Goal: Use online tool/utility: Use online tool/utility

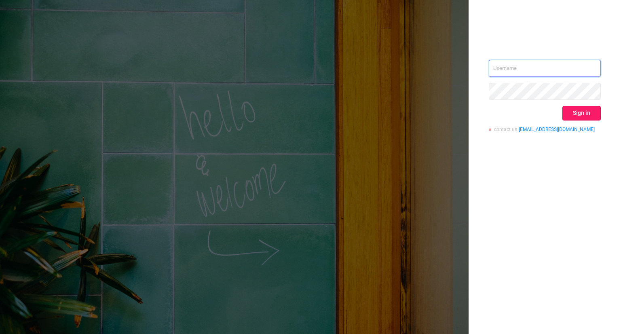
type input "[PERSON_NAME][EMAIL_ADDRESS][DOMAIN_NAME]"
click at [577, 112] on button "Sign in" at bounding box center [581, 113] width 38 height 15
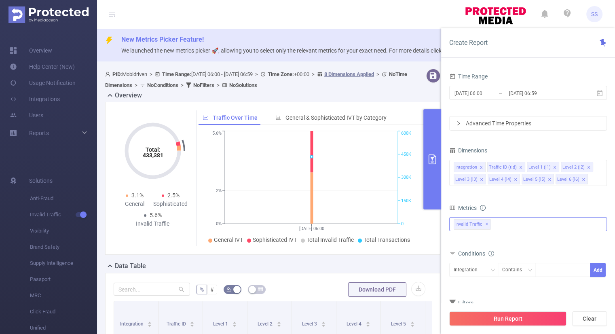
click at [524, 228] on div "Invalid Traffic ✕" at bounding box center [528, 224] width 158 height 14
click at [466, 229] on li "Anti-Fraud" at bounding box center [527, 227] width 157 height 11
click at [463, 229] on span at bounding box center [462, 227] width 6 height 6
click at [552, 189] on div "Dimensions Integration Traffic ID (tid) Level 1 (l1) Level 2 (l2) Level 3 (l3) …" at bounding box center [528, 169] width 158 height 48
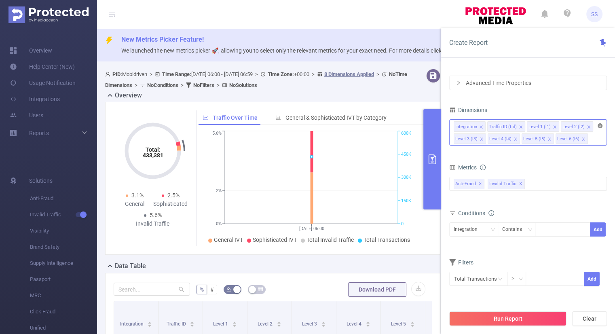
click at [601, 124] on icon "icon: close-circle" at bounding box center [599, 125] width 5 height 5
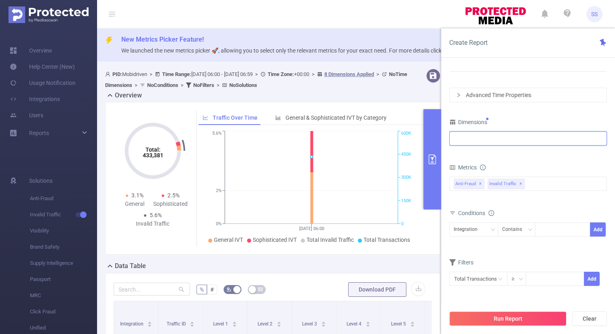
click at [519, 154] on form "Dimensions Metrics bp_total brand-safety brand_is_solution bp_adult bp_arms bp_…" at bounding box center [528, 206] width 158 height 180
click at [498, 135] on div "Integration" at bounding box center [528, 138] width 149 height 13
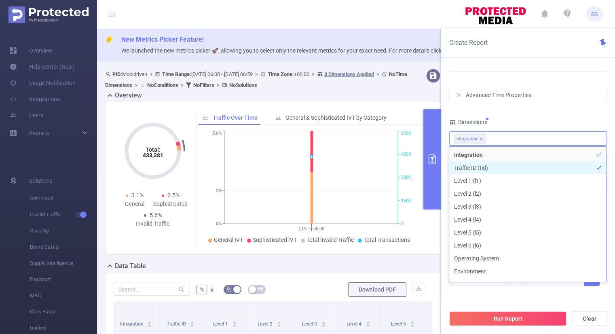
click at [486, 171] on li "Traffic ID (tid)" at bounding box center [527, 167] width 157 height 13
click at [479, 138] on icon "icon: close" at bounding box center [481, 139] width 4 height 4
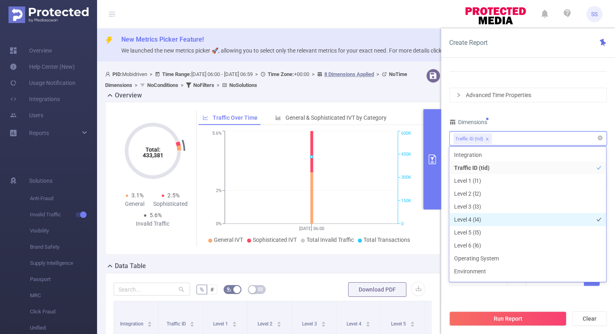
click at [475, 222] on li "Level 4 (l4)" at bounding box center [527, 219] width 157 height 13
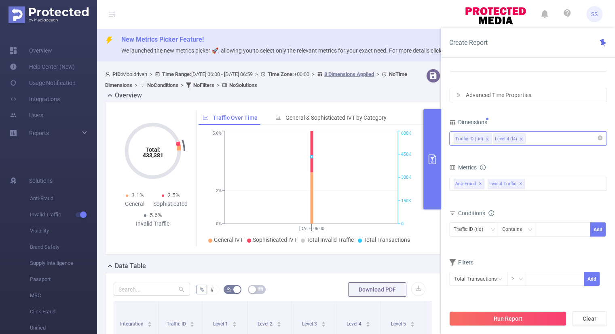
click at [540, 124] on div "Dimensions" at bounding box center [528, 122] width 158 height 13
click at [550, 231] on div at bounding box center [562, 229] width 46 height 13
type input "link"
click at [542, 245] on li "link" at bounding box center [562, 244] width 55 height 13
click at [599, 229] on button "Add" at bounding box center [598, 229] width 16 height 14
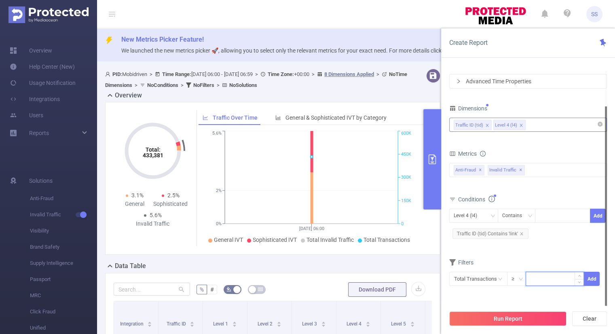
click at [534, 280] on input at bounding box center [554, 278] width 57 height 12
type input "100"
click at [591, 277] on button "Add" at bounding box center [592, 279] width 16 height 14
click at [584, 247] on form "Dimensions Traffic ID (tid) Level 4 (l4) Metrics bp_total brand-safety brand_is…" at bounding box center [528, 206] width 158 height 207
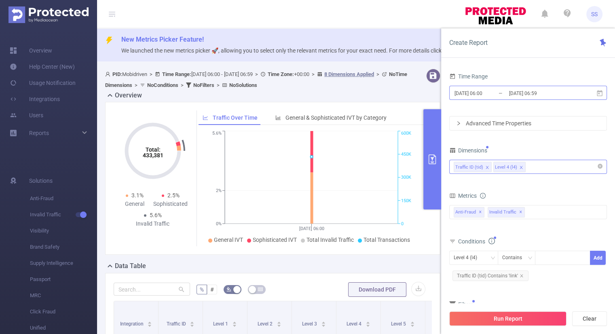
click at [479, 94] on input "[DATE] 06:00" at bounding box center [486, 93] width 65 height 11
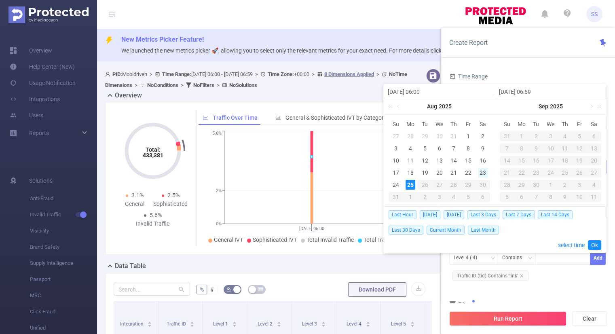
click at [483, 171] on div "23" at bounding box center [483, 173] width 10 height 10
click at [398, 183] on div "24" at bounding box center [396, 185] width 10 height 10
type input "[DATE] 06:00"
type input "[DATE] 06:59"
type input "[DATE] 06:00"
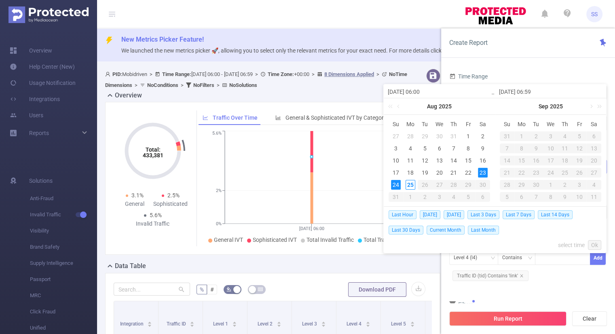
type input "[DATE] 06:59"
click at [594, 243] on link "Ok" at bounding box center [594, 245] width 13 height 10
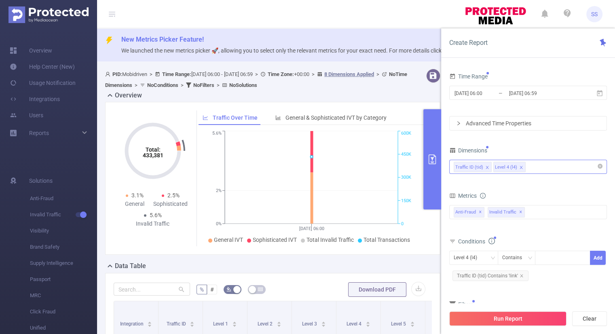
click at [549, 236] on div "Conditions" at bounding box center [528, 242] width 158 height 13
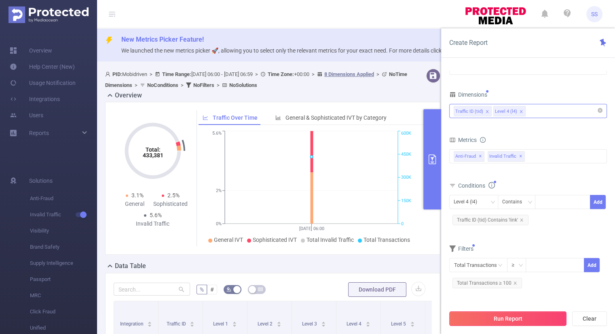
click at [521, 318] on button "Run Report" at bounding box center [507, 318] width 117 height 15
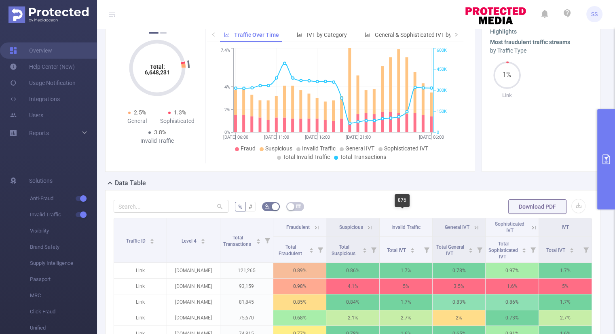
scroll to position [81, 0]
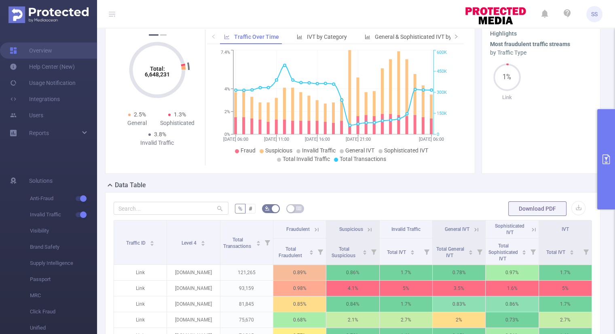
click at [604, 163] on icon "primary" at bounding box center [606, 159] width 10 height 10
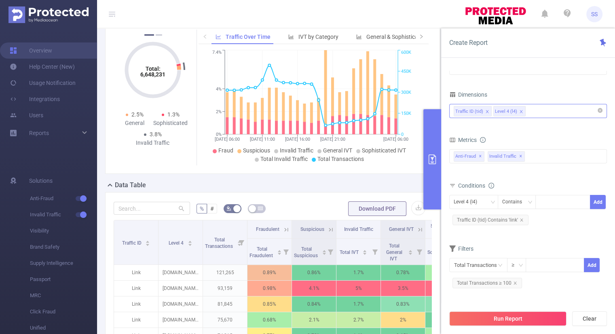
click at [519, 111] on icon "icon: close" at bounding box center [520, 111] width 3 height 3
click at [521, 131] on form "Dimensions Traffic ID (tid) Metrics bp_total brand-safety brand_is_solution bp_…" at bounding box center [528, 192] width 158 height 207
click at [509, 316] on button "Run Report" at bounding box center [507, 318] width 117 height 15
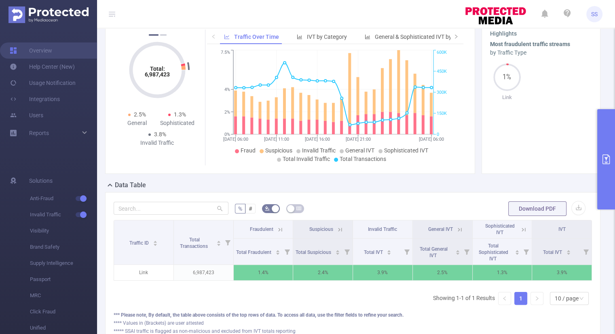
click at [607, 156] on icon "primary" at bounding box center [605, 159] width 7 height 10
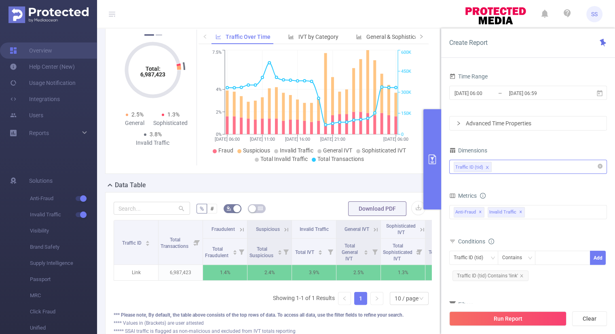
click at [515, 160] on div "Traffic ID (tid)" at bounding box center [528, 166] width 149 height 13
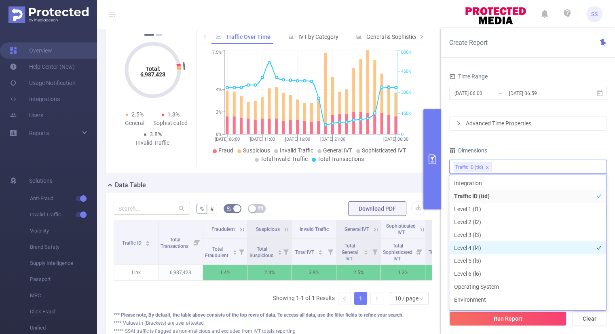
click at [478, 243] on li "Level 4 (l4)" at bounding box center [527, 247] width 157 height 13
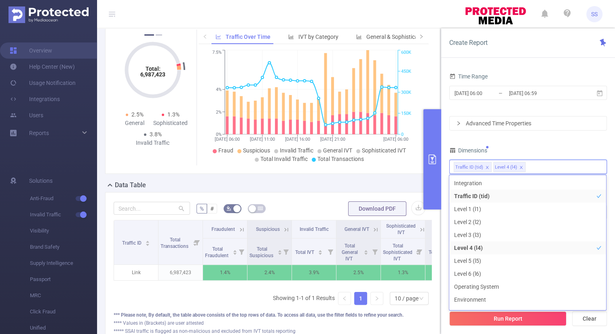
click at [532, 146] on div "Dimensions" at bounding box center [528, 151] width 158 height 13
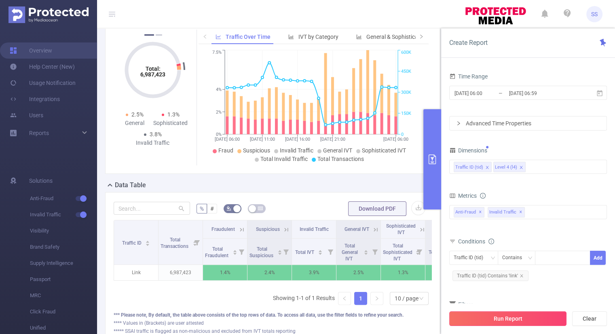
click at [492, 321] on button "Run Report" at bounding box center [507, 318] width 117 height 15
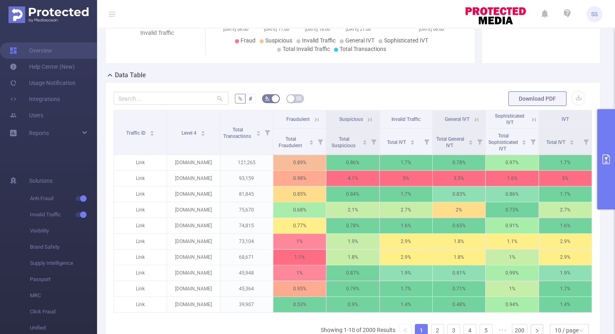
scroll to position [202, 0]
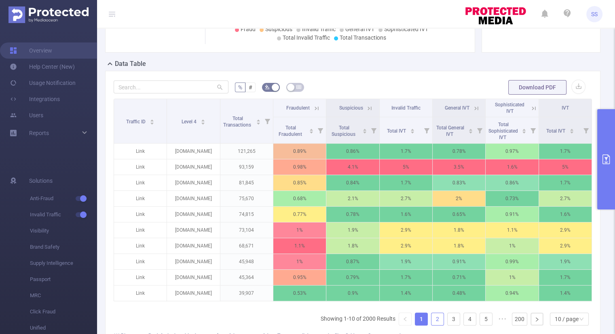
click at [431, 324] on link "2" at bounding box center [437, 319] width 12 height 12
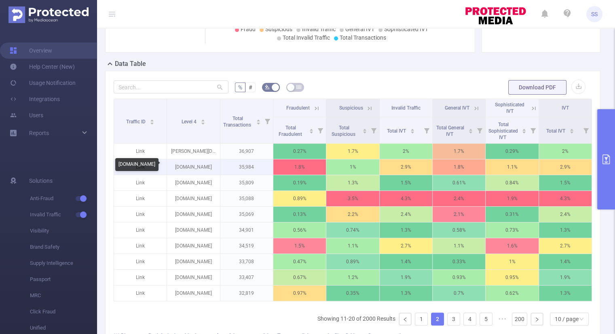
drag, startPoint x: 212, startPoint y: 167, endPoint x: 170, endPoint y: 173, distance: 42.5
click at [170, 173] on p "[DOMAIN_NAME]" at bounding box center [193, 166] width 53 height 15
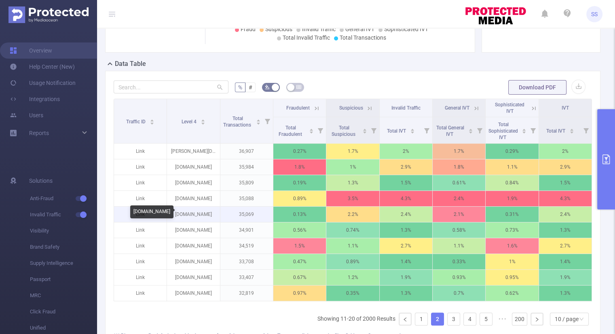
copy p "[DOMAIN_NAME]"
click at [447, 324] on link "3" at bounding box center [453, 319] width 12 height 12
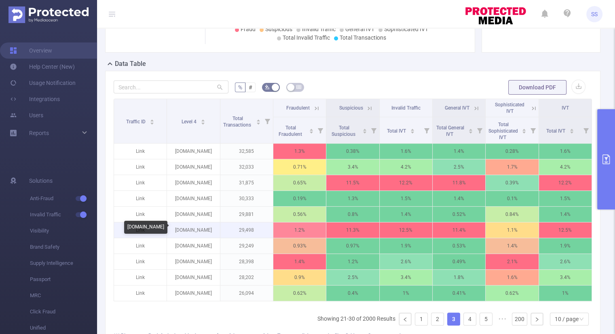
drag, startPoint x: 210, startPoint y: 229, endPoint x: 171, endPoint y: 228, distance: 39.2
click at [171, 228] on p "[DOMAIN_NAME]" at bounding box center [193, 229] width 53 height 15
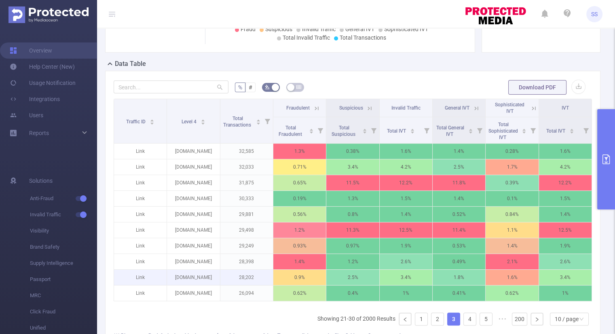
copy p "[DOMAIN_NAME]"
click at [465, 324] on link "4" at bounding box center [470, 319] width 12 height 12
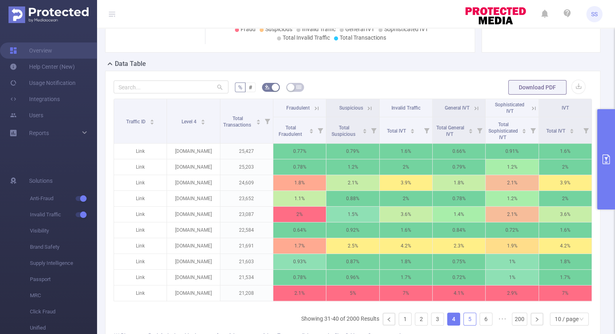
click at [465, 324] on link "5" at bounding box center [470, 319] width 12 height 12
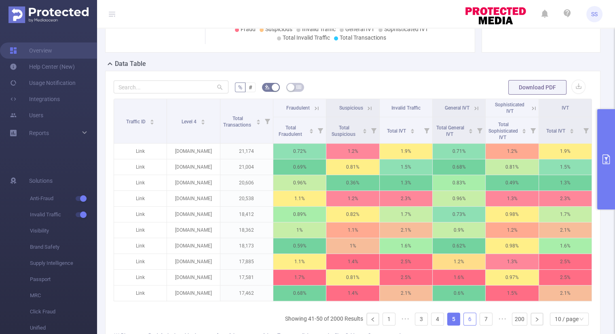
click at [465, 324] on link "6" at bounding box center [470, 319] width 12 height 12
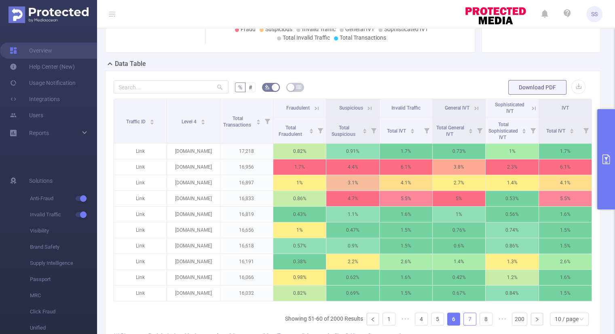
click at [465, 324] on link "7" at bounding box center [470, 319] width 12 height 12
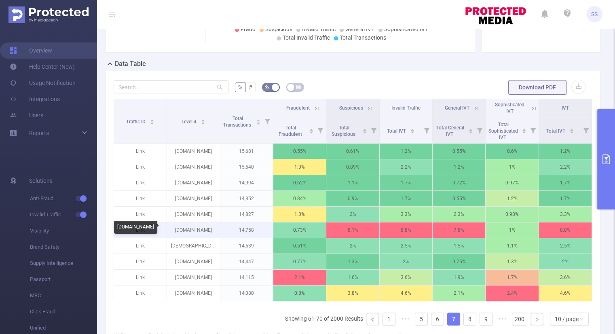
drag, startPoint x: 215, startPoint y: 229, endPoint x: 168, endPoint y: 233, distance: 47.0
click at [168, 233] on p "[DOMAIN_NAME]" at bounding box center [193, 229] width 53 height 15
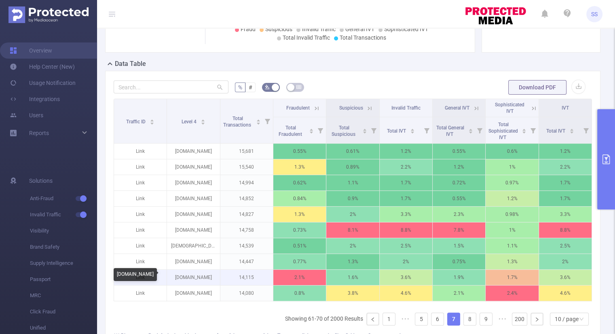
copy p "[DOMAIN_NAME]"
click at [466, 324] on link "8" at bounding box center [470, 319] width 12 height 12
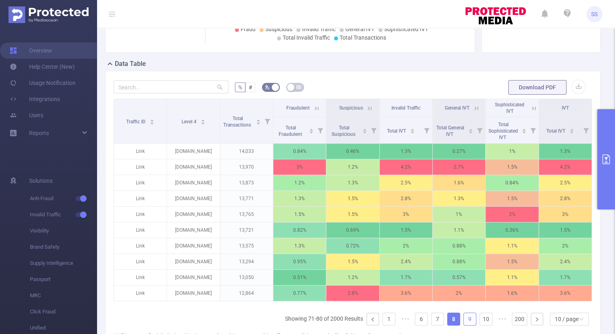
click at [466, 325] on link "9" at bounding box center [470, 319] width 12 height 12
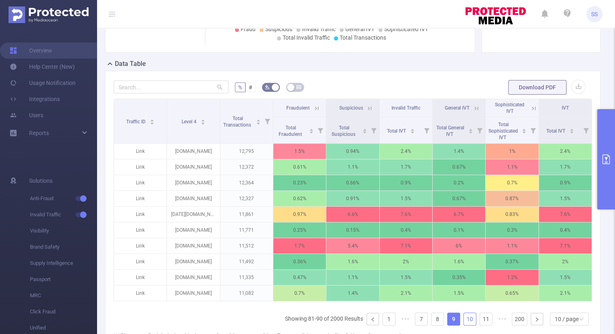
click at [466, 325] on link "10" at bounding box center [470, 319] width 12 height 12
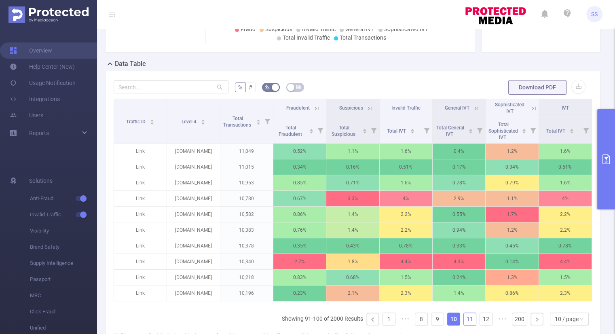
click at [466, 325] on link "11" at bounding box center [470, 319] width 12 height 12
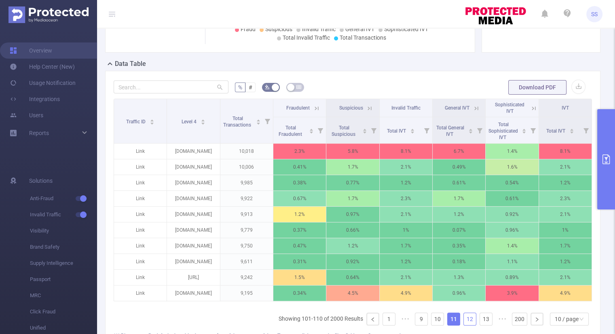
click at [466, 325] on link "12" at bounding box center [470, 319] width 12 height 12
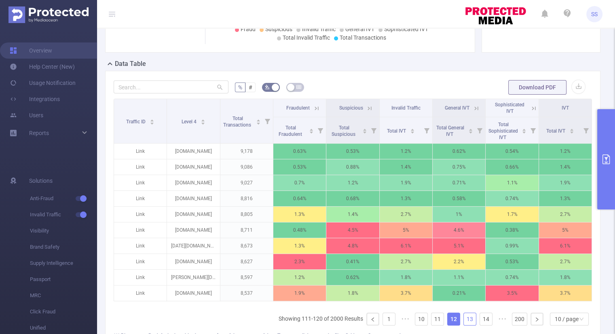
click at [466, 325] on link "13" at bounding box center [470, 319] width 12 height 12
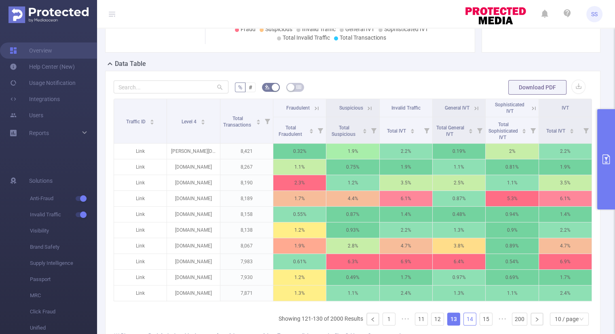
click at [466, 325] on link "14" at bounding box center [470, 319] width 12 height 12
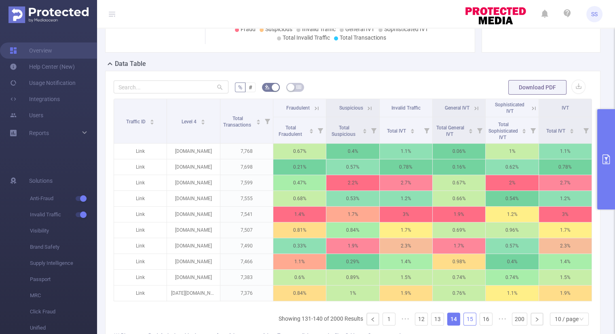
click at [466, 325] on link "15" at bounding box center [470, 319] width 12 height 12
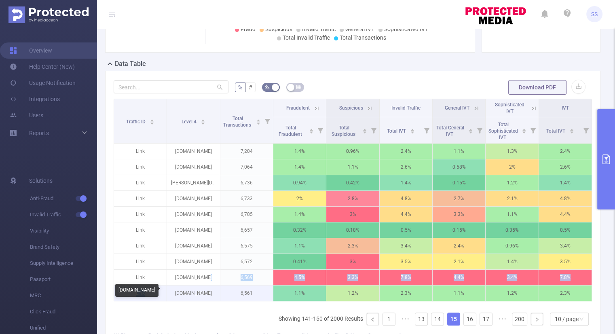
drag, startPoint x: 206, startPoint y: 277, endPoint x: 175, endPoint y: 283, distance: 31.8
click at [175, 283] on tbody "Link [DOMAIN_NAME] 7,204 1.4% 0.96% 2.4% 1.1% 1.3% 2.4% Link [DOMAIN_NAME] 7,06…" at bounding box center [353, 222] width 478 height 158
click at [207, 289] on p "[DOMAIN_NAME]" at bounding box center [193, 292] width 53 height 15
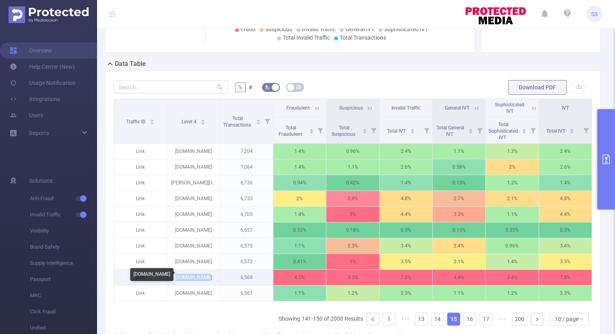
drag, startPoint x: 198, startPoint y: 278, endPoint x: 179, endPoint y: 278, distance: 19.4
click at [179, 278] on p "[DOMAIN_NAME]" at bounding box center [193, 277] width 53 height 15
copy p "[DOMAIN_NAME]"
click at [466, 325] on link "16" at bounding box center [470, 319] width 12 height 12
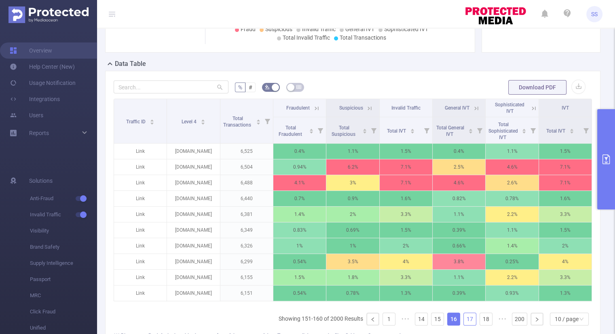
click at [464, 321] on link "17" at bounding box center [470, 319] width 12 height 12
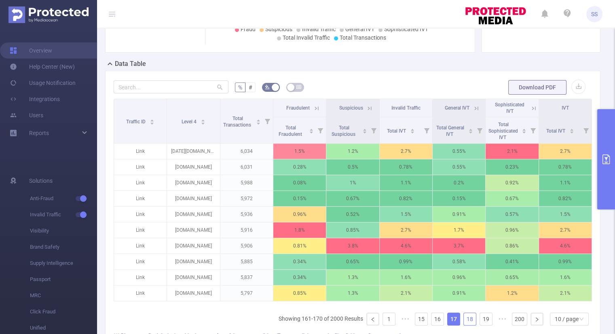
click at [464, 322] on link "18" at bounding box center [470, 319] width 12 height 12
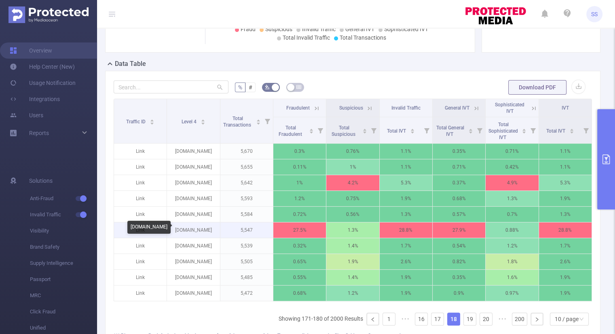
drag, startPoint x: 209, startPoint y: 230, endPoint x: 178, endPoint y: 234, distance: 31.0
click at [178, 234] on p "[DOMAIN_NAME]" at bounding box center [193, 229] width 53 height 15
copy p "[DOMAIN_NAME]"
click at [464, 325] on link "19" at bounding box center [470, 319] width 12 height 12
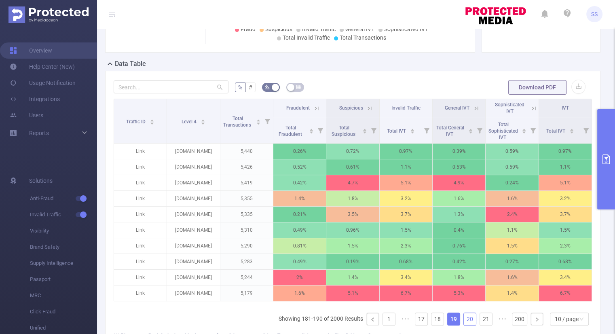
click at [464, 325] on link "20" at bounding box center [470, 319] width 12 height 12
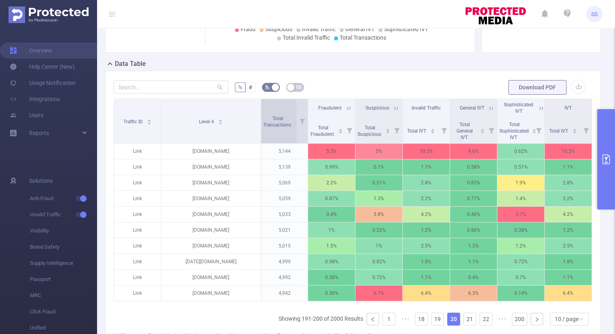
drag, startPoint x: 217, startPoint y: 112, endPoint x: 261, endPoint y: 114, distance: 43.7
click at [261, 114] on tr "Traffic ID Level 4 Total Transactions Fraudulent Suspicious Invalid Traffic Gen…" at bounding box center [353, 108] width 478 height 18
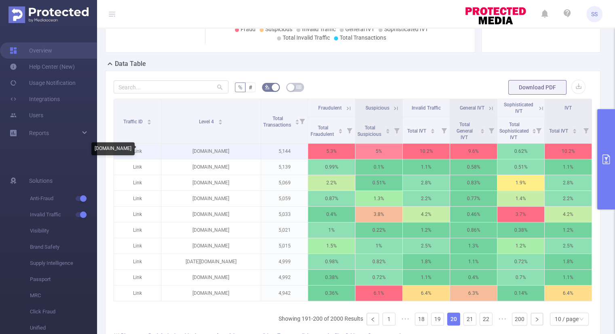
drag, startPoint x: 243, startPoint y: 152, endPoint x: 181, endPoint y: 156, distance: 61.9
click at [181, 156] on p "[DOMAIN_NAME]" at bounding box center [210, 150] width 99 height 15
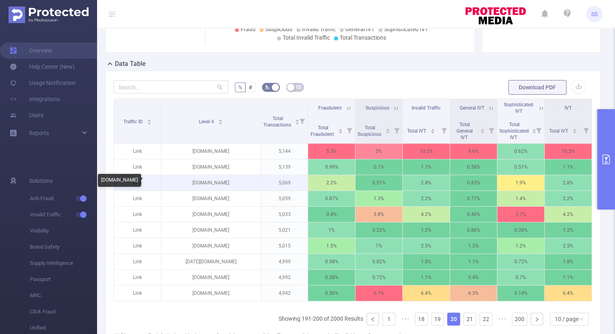
copy p "[DOMAIN_NAME]"
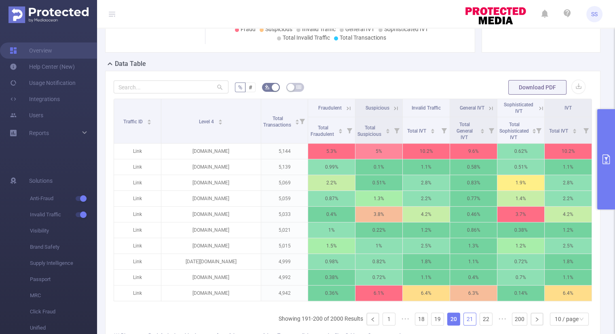
click at [468, 323] on link "21" at bounding box center [470, 319] width 12 height 12
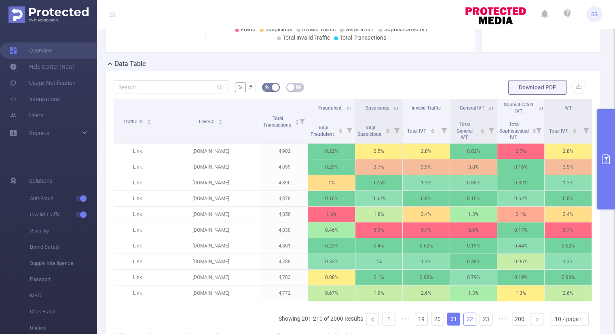
click at [464, 323] on link "22" at bounding box center [470, 319] width 12 height 12
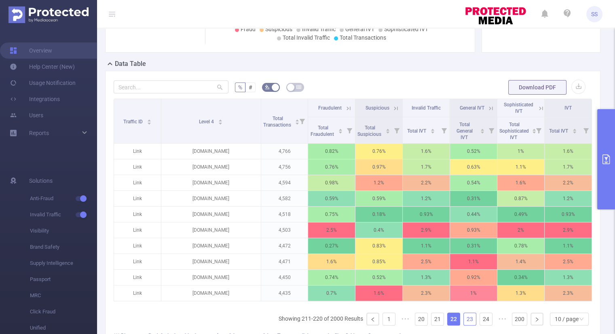
click at [464, 323] on link "23" at bounding box center [470, 319] width 12 height 12
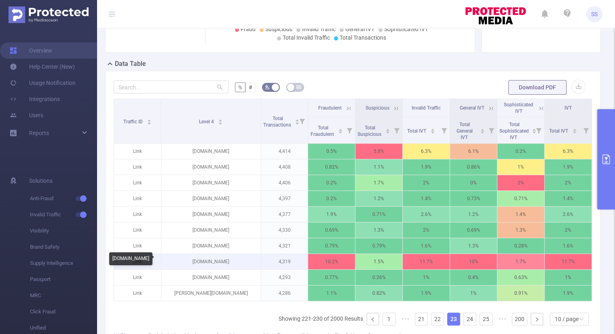
drag, startPoint x: 238, startPoint y: 261, endPoint x: 189, endPoint y: 264, distance: 49.8
click at [189, 264] on p "[DOMAIN_NAME]" at bounding box center [210, 261] width 99 height 15
copy p "[DOMAIN_NAME]"
click at [345, 109] on icon at bounding box center [348, 108] width 7 height 7
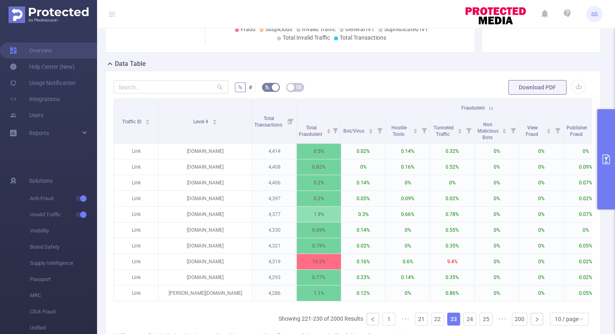
click at [493, 105] on icon at bounding box center [490, 108] width 7 height 7
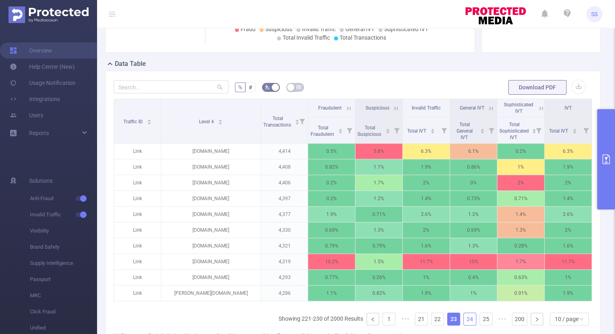
click at [466, 325] on link "24" at bounding box center [470, 319] width 12 height 12
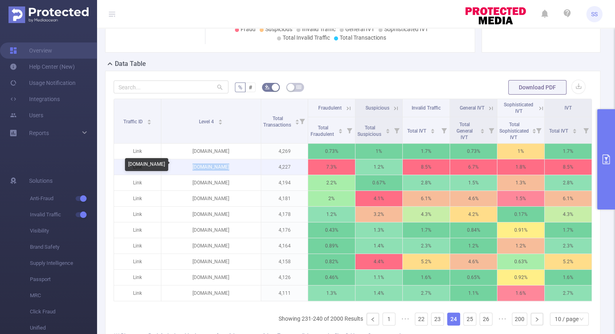
drag, startPoint x: 231, startPoint y: 167, endPoint x: 181, endPoint y: 166, distance: 50.1
click at [181, 166] on p "[DOMAIN_NAME]" at bounding box center [210, 166] width 99 height 15
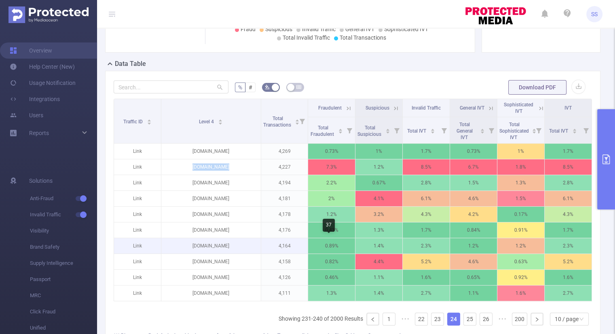
copy p "[DOMAIN_NAME]"
click at [464, 320] on link "25" at bounding box center [470, 319] width 12 height 12
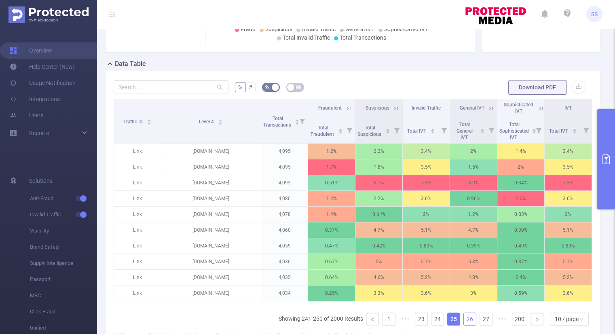
click at [464, 322] on link "26" at bounding box center [470, 319] width 12 height 12
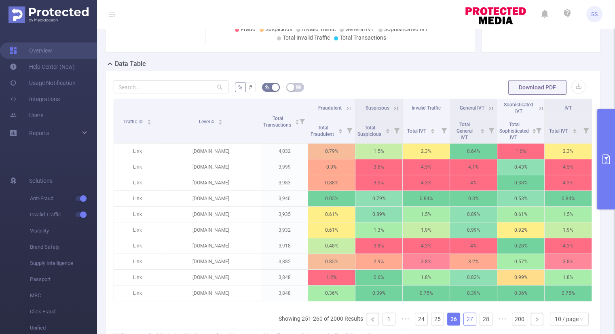
click at [464, 322] on link "27" at bounding box center [470, 319] width 12 height 12
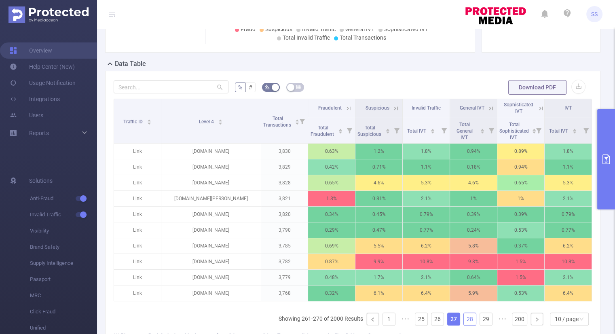
click at [464, 322] on link "28" at bounding box center [470, 319] width 12 height 12
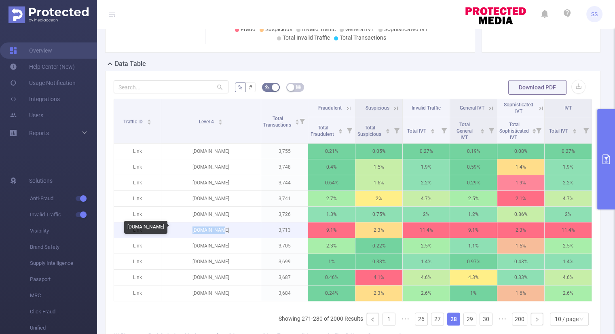
drag, startPoint x: 232, startPoint y: 230, endPoint x: 195, endPoint y: 232, distance: 37.2
click at [195, 232] on p "[DOMAIN_NAME]" at bounding box center [210, 229] width 99 height 15
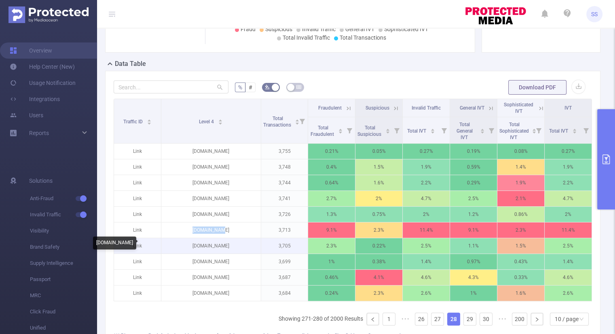
copy p "[DOMAIN_NAME]"
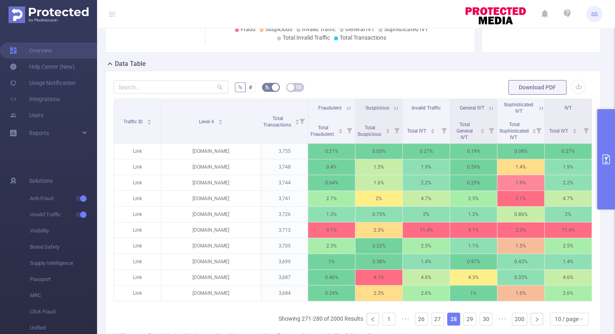
click at [342, 109] on icon at bounding box center [347, 108] width 10 height 8
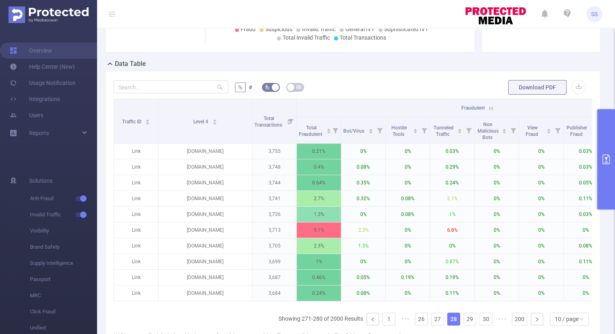
click at [492, 110] on icon at bounding box center [490, 108] width 7 height 7
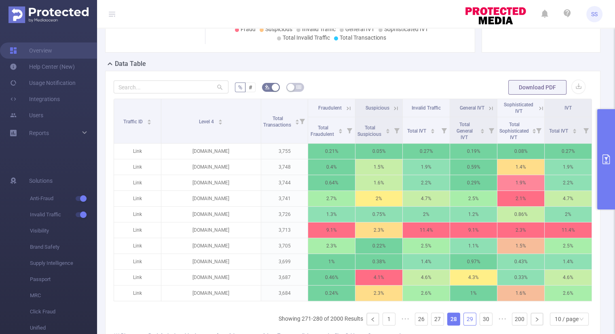
click at [467, 323] on link "29" at bounding box center [470, 319] width 12 height 12
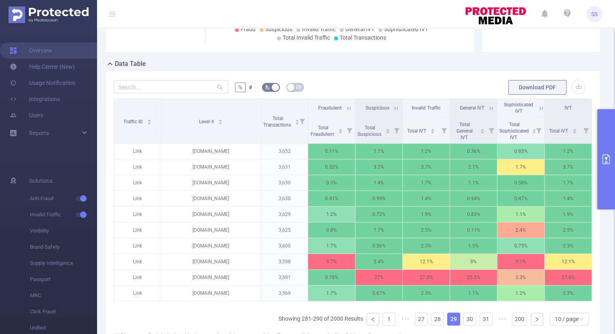
click at [346, 107] on icon at bounding box center [348, 108] width 7 height 7
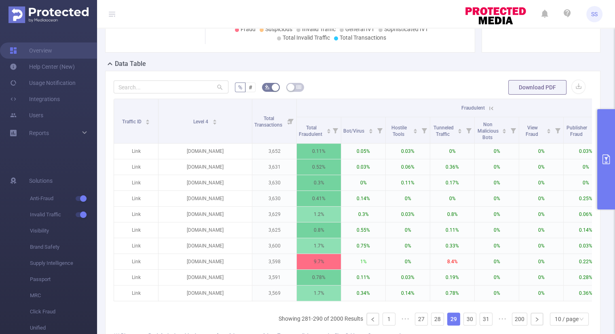
click at [490, 110] on icon at bounding box center [490, 108] width 7 height 7
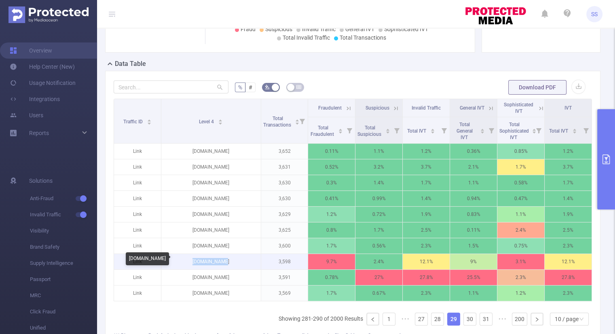
drag, startPoint x: 226, startPoint y: 259, endPoint x: 192, endPoint y: 263, distance: 33.3
click at [192, 263] on p "[DOMAIN_NAME]" at bounding box center [210, 261] width 99 height 15
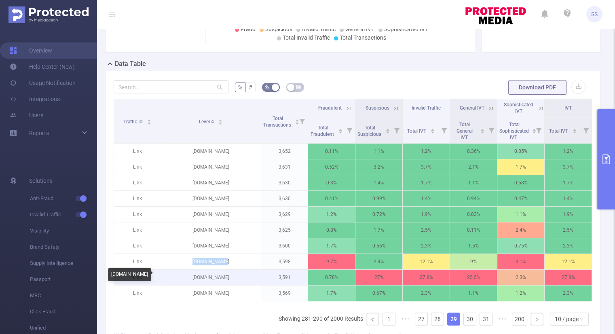
copy p "[DOMAIN_NAME]"
drag, startPoint x: 234, startPoint y: 274, endPoint x: 188, endPoint y: 280, distance: 46.0
click at [188, 280] on p "[DOMAIN_NAME]" at bounding box center [210, 277] width 99 height 15
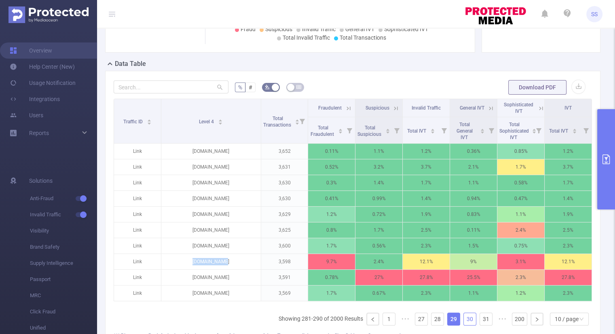
click at [464, 324] on link "30" at bounding box center [470, 319] width 12 height 12
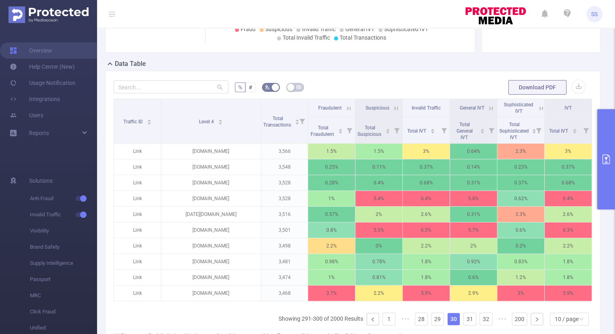
scroll to position [0, 2]
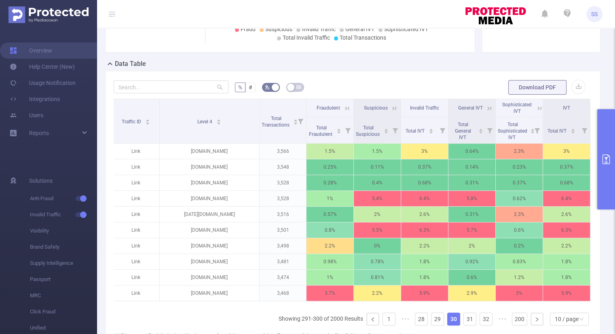
click at [343, 107] on icon at bounding box center [346, 108] width 7 height 7
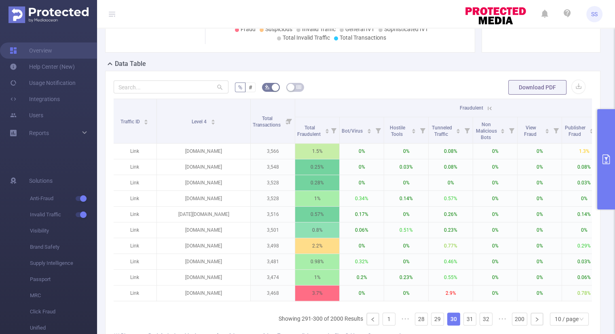
click at [342, 107] on th "Fraudulent" at bounding box center [473, 108] width 356 height 18
click at [489, 106] on icon at bounding box center [489, 108] width 7 height 7
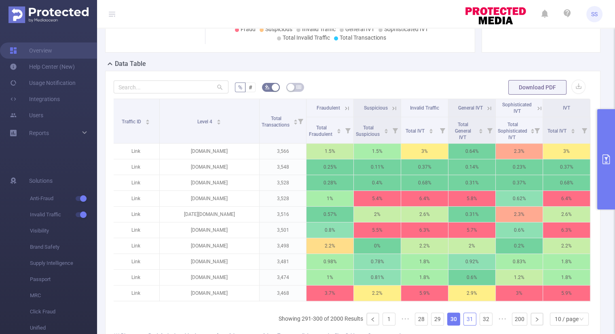
click at [464, 322] on link "31" at bounding box center [470, 319] width 12 height 12
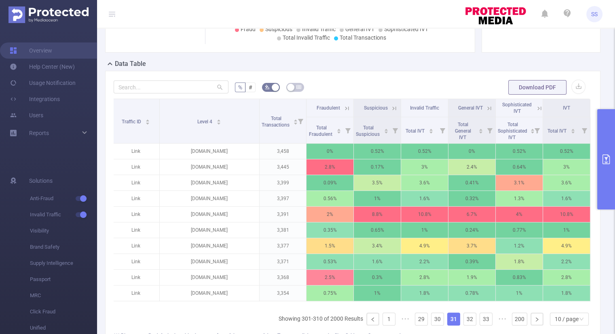
click at [346, 105] on icon at bounding box center [346, 108] width 7 height 7
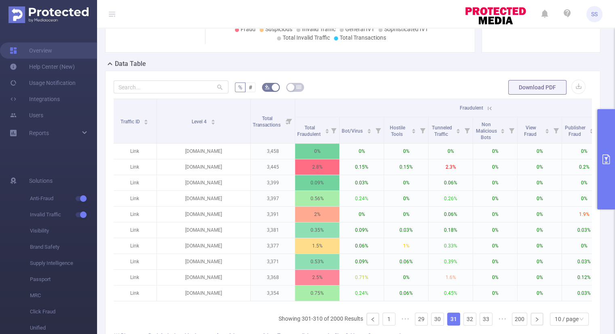
click at [346, 104] on th "Fraudulent" at bounding box center [473, 108] width 356 height 18
click at [489, 110] on icon at bounding box center [489, 108] width 7 height 7
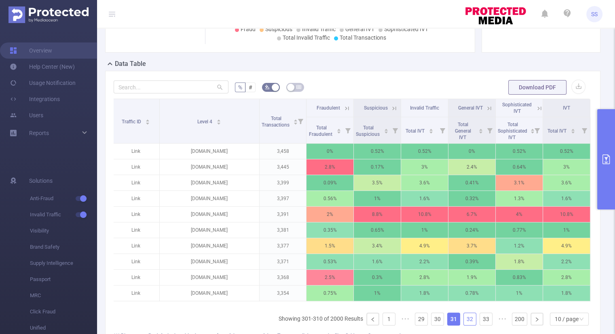
click at [464, 322] on link "32" at bounding box center [470, 319] width 12 height 12
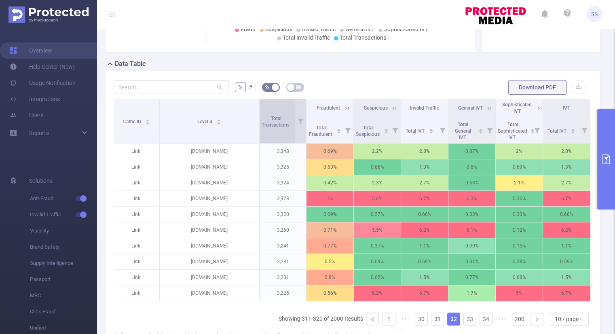
click at [262, 114] on div "Total Transactions" at bounding box center [280, 121] width 37 height 15
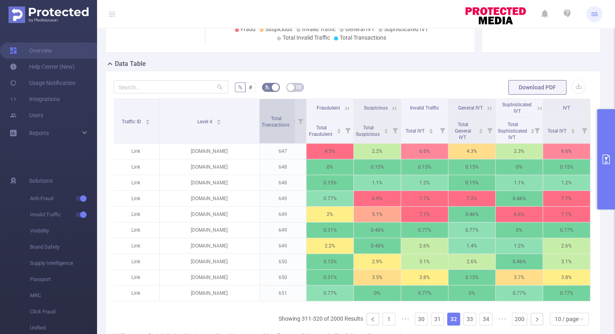
click at [267, 114] on div "Total Transactions" at bounding box center [280, 121] width 37 height 15
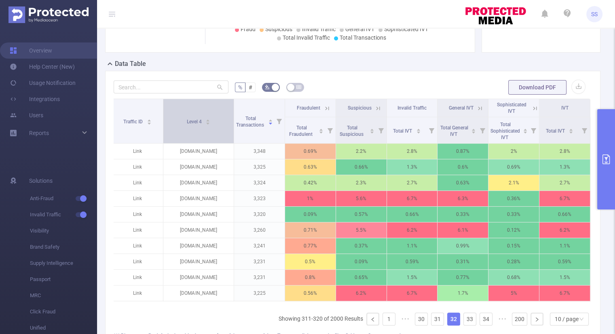
drag, startPoint x: 256, startPoint y: 113, endPoint x: 228, endPoint y: 114, distance: 28.3
click at [228, 114] on th "Level 4" at bounding box center [198, 121] width 71 height 44
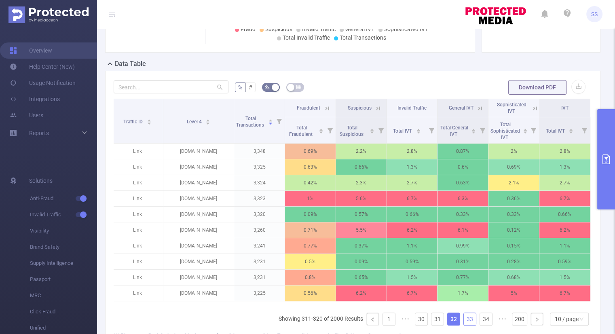
click at [464, 322] on link "33" at bounding box center [470, 319] width 12 height 12
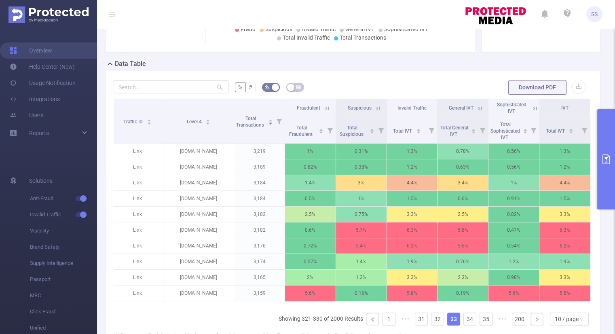
click at [323, 109] on icon at bounding box center [326, 108] width 7 height 7
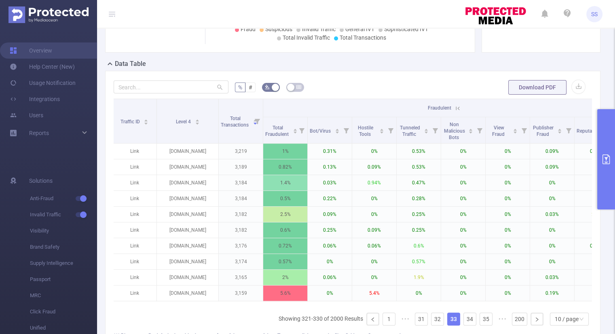
click at [322, 109] on th "Fraudulent" at bounding box center [441, 108] width 356 height 18
click at [459, 108] on icon at bounding box center [457, 108] width 7 height 7
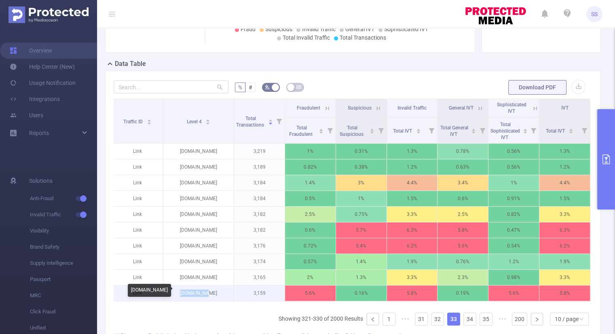
drag, startPoint x: 213, startPoint y: 292, endPoint x: 173, endPoint y: 292, distance: 40.0
click at [173, 292] on p "[DOMAIN_NAME]" at bounding box center [198, 292] width 70 height 15
click at [467, 322] on link "34" at bounding box center [470, 319] width 12 height 12
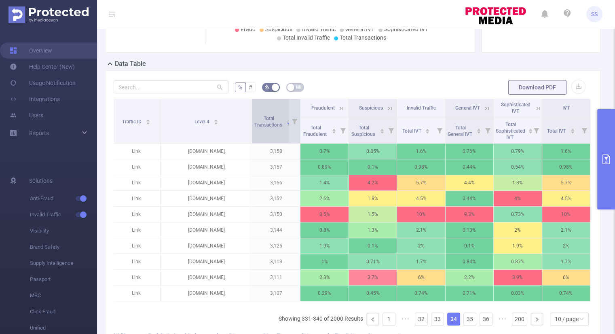
drag, startPoint x: 231, startPoint y: 111, endPoint x: 251, endPoint y: 114, distance: 20.1
click at [251, 114] on tr "Traffic ID Level 4 Total Transactions Fraudulent Suspicious Invalid Traffic Gen…" at bounding box center [351, 108] width 478 height 18
click at [338, 108] on icon at bounding box center [341, 108] width 7 height 7
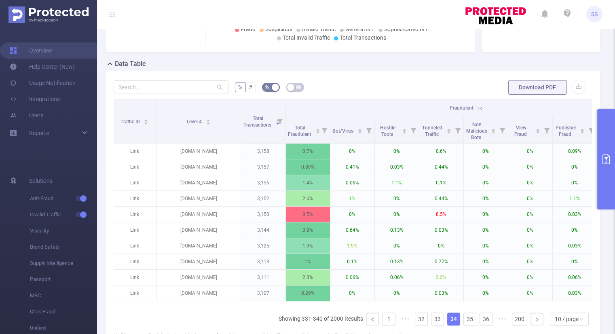
click at [480, 108] on icon at bounding box center [480, 108] width 4 height 4
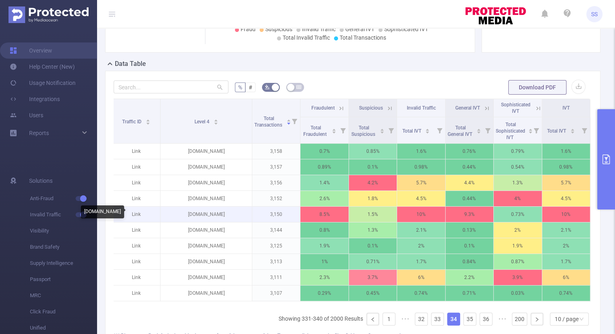
drag, startPoint x: 245, startPoint y: 211, endPoint x: 169, endPoint y: 217, distance: 76.6
click at [169, 217] on p "[DOMAIN_NAME]" at bounding box center [205, 214] width 91 height 15
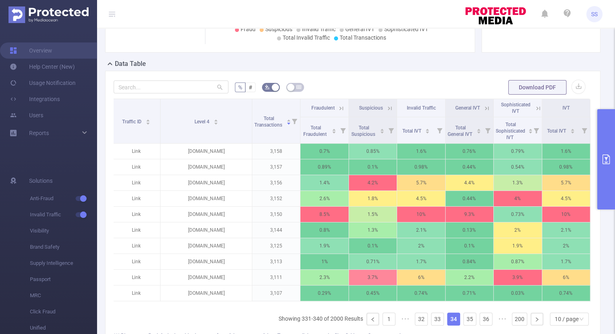
click at [483, 108] on icon at bounding box center [486, 108] width 7 height 7
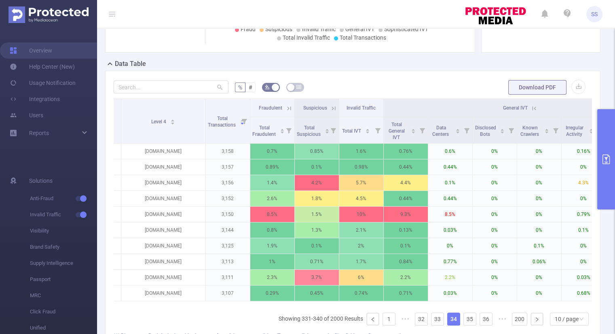
scroll to position [0, 0]
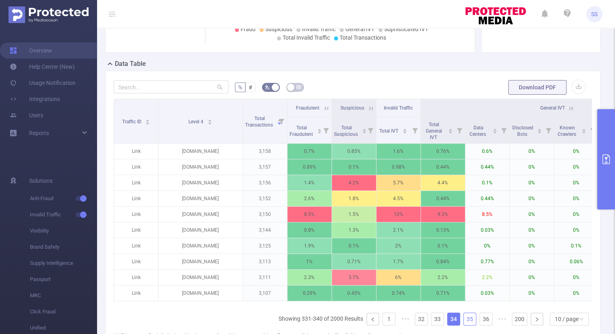
click at [464, 322] on link "35" at bounding box center [470, 319] width 12 height 12
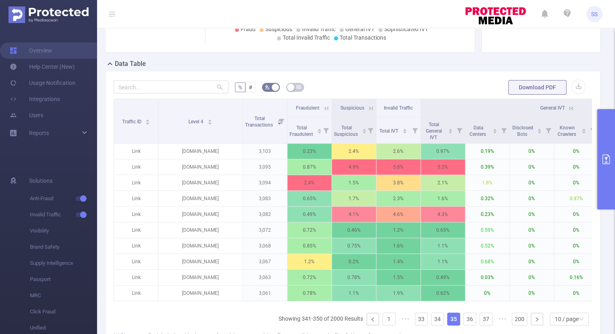
click at [327, 106] on icon at bounding box center [326, 108] width 4 height 4
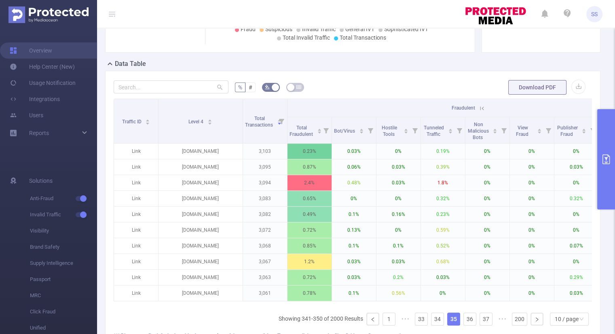
click at [327, 106] on th "Fraudulent" at bounding box center [465, 108] width 356 height 18
click at [482, 106] on icon at bounding box center [481, 108] width 7 height 7
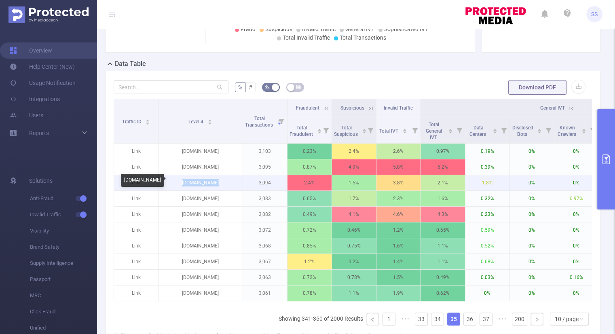
drag, startPoint x: 222, startPoint y: 183, endPoint x: 174, endPoint y: 184, distance: 48.1
click at [174, 184] on p "[DOMAIN_NAME]" at bounding box center [200, 182] width 84 height 15
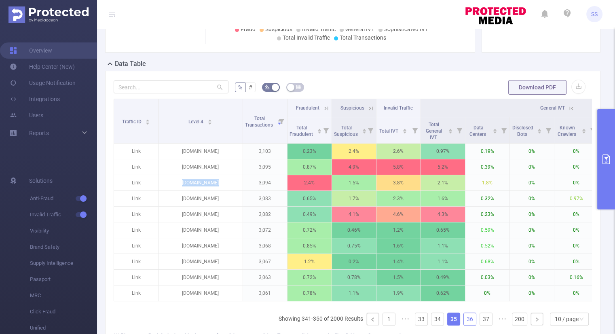
click at [468, 325] on link "36" at bounding box center [470, 319] width 12 height 12
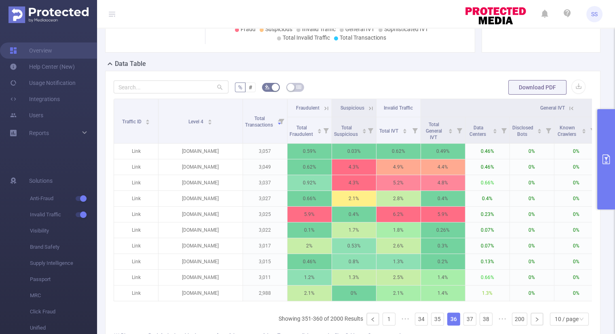
click at [325, 105] on icon at bounding box center [326, 108] width 7 height 7
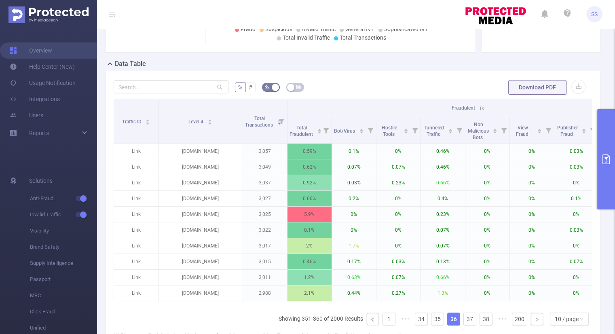
click at [480, 109] on icon at bounding box center [481, 108] width 7 height 7
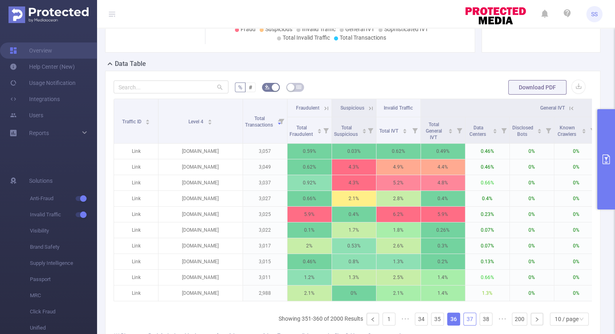
click at [464, 321] on link "37" at bounding box center [470, 319] width 12 height 12
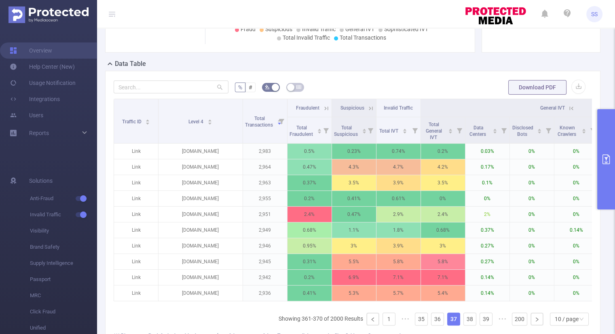
click at [572, 109] on icon at bounding box center [571, 108] width 4 height 4
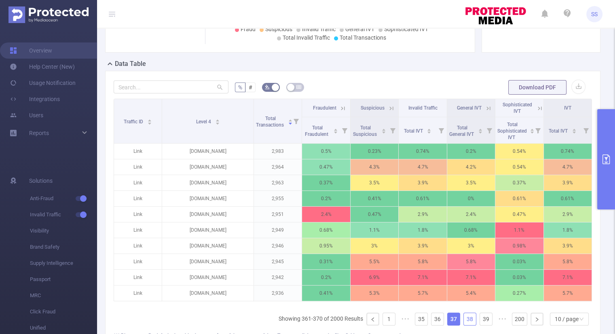
click at [464, 324] on link "38" at bounding box center [470, 319] width 12 height 12
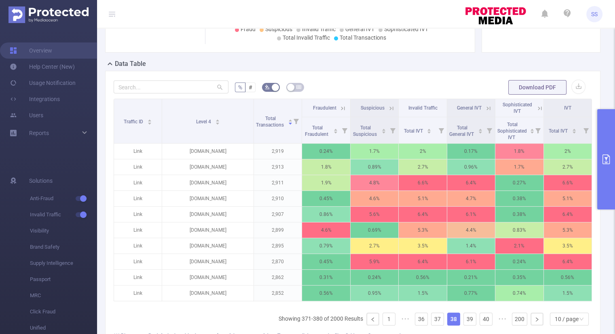
click at [339, 107] on icon at bounding box center [342, 108] width 7 height 7
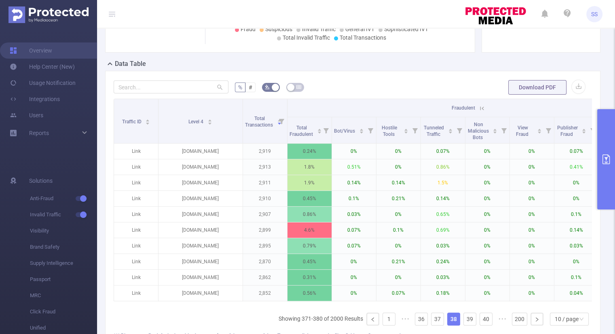
click at [338, 107] on th "Fraudulent" at bounding box center [465, 108] width 356 height 18
click at [479, 105] on icon at bounding box center [481, 108] width 7 height 7
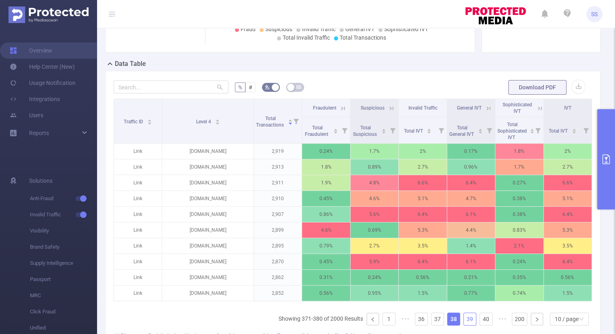
click at [467, 323] on link "39" at bounding box center [470, 319] width 12 height 12
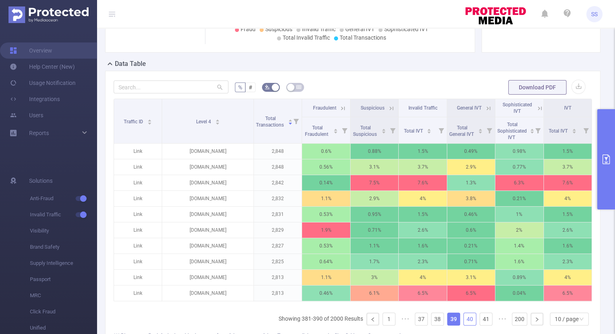
click at [467, 323] on link "40" at bounding box center [470, 319] width 12 height 12
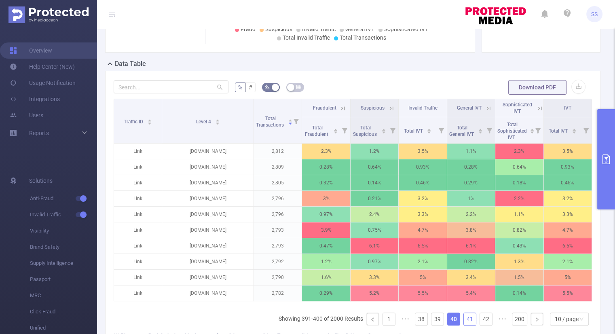
click at [467, 323] on link "41" at bounding box center [470, 319] width 12 height 12
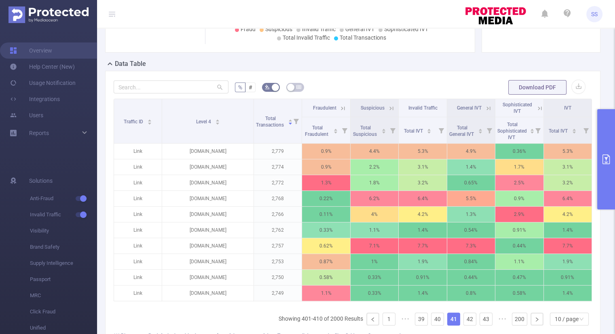
click at [485, 109] on icon at bounding box center [488, 108] width 7 height 7
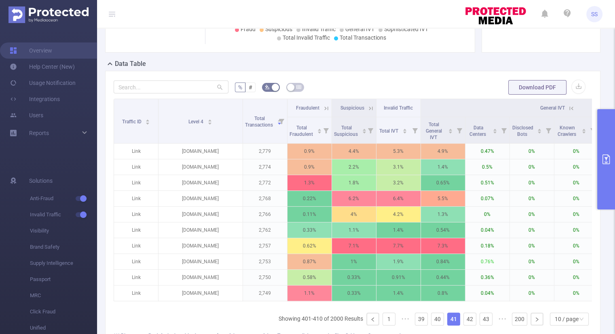
click at [569, 107] on icon at bounding box center [570, 108] width 7 height 7
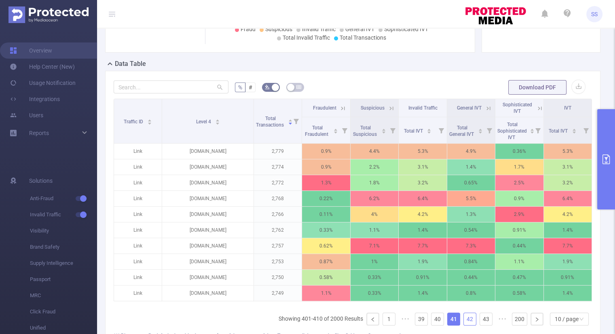
click at [464, 323] on link "42" at bounding box center [470, 319] width 12 height 12
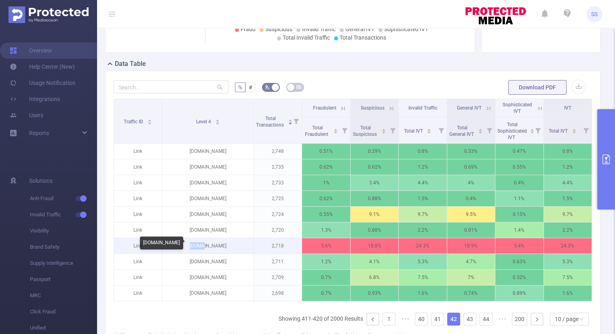
drag, startPoint x: 223, startPoint y: 246, endPoint x: 197, endPoint y: 246, distance: 25.9
click at [197, 246] on p "[DOMAIN_NAME]" at bounding box center [207, 245] width 91 height 15
click at [464, 325] on link "43" at bounding box center [470, 319] width 12 height 12
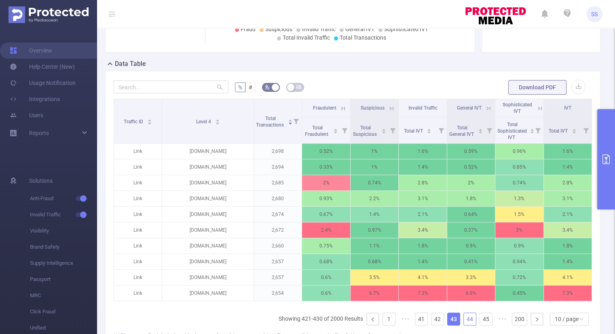
click at [464, 325] on link "44" at bounding box center [470, 319] width 12 height 12
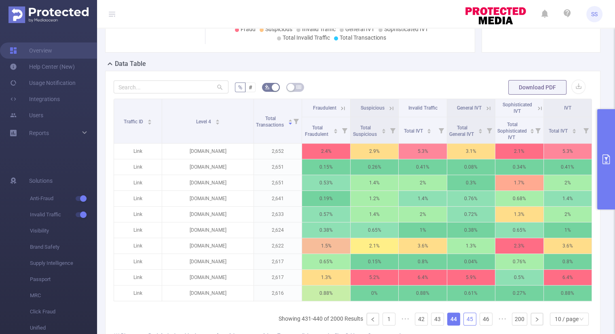
click at [464, 325] on link "45" at bounding box center [470, 319] width 12 height 12
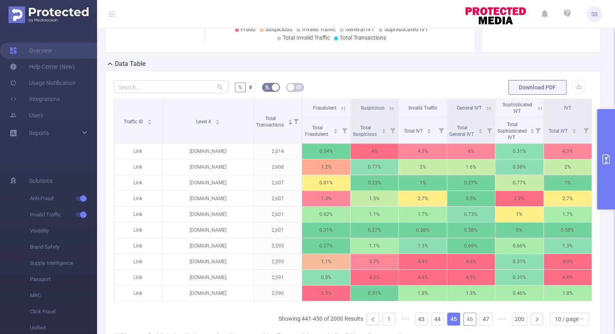
click at [464, 325] on link "46" at bounding box center [470, 319] width 12 height 12
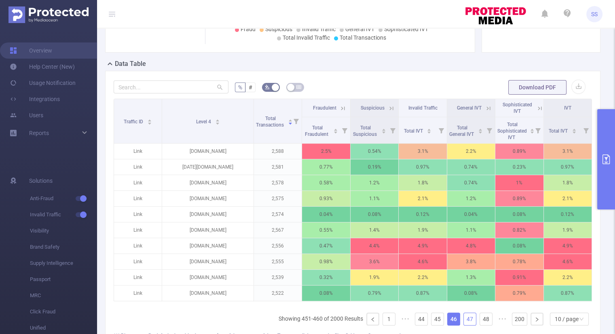
click at [464, 325] on link "47" at bounding box center [470, 319] width 12 height 12
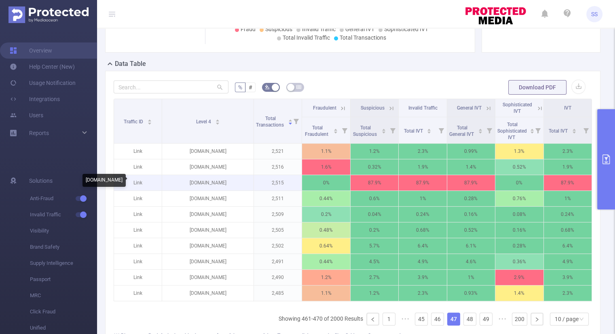
drag, startPoint x: 244, startPoint y: 181, endPoint x: 166, endPoint y: 188, distance: 78.3
click at [166, 188] on p "[DOMAIN_NAME]" at bounding box center [207, 182] width 91 height 15
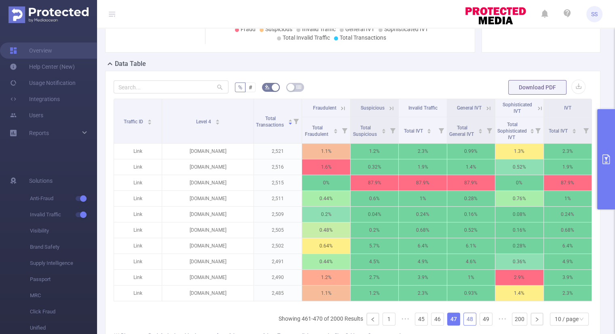
click at [464, 319] on link "48" at bounding box center [470, 319] width 12 height 12
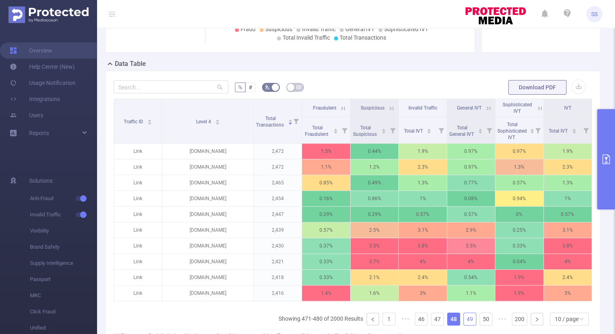
click at [464, 322] on link "49" at bounding box center [470, 319] width 12 height 12
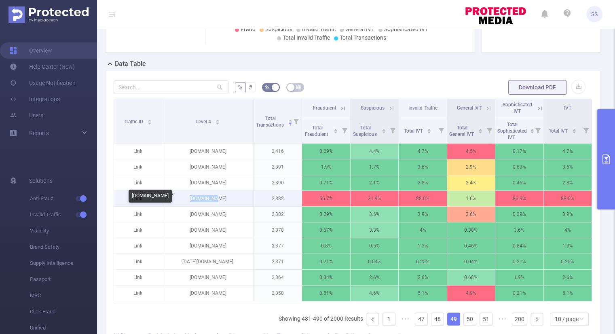
drag, startPoint x: 223, startPoint y: 198, endPoint x: 196, endPoint y: 199, distance: 27.5
click at [196, 199] on p "[DOMAIN_NAME]" at bounding box center [207, 198] width 91 height 15
click at [465, 320] on link "50" at bounding box center [470, 319] width 12 height 12
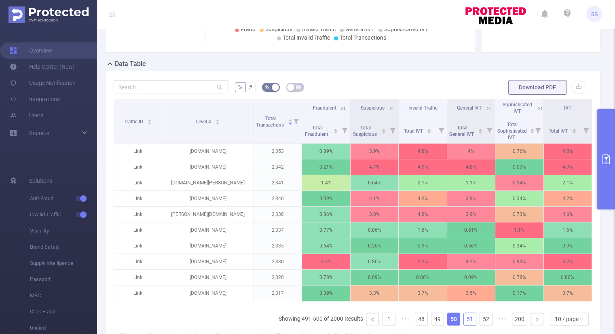
click at [465, 323] on link "51" at bounding box center [470, 319] width 12 height 12
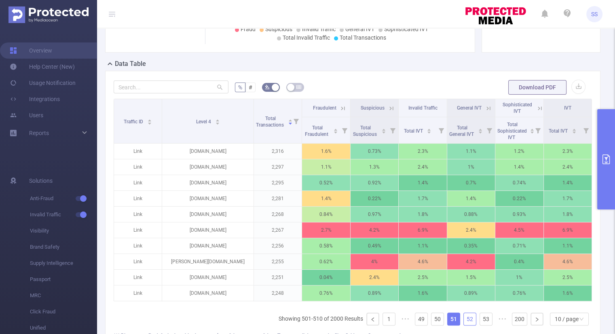
click at [465, 323] on link "52" at bounding box center [470, 319] width 12 height 12
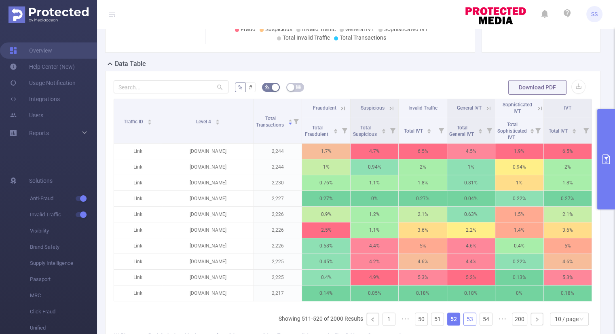
click at [465, 323] on link "53" at bounding box center [470, 319] width 12 height 12
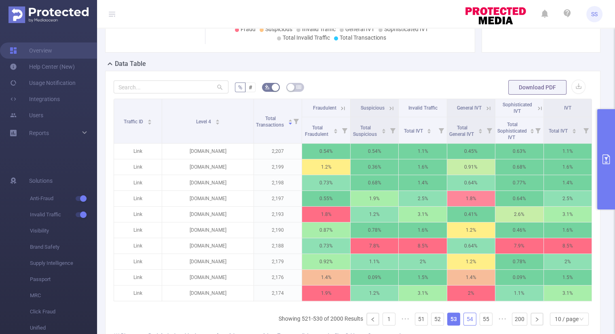
click at [465, 323] on link "54" at bounding box center [470, 319] width 12 height 12
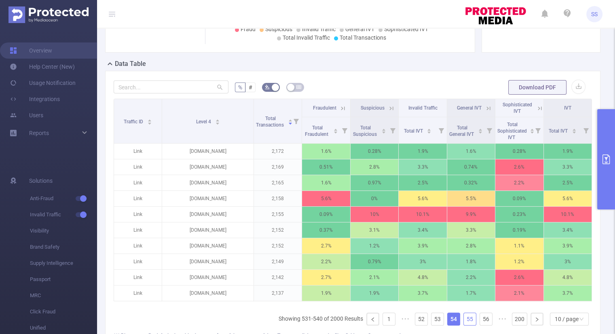
click at [465, 323] on link "55" at bounding box center [470, 319] width 12 height 12
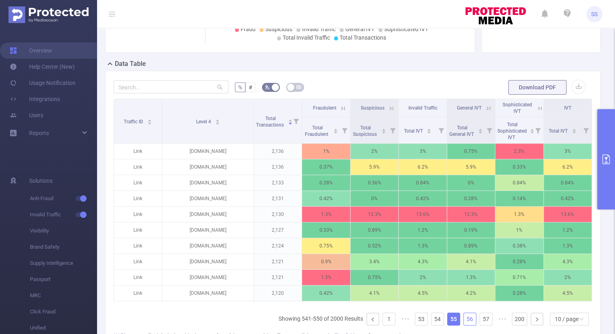
click at [465, 323] on link "56" at bounding box center [470, 319] width 12 height 12
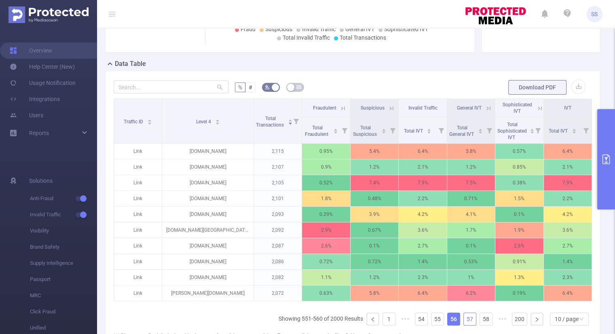
click at [465, 323] on link "57" at bounding box center [470, 319] width 12 height 12
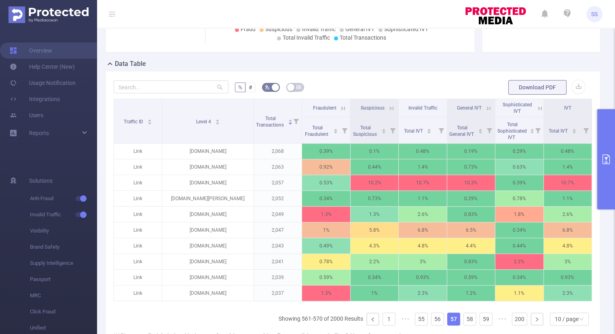
click at [485, 105] on icon at bounding box center [488, 108] width 7 height 7
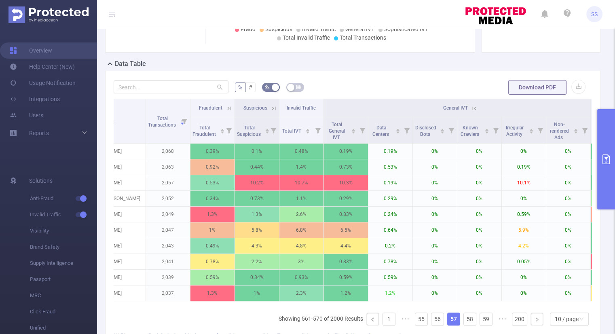
scroll to position [0, 98]
click at [473, 107] on icon at bounding box center [473, 108] width 7 height 7
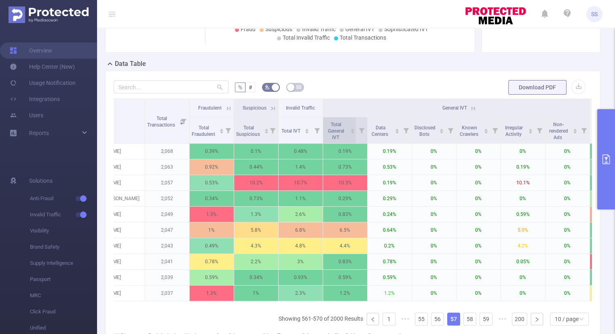
scroll to position [0, 2]
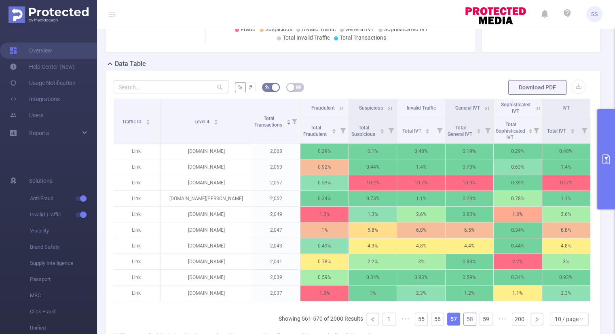
click at [464, 324] on link "58" at bounding box center [470, 319] width 12 height 12
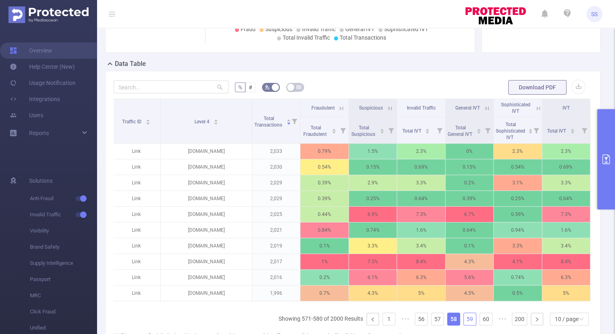
click at [464, 324] on link "59" at bounding box center [470, 319] width 12 height 12
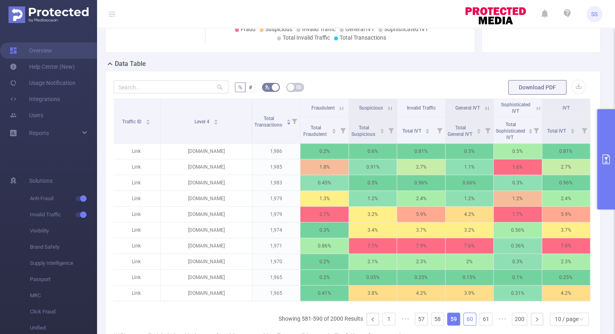
click at [464, 324] on link "60" at bounding box center [470, 319] width 12 height 12
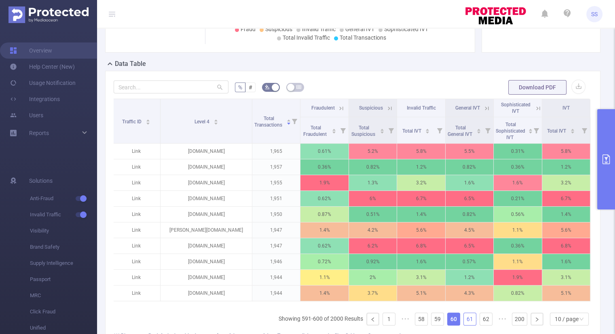
click at [464, 324] on link "61" at bounding box center [470, 319] width 12 height 12
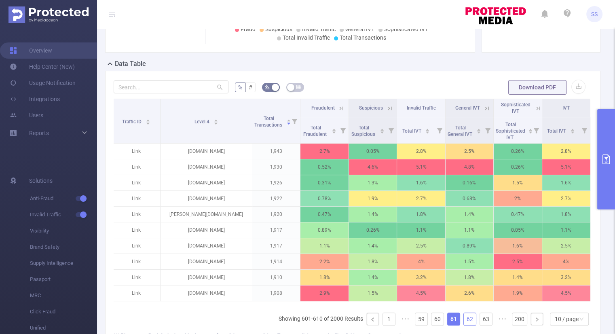
click at [464, 324] on link "62" at bounding box center [470, 319] width 12 height 12
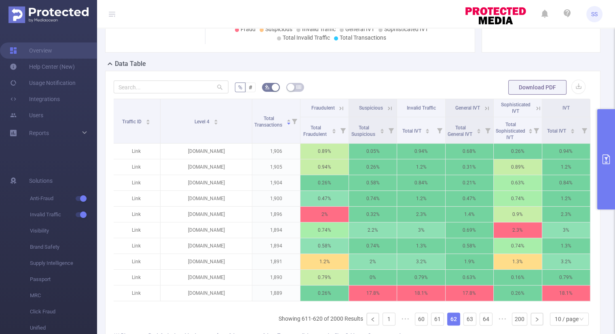
click at [483, 107] on icon at bounding box center [486, 108] width 7 height 7
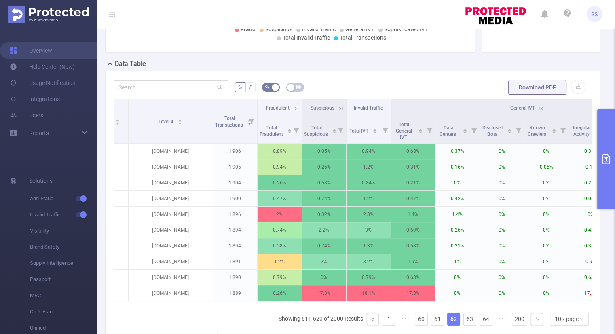
scroll to position [0, 0]
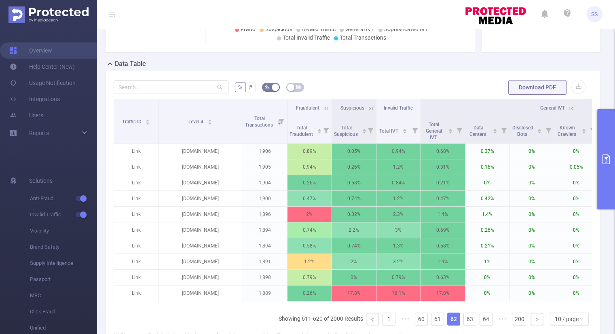
click at [569, 100] on th "General IVT" at bounding box center [554, 108] width 267 height 18
click at [571, 111] on icon at bounding box center [570, 108] width 7 height 7
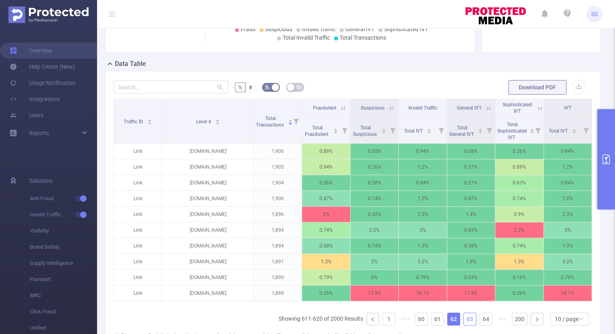
click at [469, 319] on link "63" at bounding box center [470, 319] width 12 height 12
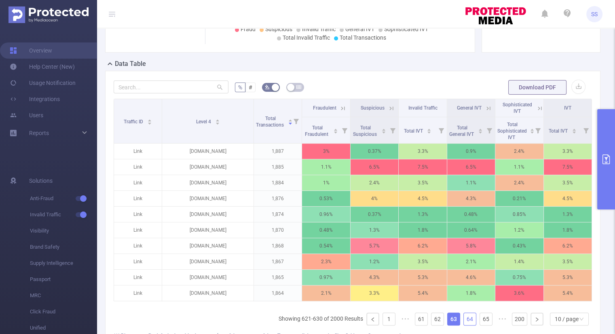
click at [469, 319] on link "64" at bounding box center [470, 319] width 12 height 12
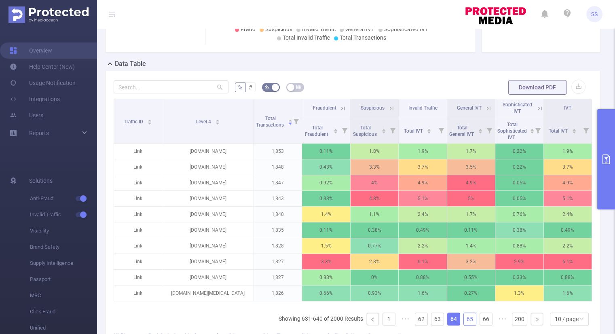
click at [469, 319] on link "65" at bounding box center [470, 319] width 12 height 12
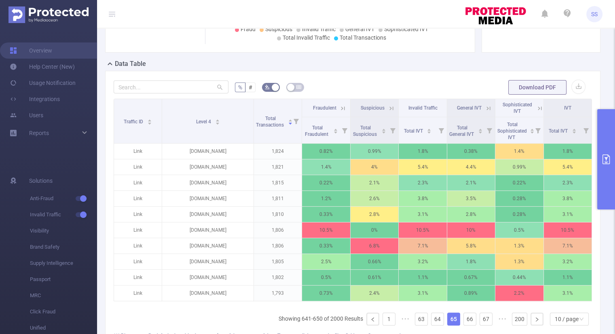
click at [339, 110] on icon at bounding box center [342, 108] width 7 height 7
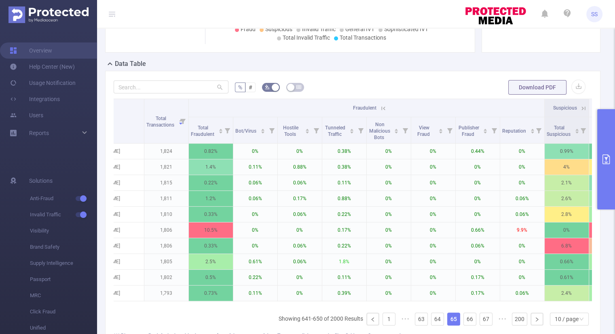
scroll to position [0, 99]
click at [382, 110] on icon at bounding box center [383, 108] width 7 height 7
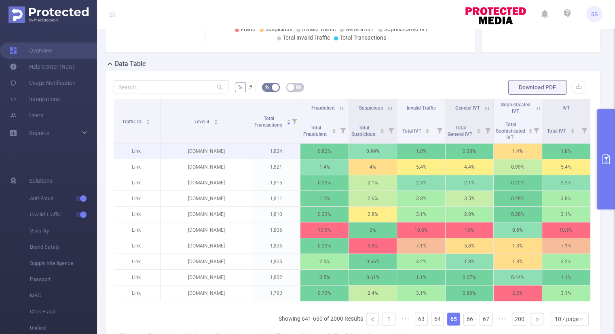
scroll to position [0, 2]
click at [464, 325] on link "66" at bounding box center [470, 319] width 12 height 12
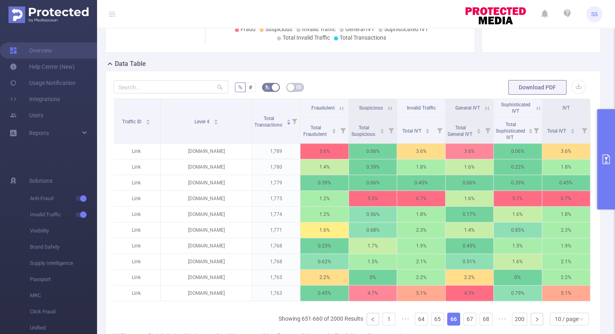
click at [340, 108] on icon at bounding box center [342, 108] width 4 height 4
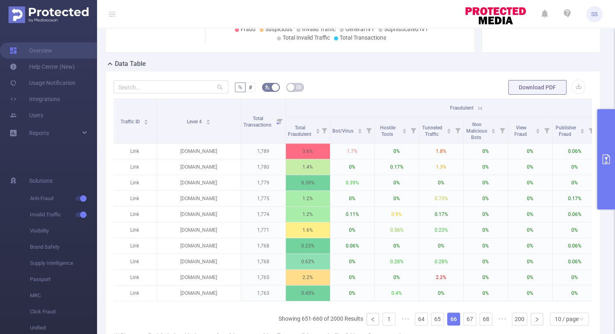
click at [479, 109] on icon at bounding box center [480, 108] width 7 height 7
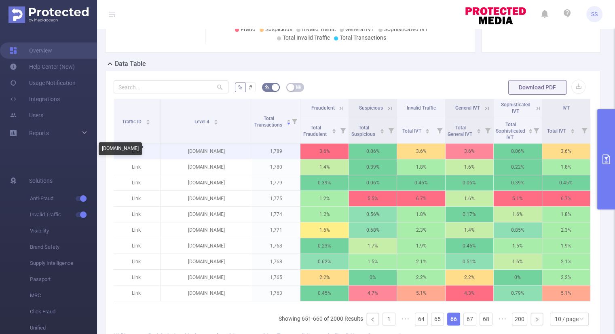
drag, startPoint x: 237, startPoint y: 150, endPoint x: 173, endPoint y: 152, distance: 63.9
click at [173, 152] on p "[DOMAIN_NAME]" at bounding box center [205, 150] width 91 height 15
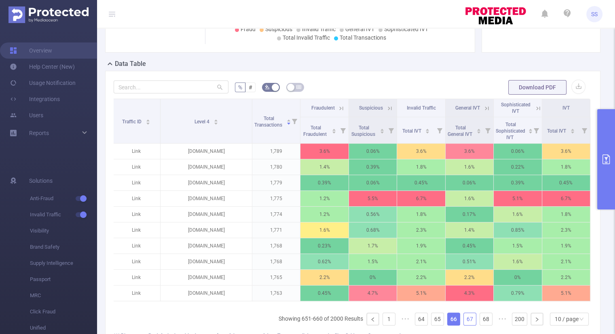
click at [464, 323] on link "67" at bounding box center [470, 319] width 12 height 12
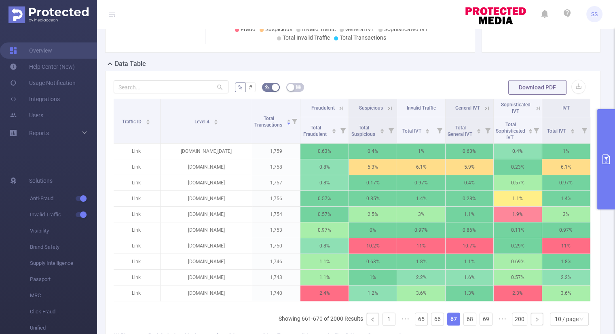
click at [338, 105] on icon at bounding box center [341, 108] width 7 height 7
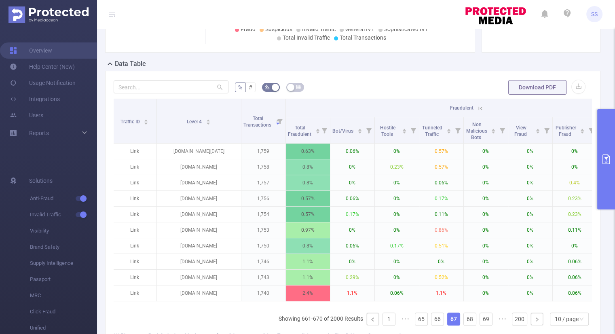
click at [480, 107] on icon at bounding box center [480, 108] width 4 height 4
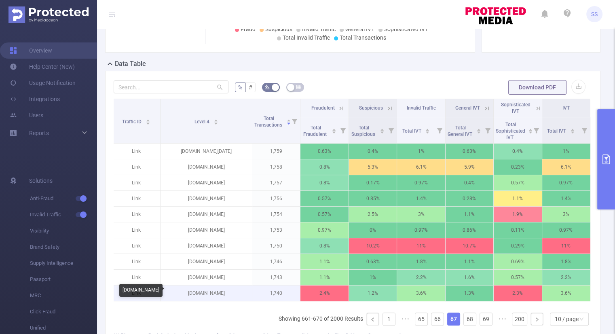
drag, startPoint x: 223, startPoint y: 294, endPoint x: 189, endPoint y: 294, distance: 34.0
click at [189, 294] on p "[DOMAIN_NAME]" at bounding box center [205, 292] width 91 height 15
click at [464, 325] on link "68" at bounding box center [470, 319] width 12 height 12
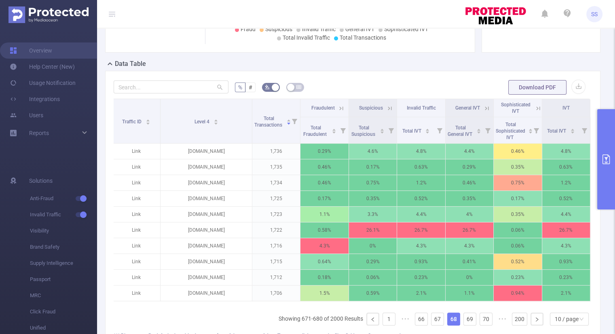
click at [338, 105] on icon at bounding box center [341, 108] width 7 height 7
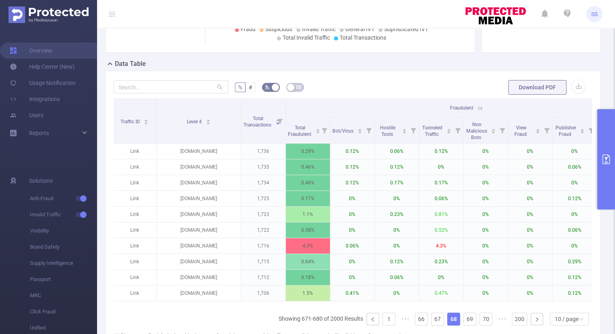
click at [337, 104] on th "Fraudulent" at bounding box center [464, 108] width 356 height 18
click at [477, 109] on icon at bounding box center [480, 108] width 7 height 7
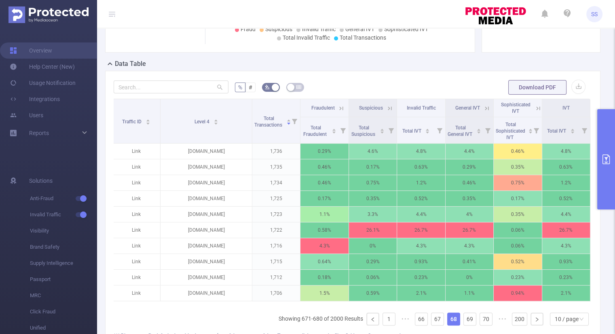
click at [483, 109] on icon at bounding box center [486, 108] width 7 height 7
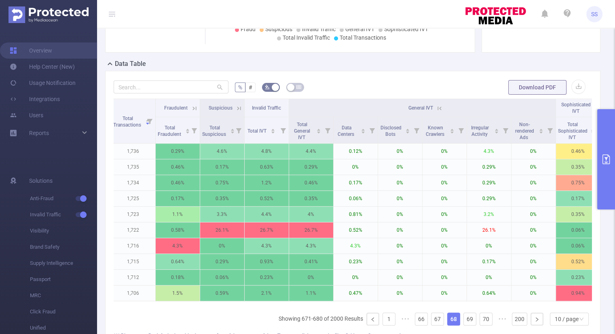
scroll to position [0, 0]
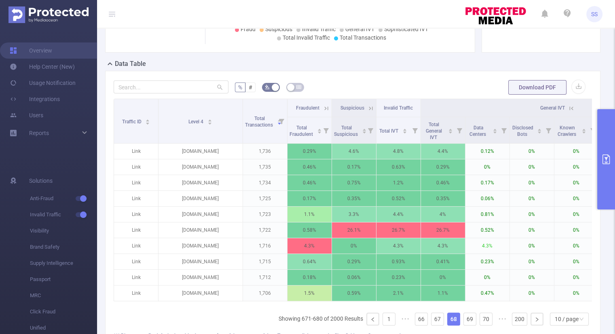
click at [572, 108] on icon at bounding box center [571, 108] width 4 height 4
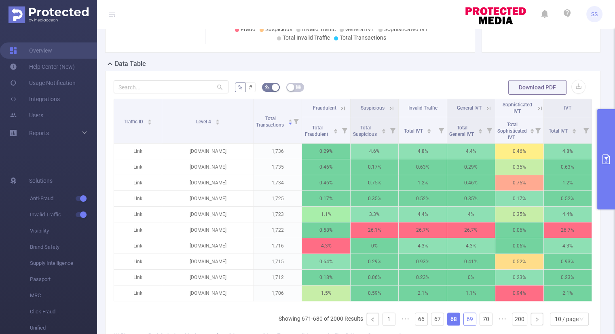
click at [465, 325] on link "69" at bounding box center [470, 319] width 12 height 12
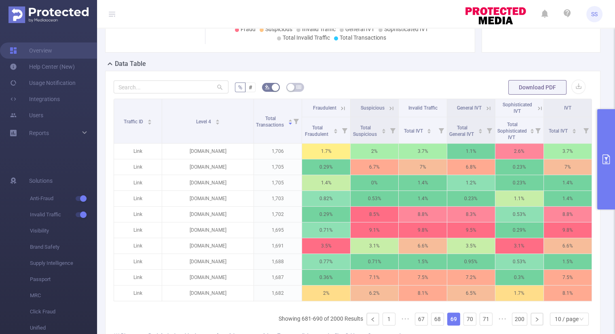
click at [342, 109] on icon at bounding box center [342, 108] width 7 height 7
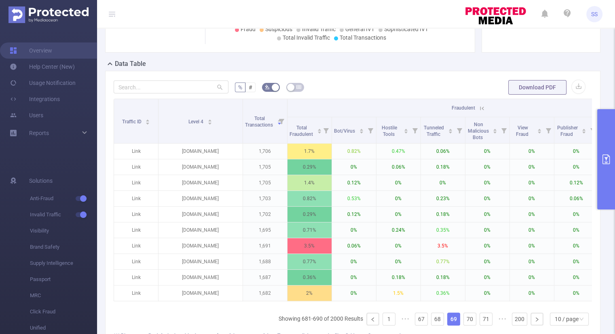
click at [342, 109] on th "Fraudulent" at bounding box center [465, 108] width 356 height 18
click at [478, 109] on icon at bounding box center [481, 108] width 7 height 7
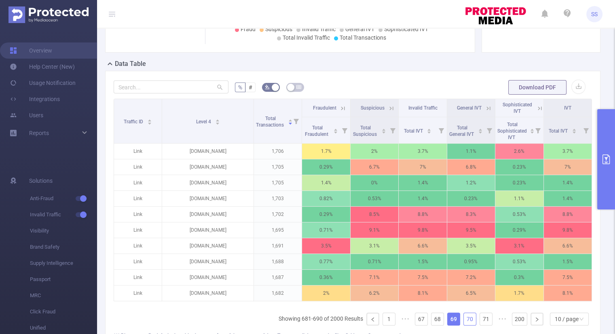
click at [464, 325] on link "70" at bounding box center [470, 319] width 12 height 12
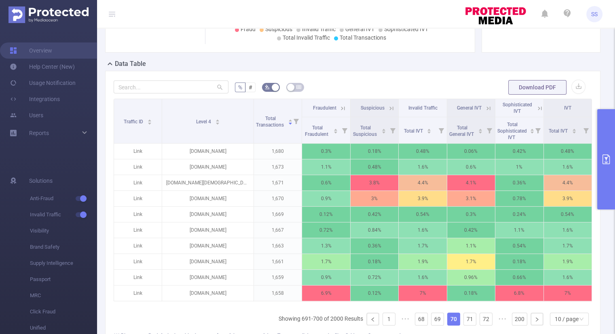
click at [339, 106] on icon at bounding box center [342, 108] width 7 height 7
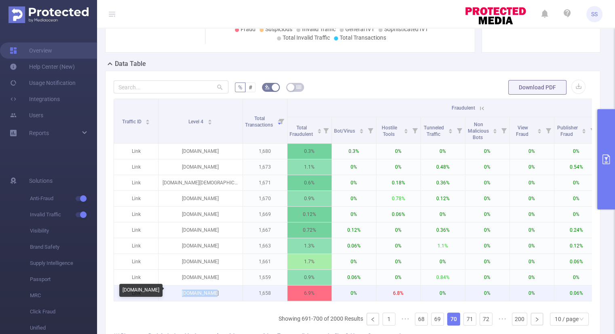
drag, startPoint x: 219, startPoint y: 292, endPoint x: 186, endPoint y: 296, distance: 33.8
click at [186, 296] on p "[DOMAIN_NAME]" at bounding box center [200, 292] width 84 height 15
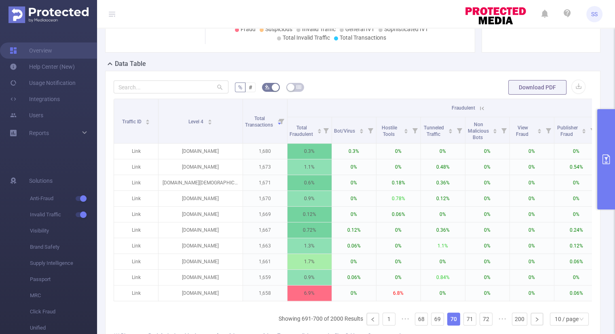
click at [479, 105] on icon at bounding box center [481, 108] width 7 height 7
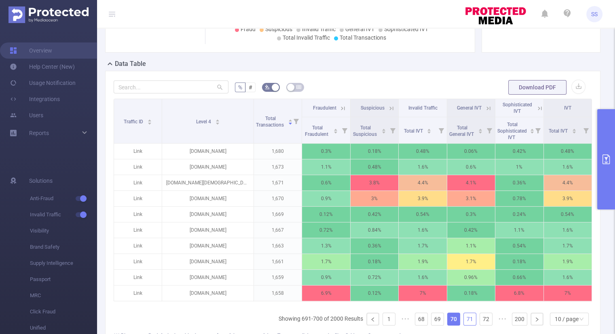
click at [465, 323] on link "71" at bounding box center [470, 319] width 12 height 12
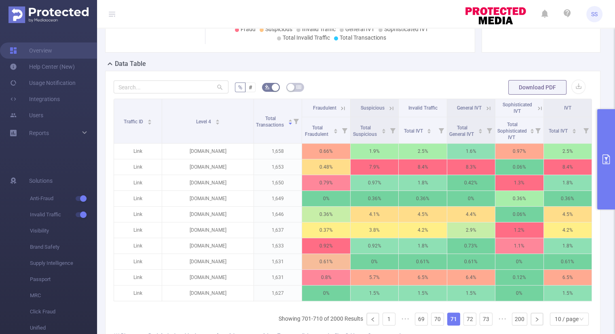
click at [485, 107] on icon at bounding box center [488, 108] width 7 height 7
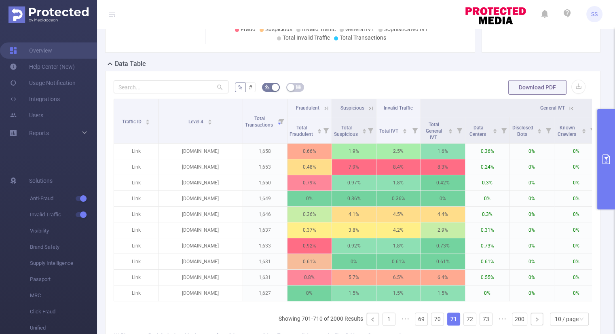
click at [570, 105] on icon at bounding box center [570, 108] width 7 height 7
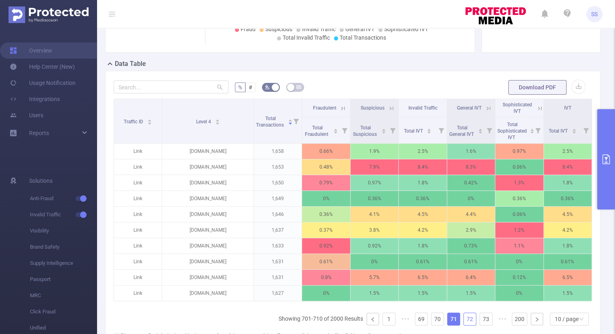
click at [466, 324] on link "72" at bounding box center [470, 319] width 12 height 12
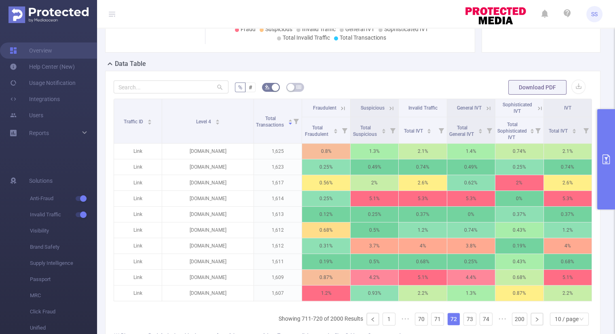
scroll to position [0, 2]
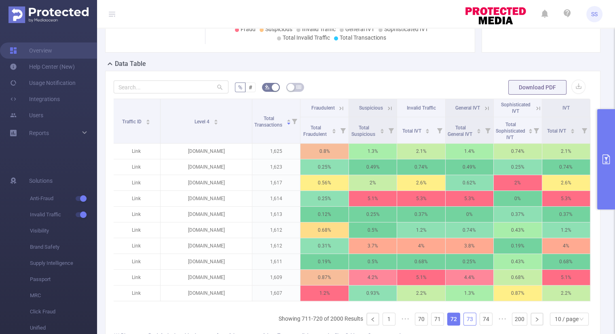
click at [466, 325] on link "73" at bounding box center [470, 319] width 12 height 12
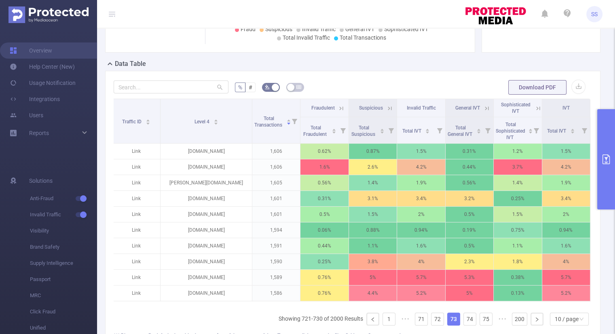
click at [338, 110] on icon at bounding box center [341, 108] width 7 height 7
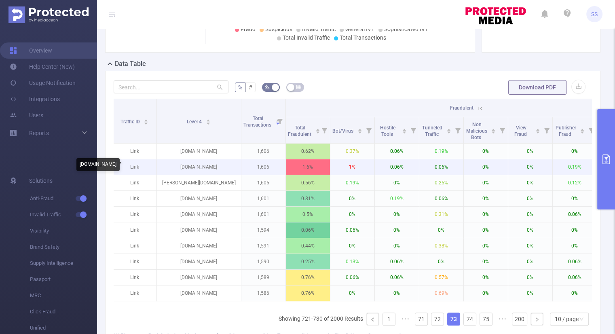
drag, startPoint x: 236, startPoint y: 166, endPoint x: 159, endPoint y: 167, distance: 77.6
click at [159, 167] on p "[DOMAIN_NAME]" at bounding box center [199, 166] width 84 height 15
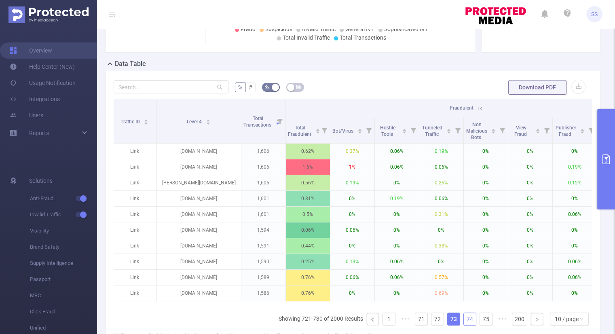
click at [468, 321] on link "74" at bounding box center [470, 319] width 12 height 12
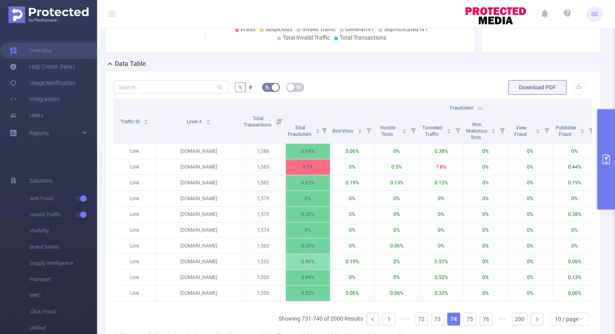
click at [482, 108] on icon at bounding box center [480, 108] width 7 height 7
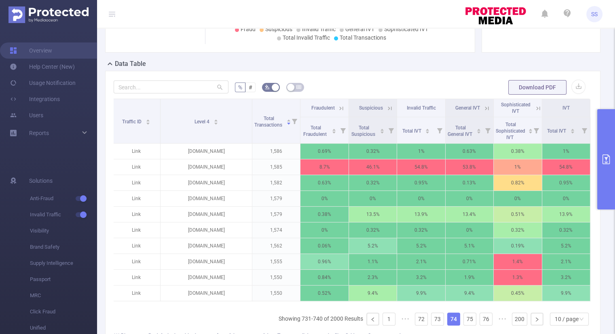
click at [484, 108] on icon at bounding box center [486, 108] width 7 height 7
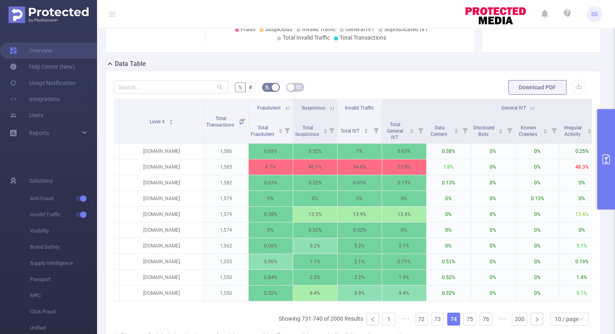
scroll to position [0, 0]
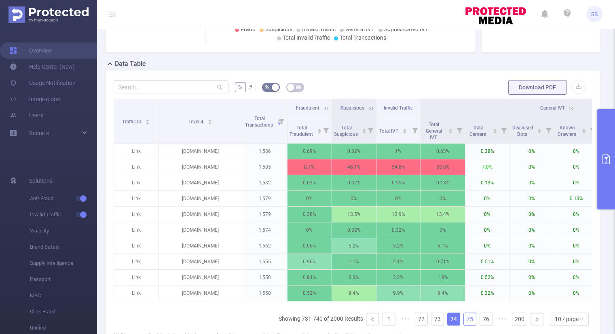
click at [468, 321] on link "75" at bounding box center [470, 319] width 12 height 12
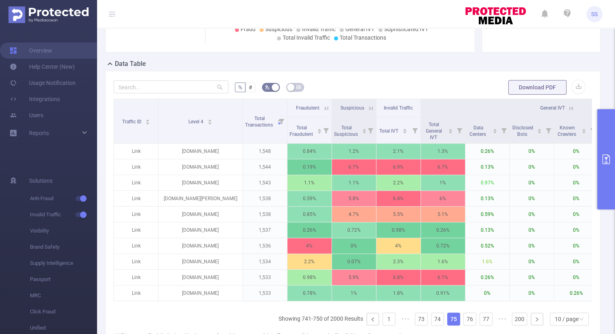
click at [569, 108] on icon at bounding box center [570, 108] width 7 height 7
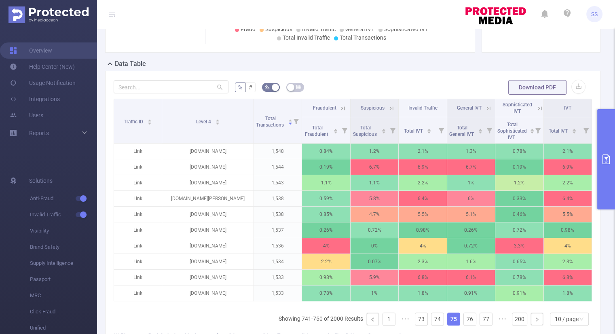
click at [342, 106] on icon at bounding box center [342, 108] width 7 height 7
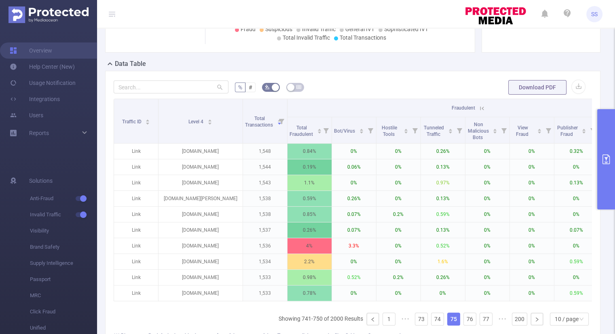
click at [484, 108] on icon at bounding box center [481, 108] width 7 height 7
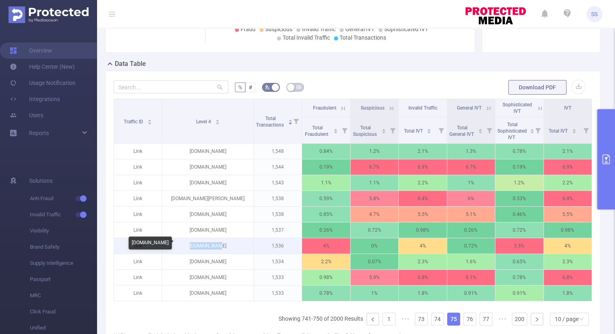
drag, startPoint x: 238, startPoint y: 245, endPoint x: 190, endPoint y: 249, distance: 48.2
click at [190, 249] on p "[DOMAIN_NAME]" at bounding box center [207, 245] width 91 height 15
click at [465, 323] on link "76" at bounding box center [470, 319] width 12 height 12
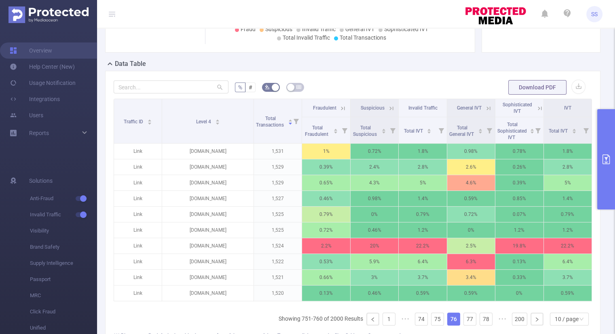
click at [343, 107] on icon at bounding box center [342, 108] width 7 height 7
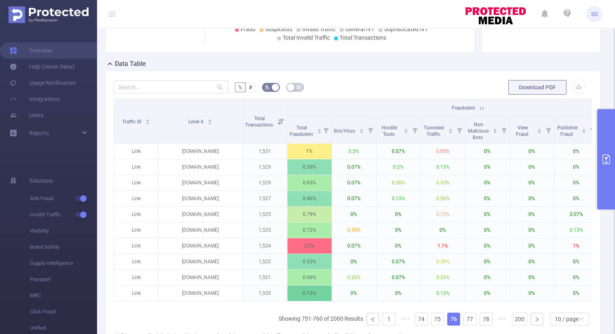
click at [343, 107] on th "Fraudulent" at bounding box center [465, 108] width 356 height 18
click at [483, 107] on icon at bounding box center [481, 108] width 7 height 7
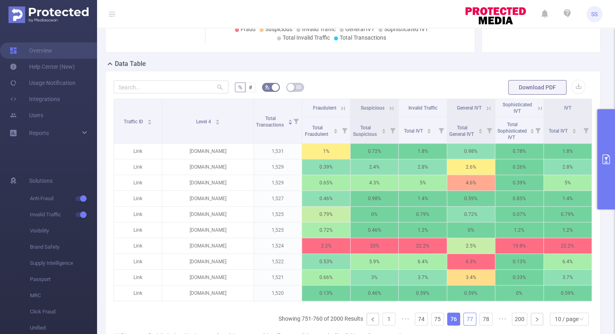
click at [464, 325] on link "77" at bounding box center [470, 319] width 12 height 12
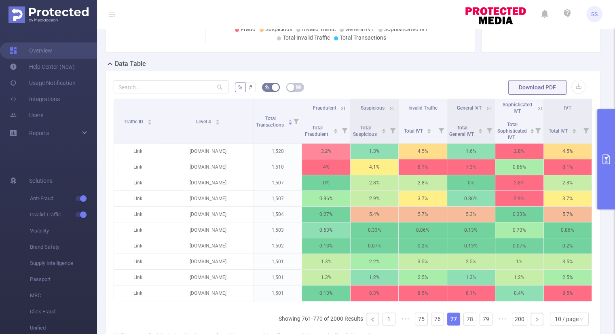
click at [339, 108] on icon at bounding box center [342, 108] width 7 height 7
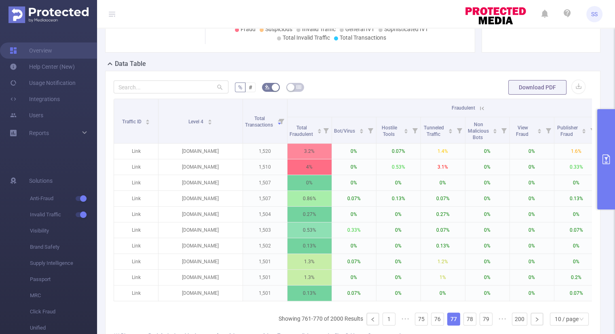
click at [336, 108] on th "Fraudulent" at bounding box center [465, 108] width 356 height 18
click at [481, 106] on icon at bounding box center [481, 108] width 7 height 7
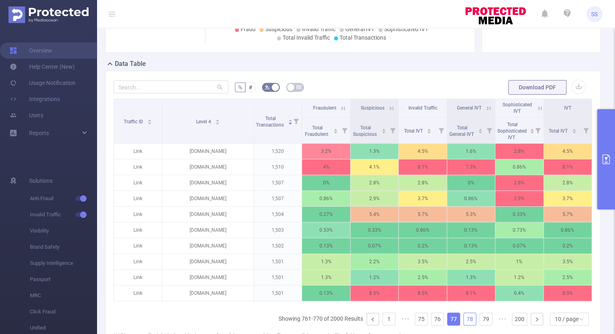
click at [464, 322] on link "78" at bounding box center [470, 319] width 12 height 12
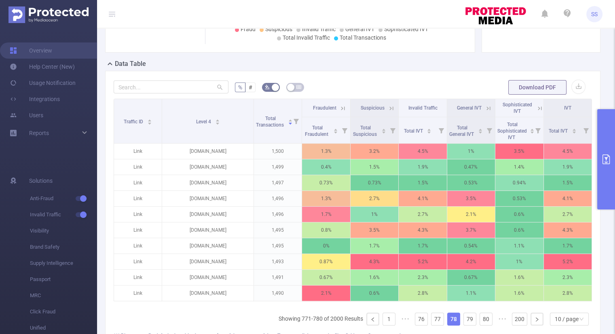
click at [340, 105] on icon at bounding box center [342, 108] width 7 height 7
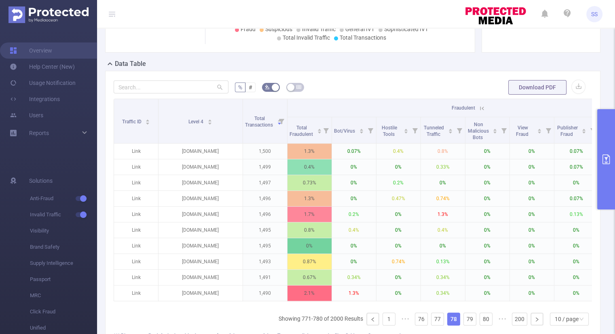
click at [481, 108] on icon at bounding box center [481, 108] width 7 height 7
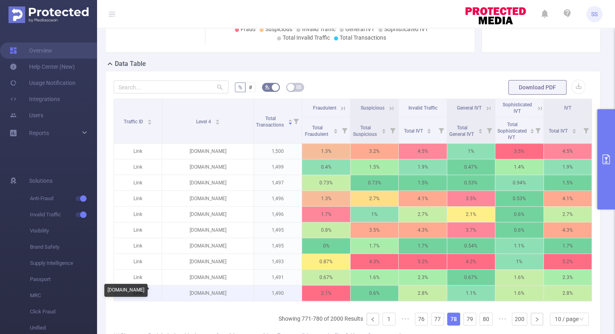
drag, startPoint x: 233, startPoint y: 293, endPoint x: 181, endPoint y: 293, distance: 51.7
click at [181, 293] on p "[DOMAIN_NAME]" at bounding box center [207, 292] width 91 height 15
click at [464, 323] on link "79" at bounding box center [470, 319] width 12 height 12
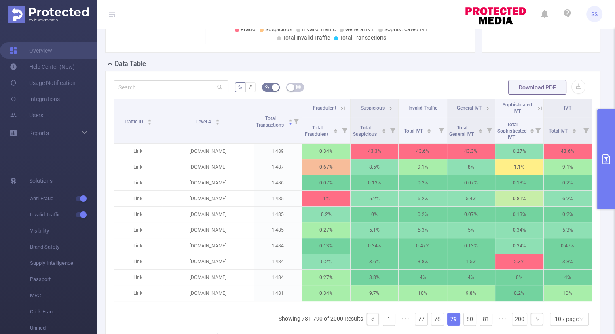
click at [485, 107] on icon at bounding box center [488, 108] width 7 height 7
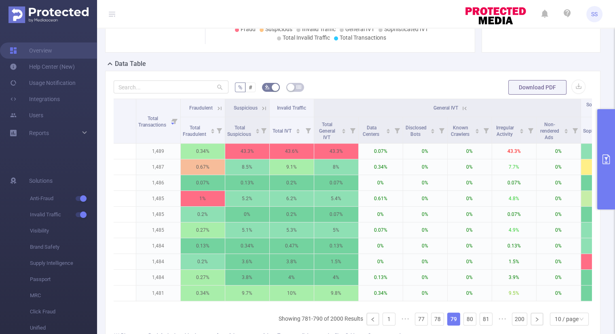
scroll to position [0, 118]
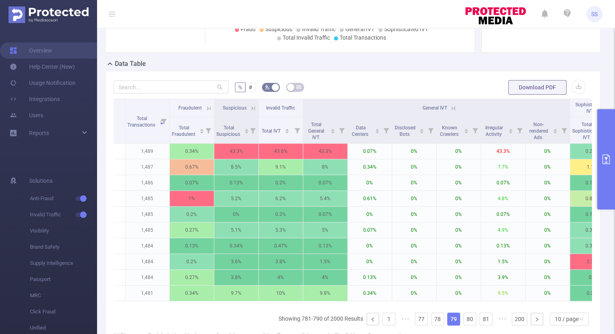
click at [453, 109] on icon at bounding box center [453, 108] width 7 height 7
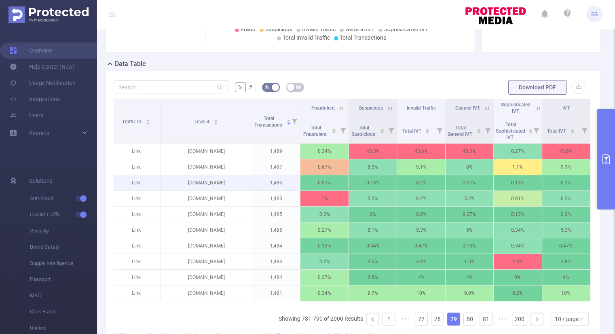
scroll to position [0, 2]
click at [467, 325] on link "80" at bounding box center [470, 319] width 12 height 12
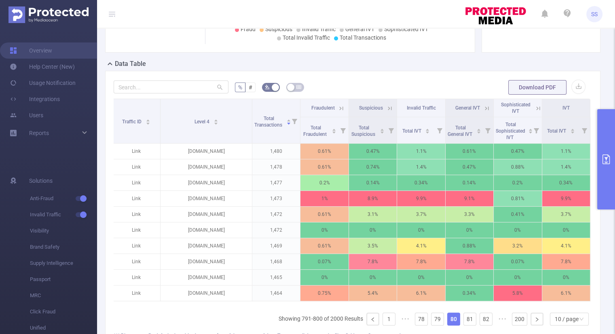
click at [340, 108] on icon at bounding box center [342, 108] width 4 height 4
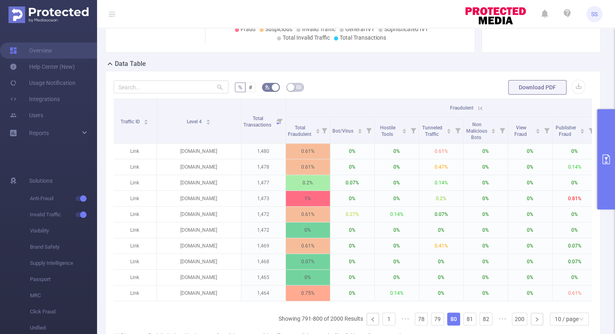
click at [480, 108] on icon at bounding box center [480, 108] width 7 height 7
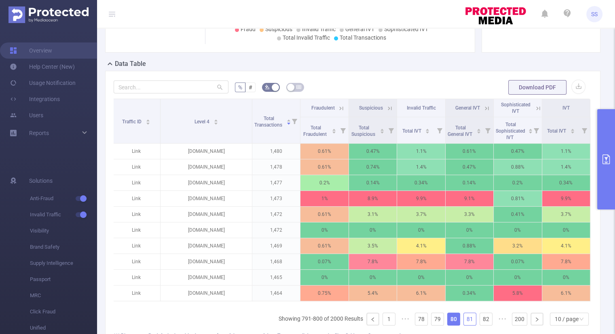
click at [464, 323] on link "81" at bounding box center [470, 319] width 12 height 12
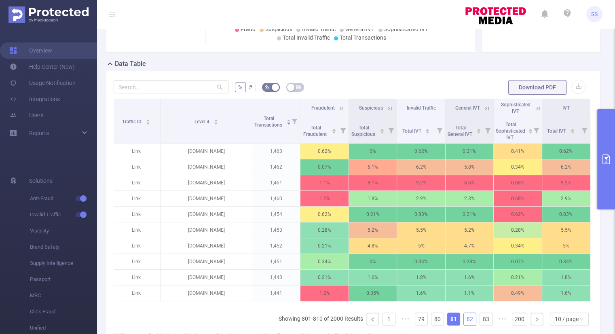
click at [466, 324] on link "82" at bounding box center [470, 319] width 12 height 12
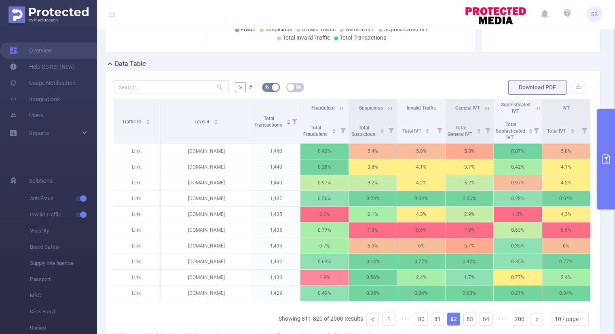
click at [337, 104] on icon at bounding box center [340, 108] width 10 height 8
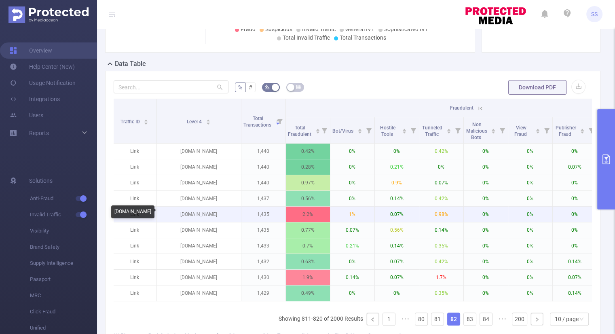
drag, startPoint x: 216, startPoint y: 216, endPoint x: 179, endPoint y: 215, distance: 37.2
click at [179, 215] on p "[DOMAIN_NAME]" at bounding box center [199, 214] width 84 height 15
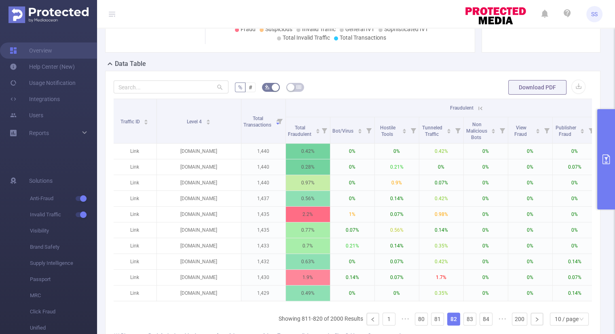
click at [481, 107] on icon at bounding box center [480, 108] width 4 height 4
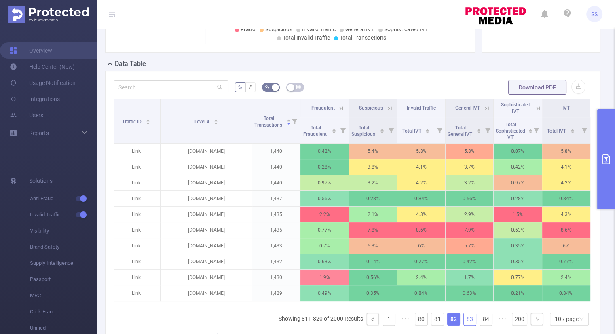
click at [464, 325] on link "83" at bounding box center [470, 319] width 12 height 12
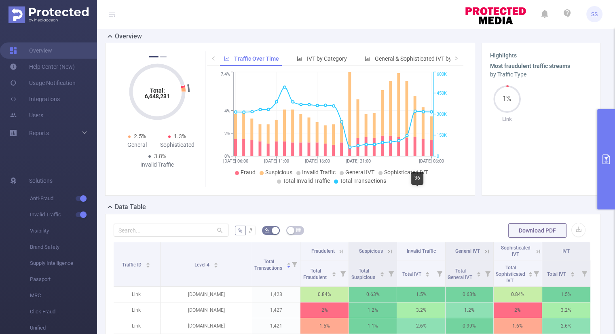
scroll to position [0, 0]
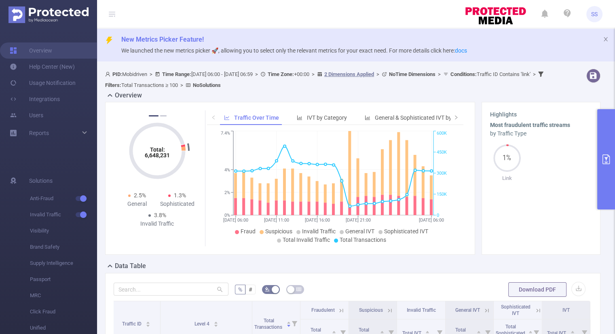
click at [608, 162] on icon "primary" at bounding box center [606, 159] width 10 height 10
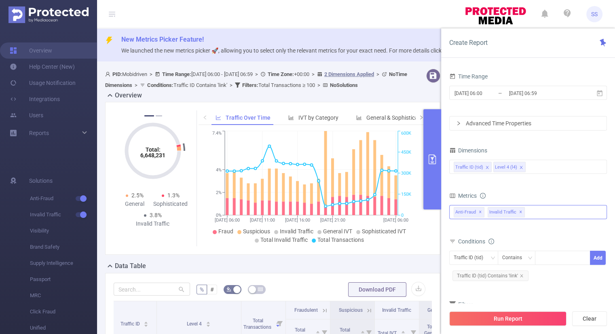
click at [550, 211] on div "Anti-Fraud Invalid Traffic Anti-Fraud ✕ Invalid Traffic ✕" at bounding box center [528, 212] width 158 height 14
click at [454, 215] on icon "icon: caret-down" at bounding box center [455, 215] width 2 height 3
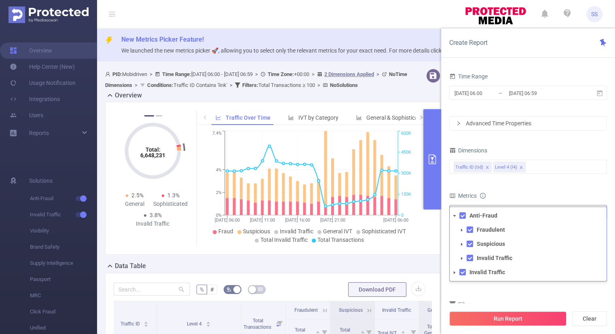
click at [460, 231] on icon "icon: caret-down" at bounding box center [462, 230] width 4 height 4
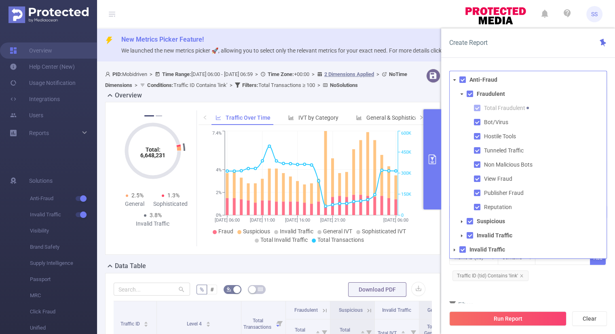
click at [458, 93] on span at bounding box center [462, 94] width 10 height 10
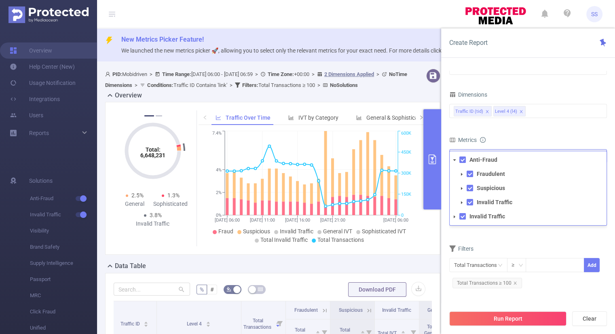
click at [452, 216] on icon "icon: caret-down" at bounding box center [454, 217] width 4 height 4
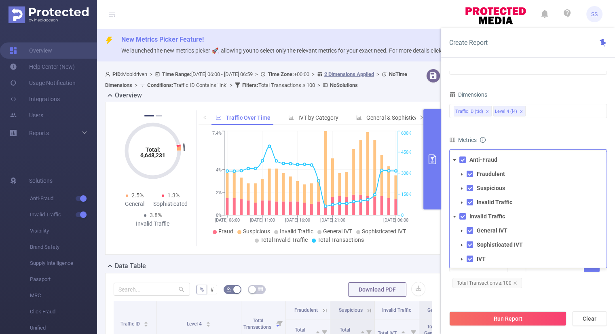
click at [461, 259] on icon "icon: caret-down" at bounding box center [462, 258] width 2 height 3
click at [461, 259] on icon "icon: caret-down" at bounding box center [462, 259] width 4 height 4
click at [460, 243] on icon "icon: caret-down" at bounding box center [462, 245] width 4 height 4
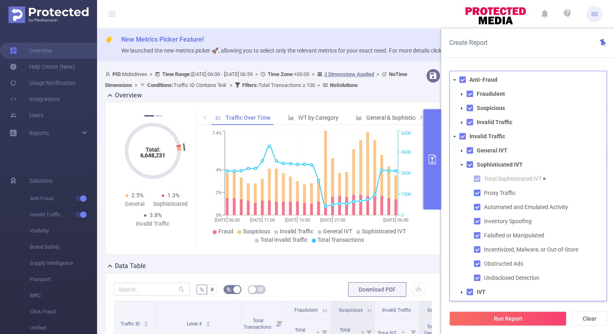
click at [477, 191] on span at bounding box center [477, 193] width 6 height 6
click at [460, 165] on icon "icon: caret-down" at bounding box center [462, 165] width 4 height 4
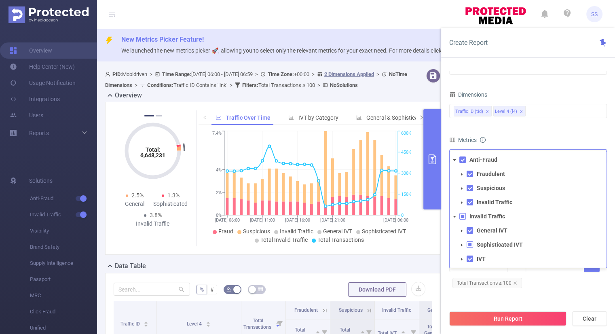
click at [459, 232] on span at bounding box center [462, 231] width 10 height 10
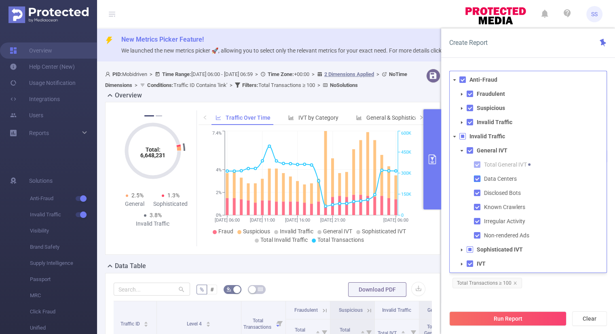
click at [477, 178] on span at bounding box center [477, 178] width 6 height 6
click at [477, 222] on span at bounding box center [477, 221] width 6 height 6
click at [462, 151] on icon "icon: caret-down" at bounding box center [462, 151] width 4 height 4
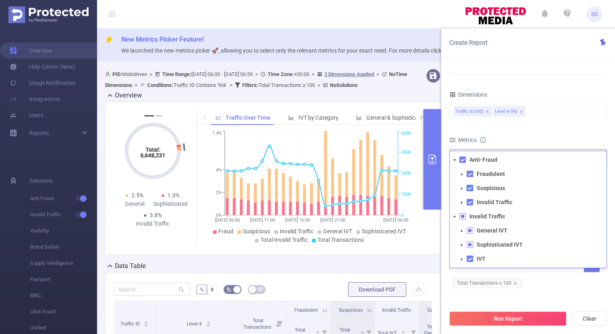
click at [467, 186] on span at bounding box center [469, 188] width 6 height 6
click at [460, 203] on icon "icon: caret-down" at bounding box center [462, 202] width 4 height 4
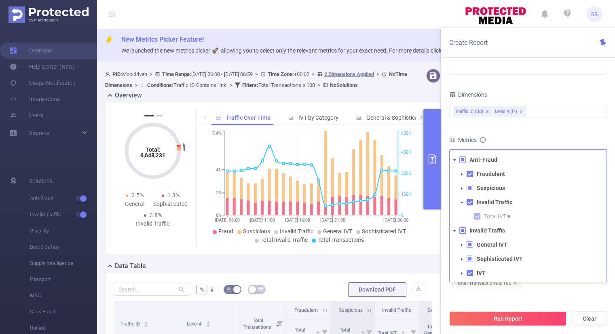
click at [460, 203] on icon "icon: caret-down" at bounding box center [462, 202] width 4 height 4
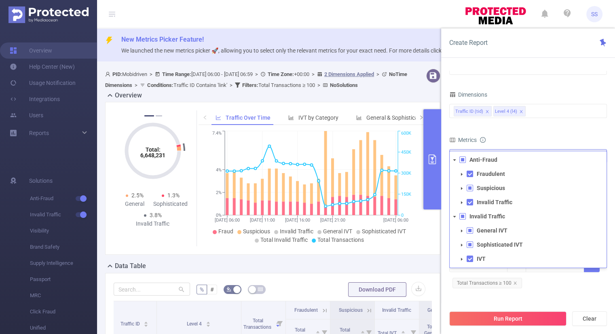
click at [462, 187] on icon "icon: caret-down" at bounding box center [462, 188] width 4 height 4
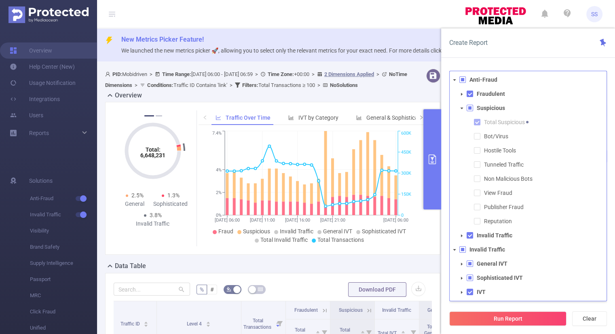
click at [459, 111] on span at bounding box center [462, 108] width 10 height 10
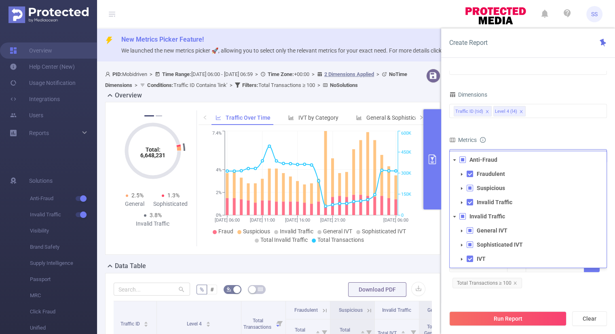
click at [460, 174] on icon "icon: caret-down" at bounding box center [462, 174] width 4 height 4
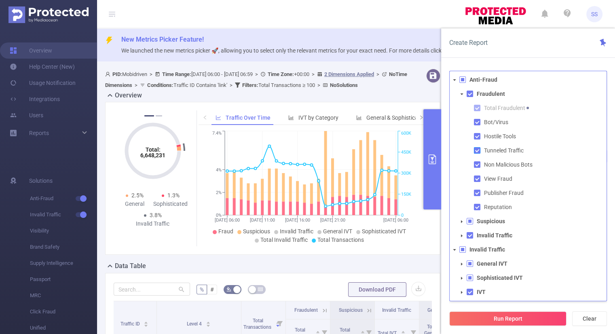
click at [477, 150] on span at bounding box center [477, 150] width 6 height 6
click at [477, 180] on span at bounding box center [477, 178] width 6 height 6
click at [477, 205] on span at bounding box center [477, 207] width 6 height 6
click at [459, 96] on span at bounding box center [462, 94] width 10 height 10
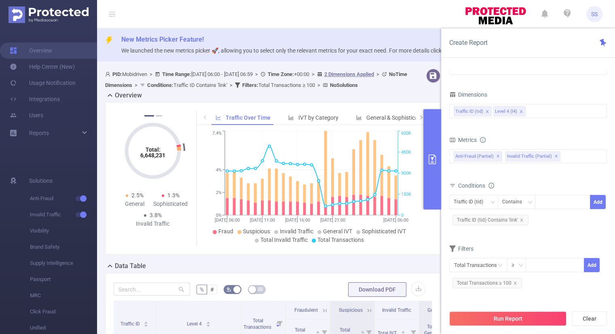
click at [548, 129] on form "Dimensions Traffic ID (tid) Level 4 (l4) Metrics bp_total brand-safety brand_is…" at bounding box center [528, 192] width 158 height 207
click at [512, 316] on button "Run Report" at bounding box center [507, 318] width 117 height 15
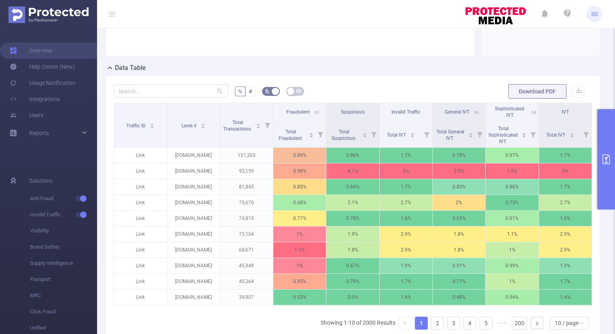
scroll to position [202, 0]
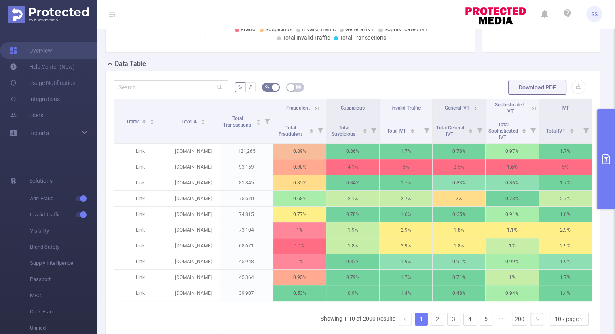
click at [315, 105] on icon at bounding box center [316, 108] width 7 height 7
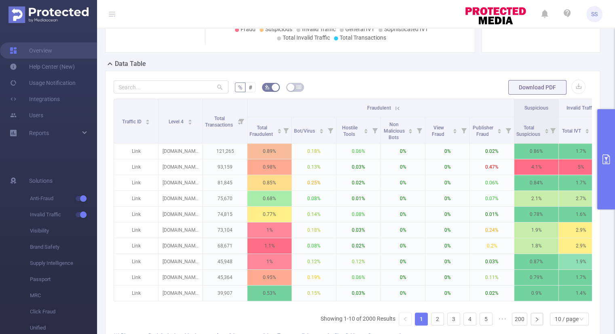
click at [397, 106] on icon at bounding box center [397, 108] width 7 height 7
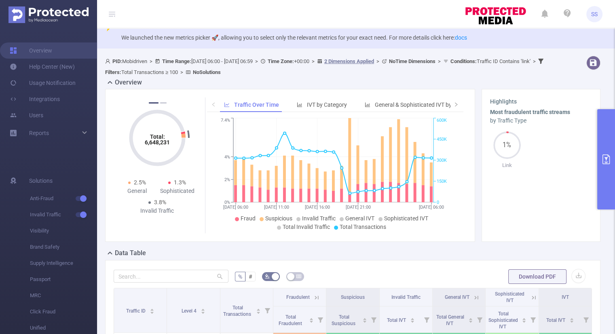
scroll to position [0, 0]
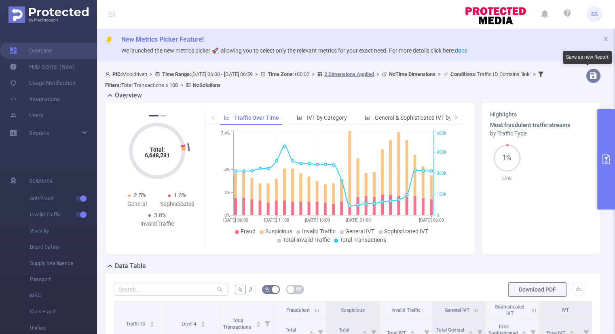
click at [587, 75] on button "button" at bounding box center [593, 76] width 14 height 14
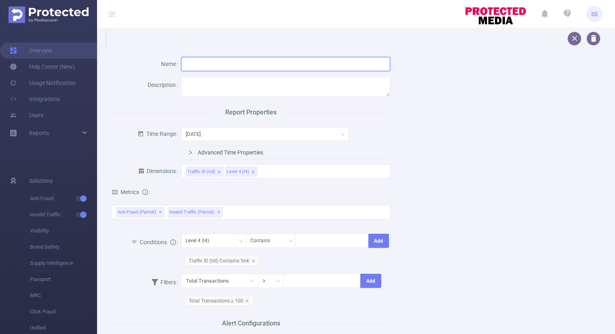
click at [219, 64] on input "text" at bounding box center [285, 64] width 209 height 14
type input "Link_domains"
click at [250, 80] on textarea at bounding box center [285, 87] width 209 height 20
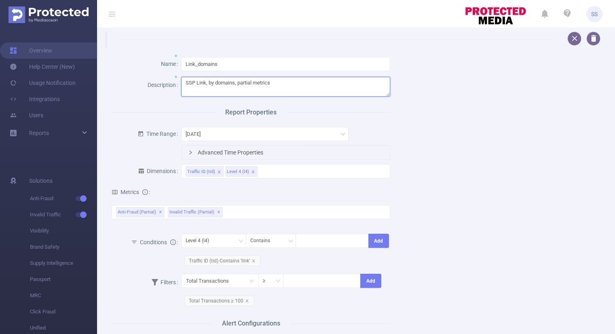
type textarea "SSP Link, by domains, partial metrics"
click at [448, 109] on div "Name Link_domains Description SSP Link, by domains, partial metrics Report Prop…" at bounding box center [353, 216] width 502 height 336
click at [190, 154] on div "Advanced Time Properties" at bounding box center [285, 153] width 208 height 14
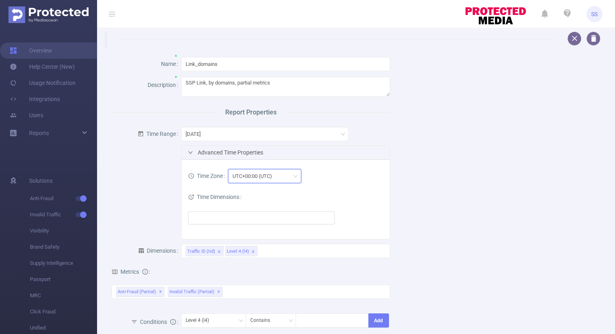
click at [290, 176] on div "UTC+00:00 (UTC)" at bounding box center [264, 175] width 64 height 13
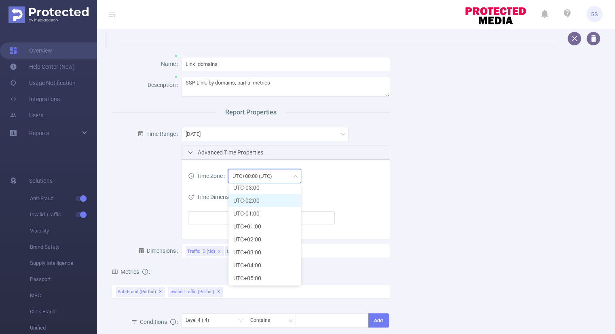
scroll to position [162, 0]
click at [268, 236] on li "UTC+03:00" at bounding box center [264, 238] width 72 height 13
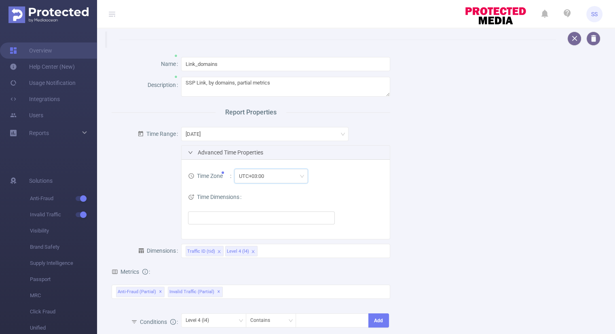
click at [348, 193] on div "Time Dimensions" at bounding box center [285, 208] width 195 height 42
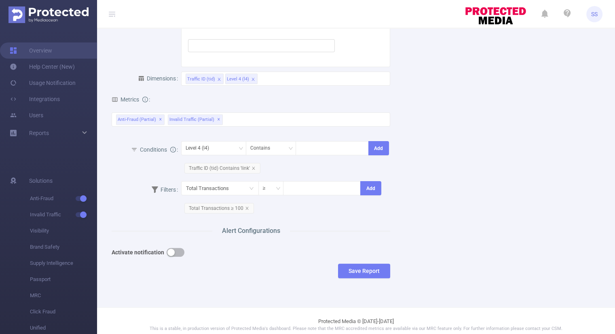
scroll to position [178, 0]
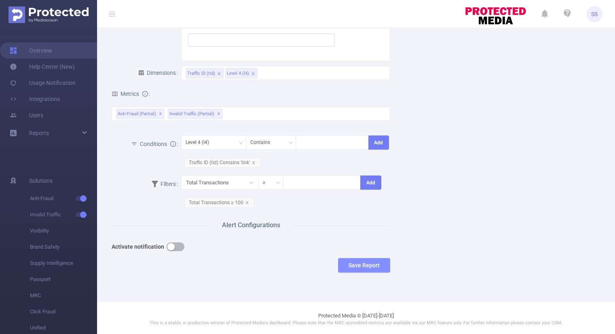
click at [359, 262] on button "Save Report" at bounding box center [364, 265] width 52 height 15
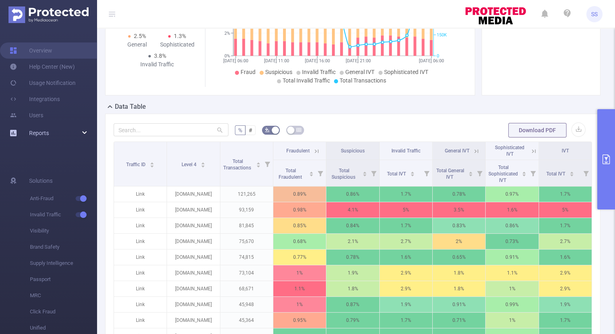
click at [84, 130] on div "Reports" at bounding box center [48, 133] width 97 height 16
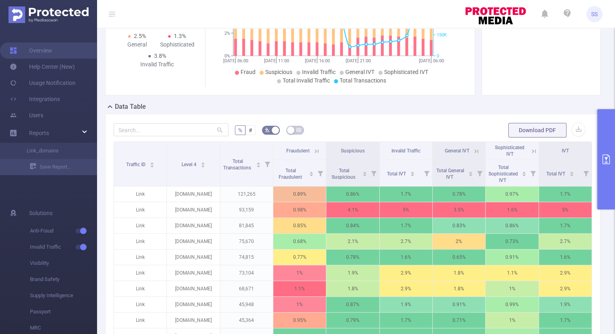
click at [608, 153] on button "primary" at bounding box center [606, 159] width 18 height 100
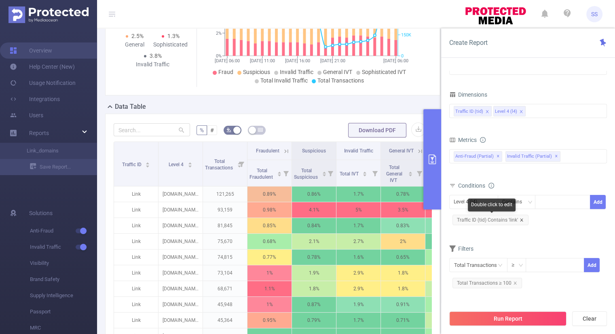
click at [521, 220] on icon "icon: close" at bounding box center [521, 220] width 4 height 4
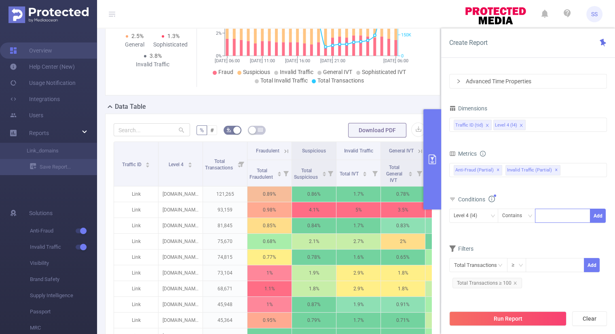
click at [550, 213] on div at bounding box center [562, 215] width 46 height 13
type input "Mobi"
click at [599, 215] on button "Add" at bounding box center [598, 216] width 16 height 14
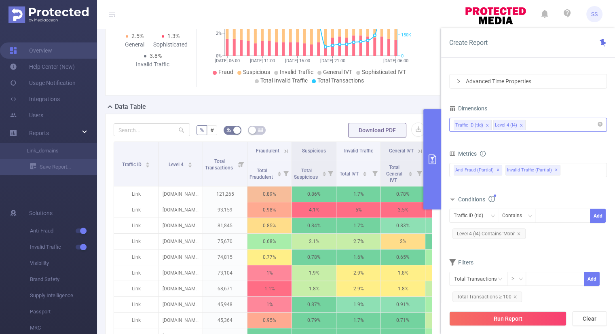
click at [520, 124] on icon "icon: close" at bounding box center [520, 125] width 3 height 3
click at [521, 230] on span "Level 4 (l4) Contains 'Mobi'" at bounding box center [488, 233] width 73 height 11
click at [517, 232] on icon "icon: close" at bounding box center [518, 233] width 3 height 3
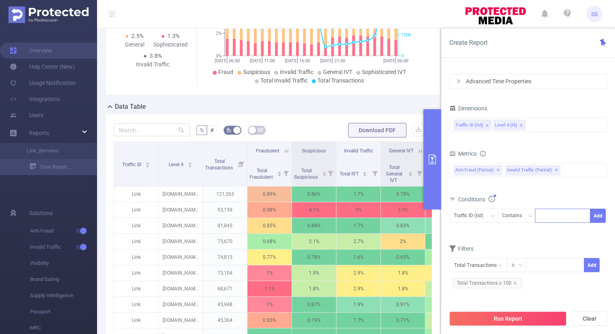
click at [582, 217] on div at bounding box center [562, 215] width 46 height 13
type input "Mobi"
click at [559, 235] on li "Mobi" at bounding box center [562, 231] width 55 height 13
click at [599, 212] on button "Add" at bounding box center [598, 216] width 16 height 14
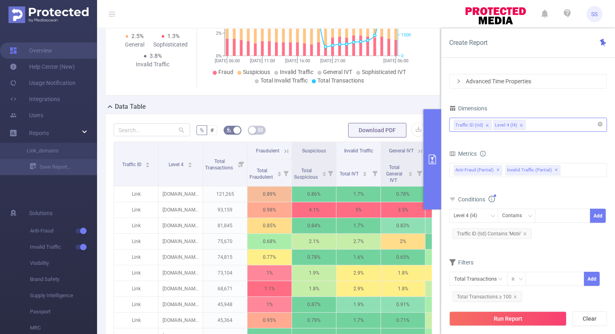
click at [519, 124] on icon "icon: close" at bounding box center [520, 125] width 3 height 3
click at [514, 124] on div "Traffic ID (tid)" at bounding box center [528, 124] width 149 height 13
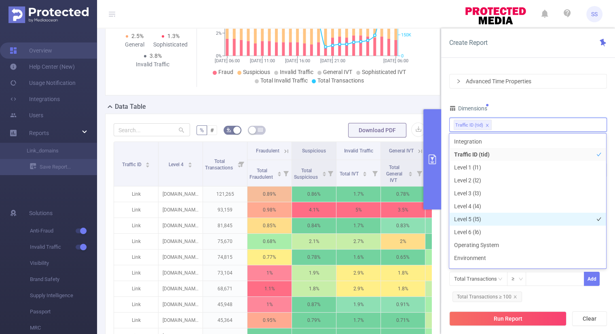
click at [477, 217] on li "Level 5 (l5)" at bounding box center [527, 219] width 157 height 13
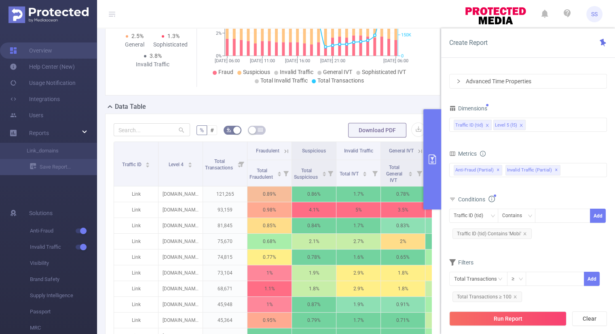
click at [532, 105] on div "Dimensions" at bounding box center [528, 109] width 158 height 13
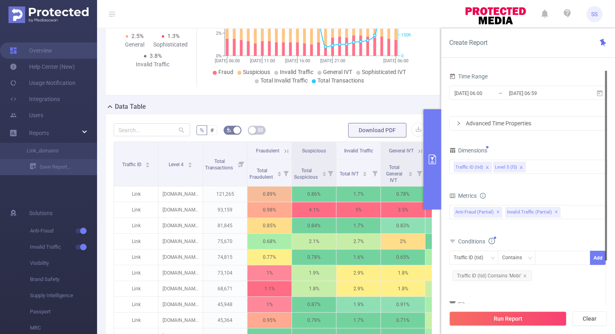
scroll to position [0, 0]
click at [487, 95] on input "[DATE] 06:00" at bounding box center [486, 93] width 65 height 11
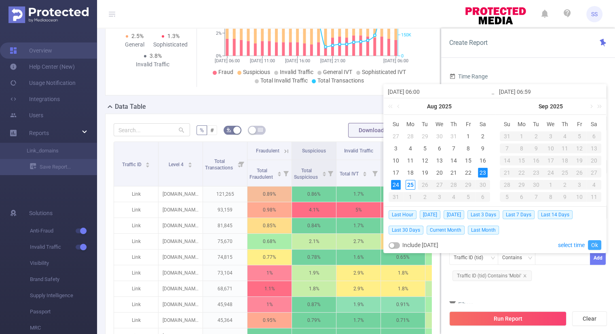
click at [594, 242] on link "Ok" at bounding box center [594, 245] width 13 height 10
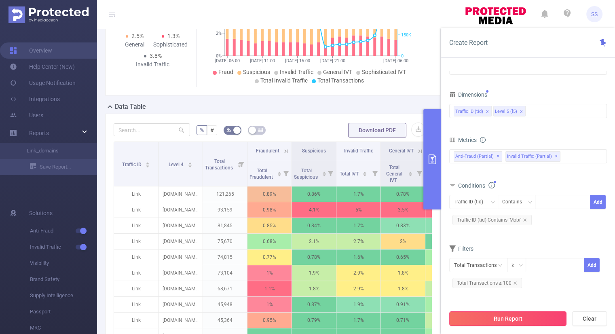
click at [530, 321] on button "Run Report" at bounding box center [507, 318] width 117 height 15
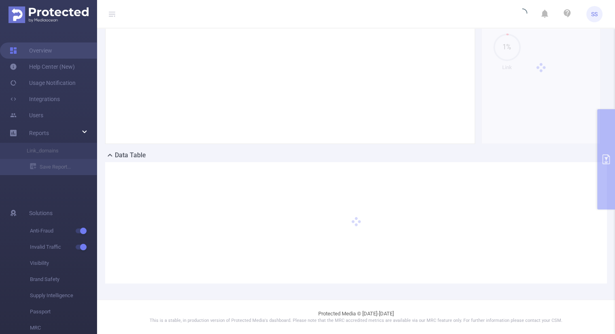
scroll to position [110, 0]
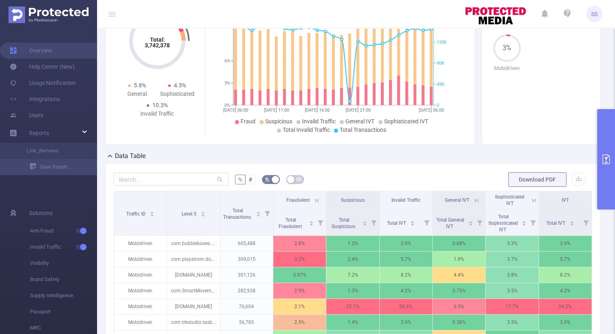
scroll to position [191, 0]
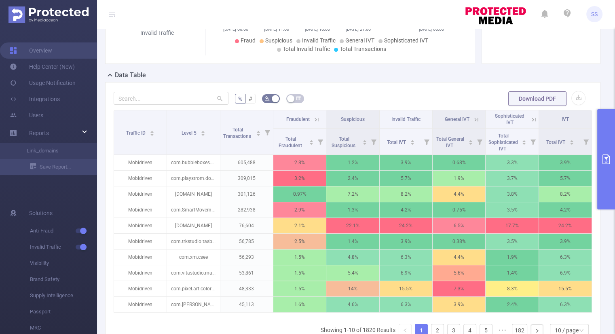
click at [529, 115] on icon at bounding box center [532, 119] width 10 height 8
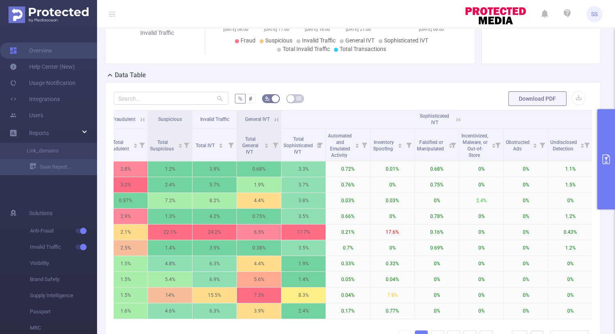
scroll to position [0, 186]
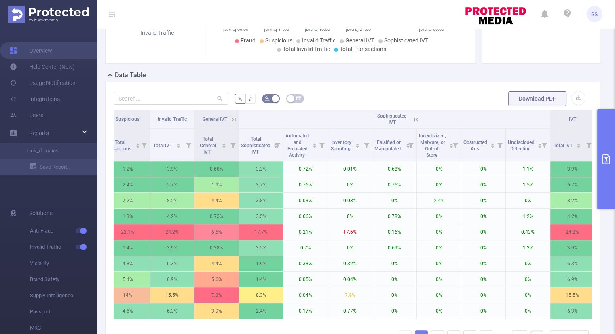
click at [413, 118] on icon at bounding box center [415, 119] width 7 height 7
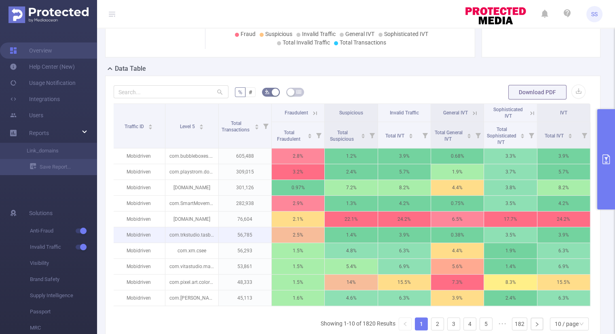
scroll to position [202, 0]
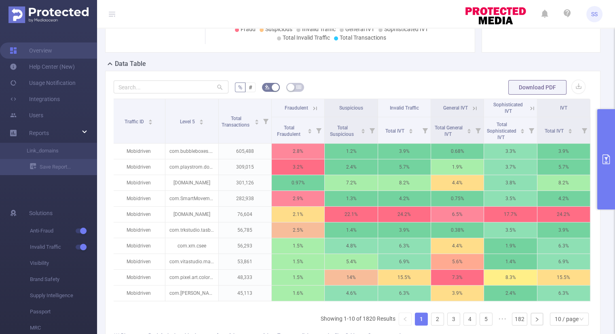
click at [313, 107] on icon at bounding box center [315, 108] width 4 height 4
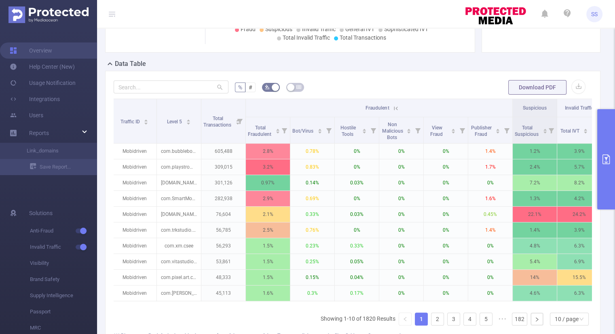
click at [397, 108] on icon at bounding box center [395, 108] width 7 height 7
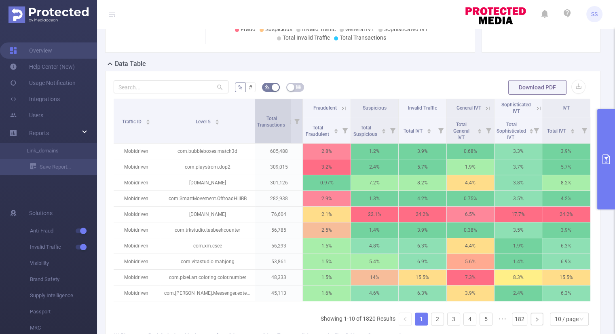
drag, startPoint x: 216, startPoint y: 110, endPoint x: 254, endPoint y: 109, distance: 38.4
click at [254, 109] on tr "Traffic ID Level 5 Total Transactions Fraudulent Suspicious Invalid Traffic Gen…" at bounding box center [351, 108] width 478 height 18
click at [535, 108] on icon at bounding box center [538, 108] width 7 height 7
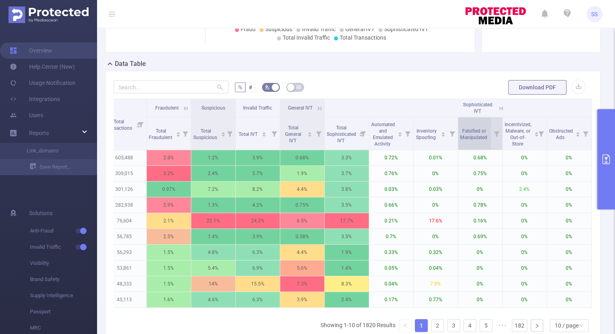
scroll to position [0, 145]
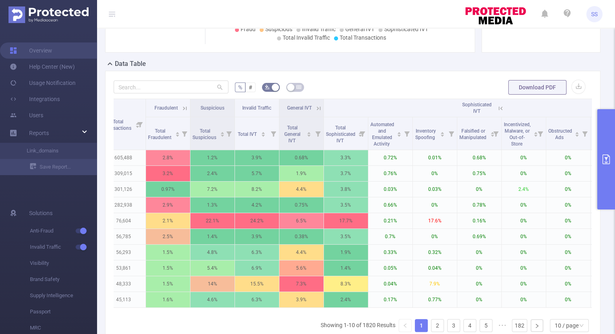
click at [500, 110] on icon at bounding box center [500, 108] width 7 height 7
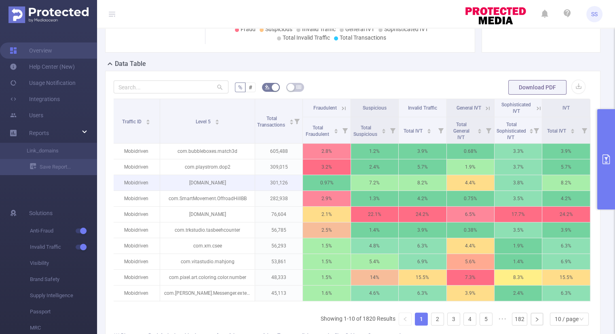
scroll to position [0, 2]
click at [342, 108] on icon at bounding box center [344, 108] width 4 height 4
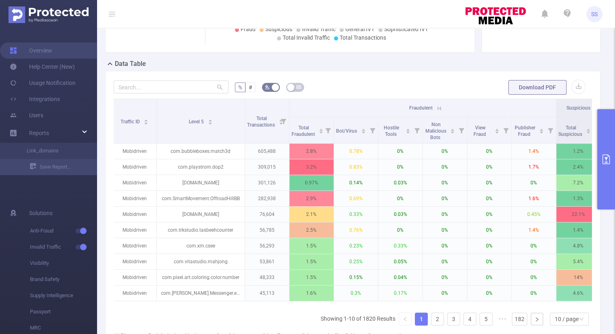
click at [440, 108] on icon at bounding box center [439, 108] width 4 height 4
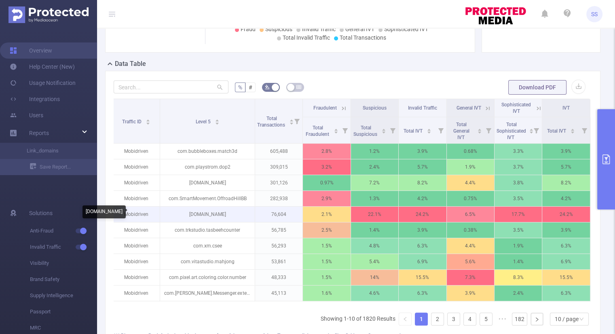
drag, startPoint x: 243, startPoint y: 213, endPoint x: 170, endPoint y: 216, distance: 72.8
click at [170, 216] on p "[DOMAIN_NAME]" at bounding box center [207, 214] width 94 height 15
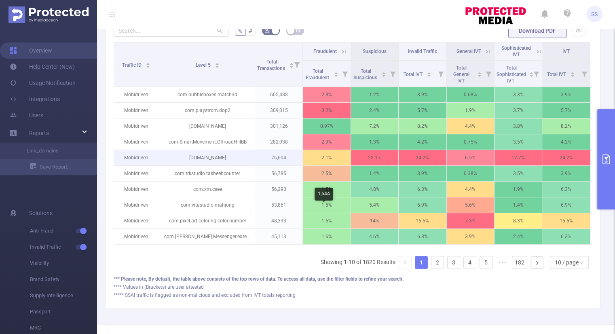
scroll to position [283, 0]
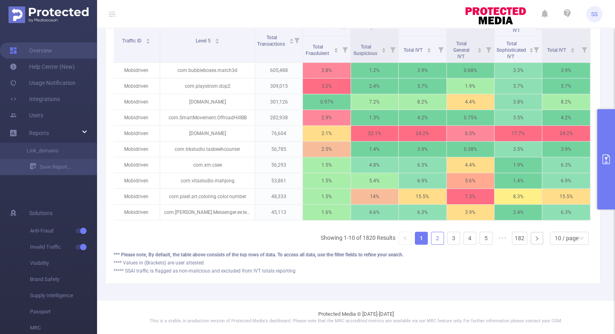
click at [431, 244] on link "2" at bounding box center [437, 238] width 12 height 12
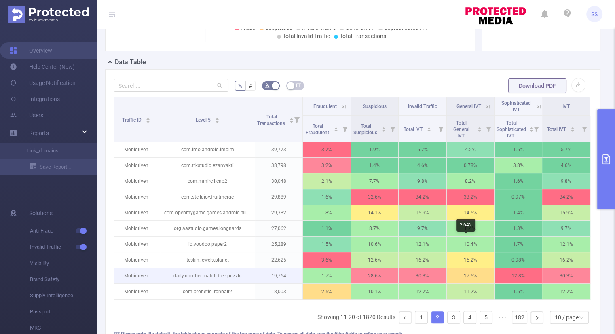
scroll to position [202, 0]
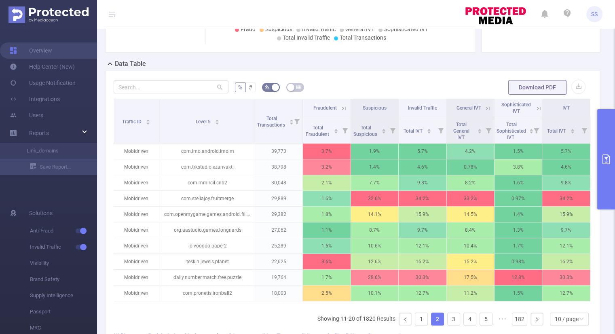
click at [340, 107] on icon at bounding box center [343, 108] width 7 height 7
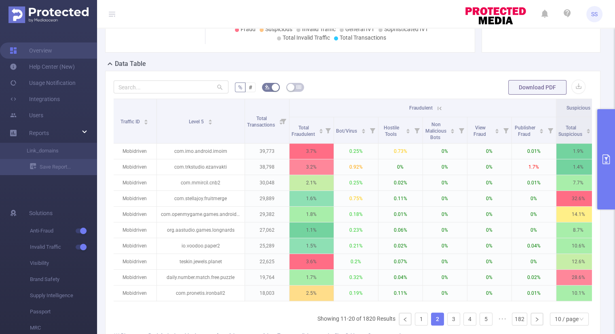
click at [439, 108] on icon at bounding box center [439, 108] width 7 height 7
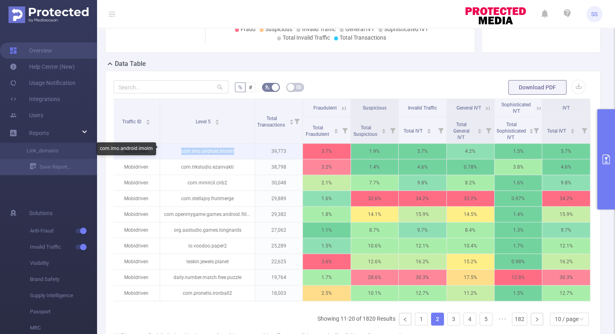
drag, startPoint x: 233, startPoint y: 150, endPoint x: 180, endPoint y: 157, distance: 53.8
click at [180, 157] on p "com.imo.android.imoim" at bounding box center [207, 150] width 94 height 15
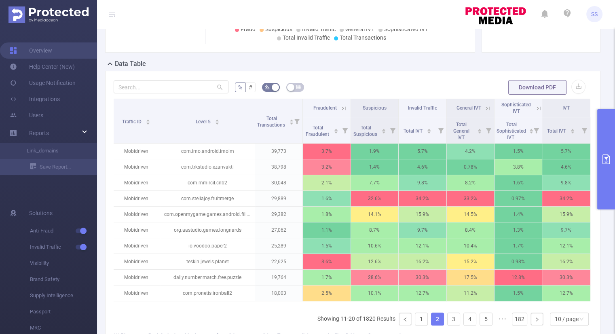
click at [484, 107] on icon at bounding box center [487, 108] width 7 height 7
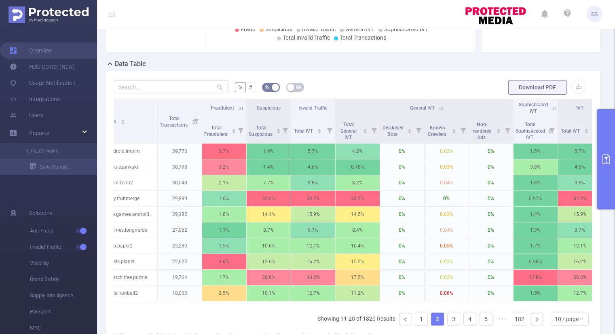
scroll to position [0, 107]
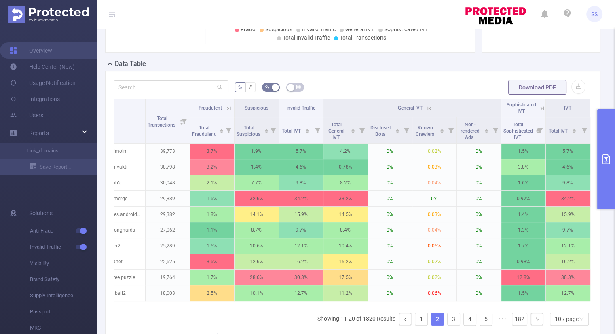
click at [426, 107] on icon at bounding box center [429, 108] width 7 height 7
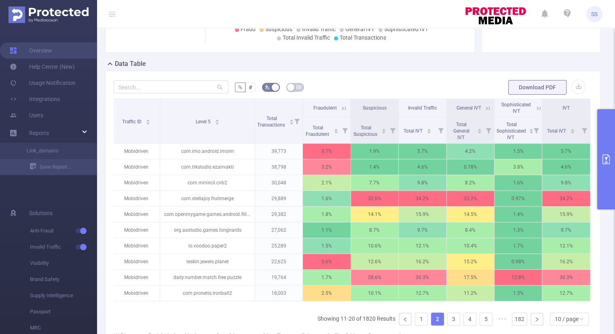
scroll to position [0, 2]
click at [484, 109] on icon at bounding box center [487, 108] width 7 height 7
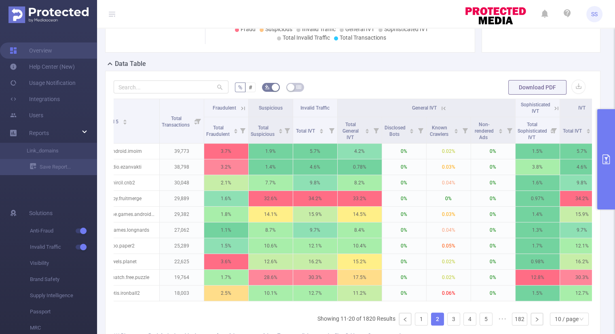
scroll to position [0, 84]
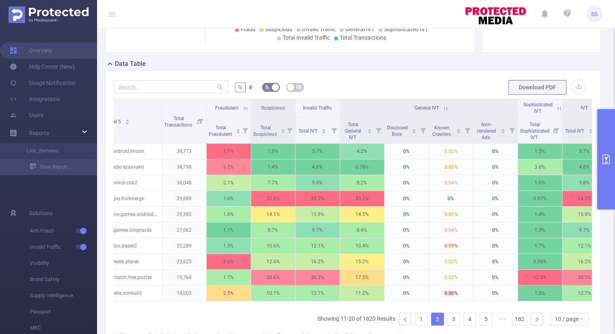
click at [603, 160] on icon "primary" at bounding box center [606, 159] width 10 height 10
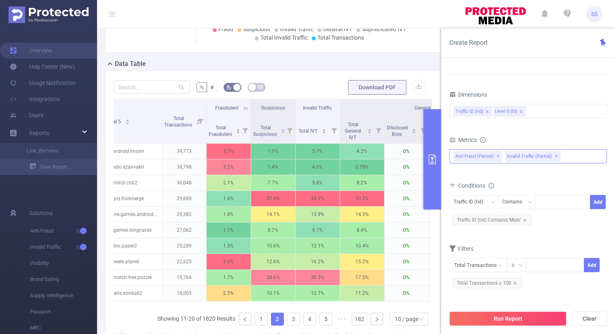
click at [576, 154] on div "Anti-Fraud (partial) ✕ Invalid Traffic (partial) ✕" at bounding box center [528, 156] width 158 height 14
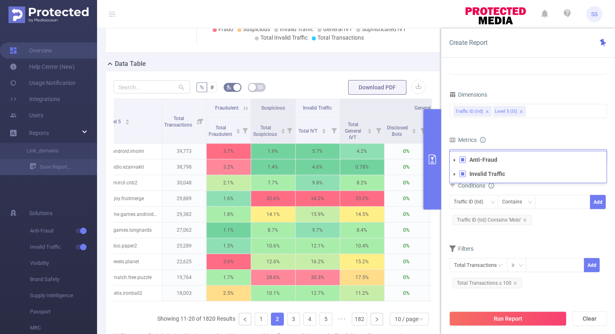
click at [454, 160] on icon "icon: caret-down" at bounding box center [454, 160] width 4 height 4
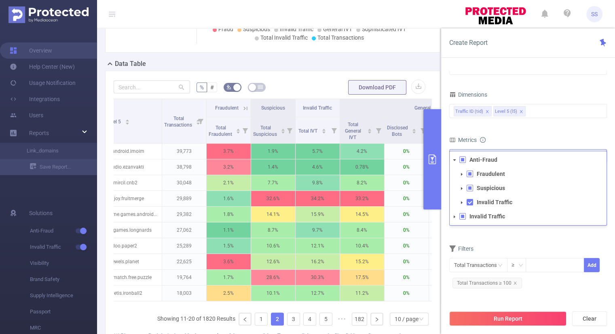
click at [460, 174] on icon "icon: caret-down" at bounding box center [462, 174] width 4 height 4
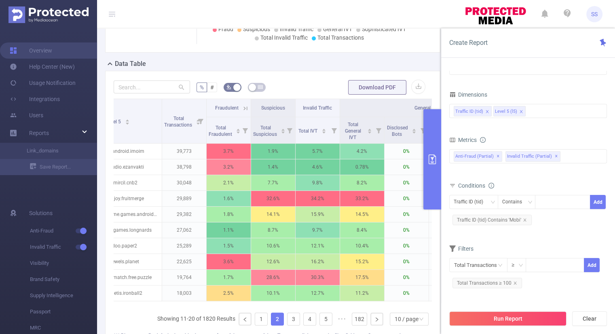
click at [434, 151] on button "primary" at bounding box center [432, 159] width 18 height 100
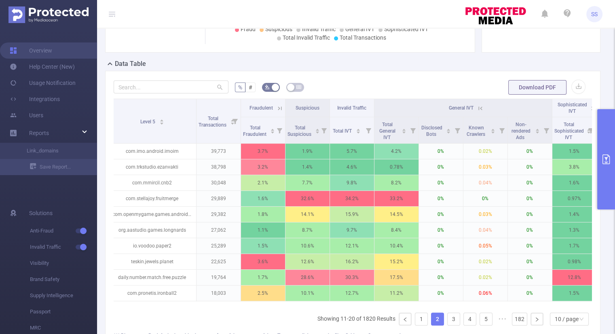
scroll to position [0, 0]
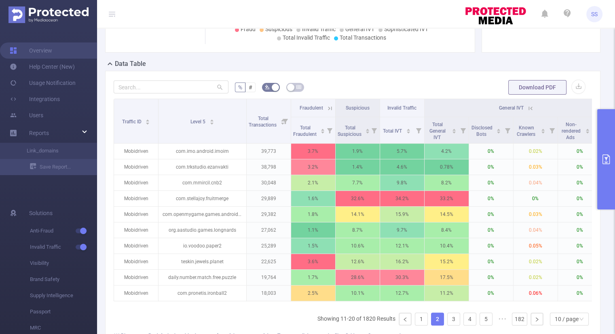
click at [533, 107] on icon at bounding box center [530, 108] width 7 height 7
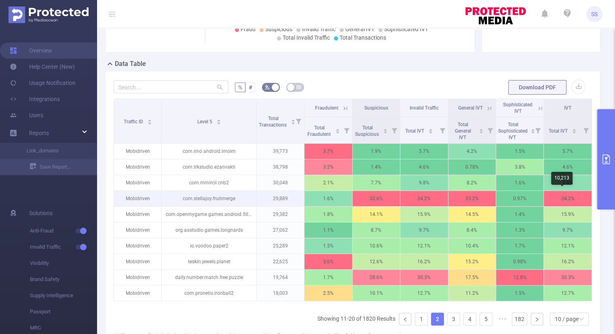
scroll to position [243, 0]
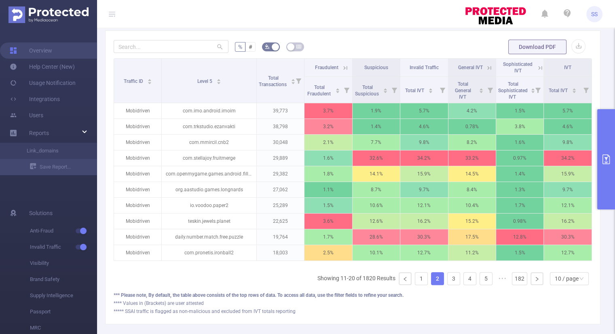
click at [343, 69] on icon at bounding box center [345, 67] width 7 height 7
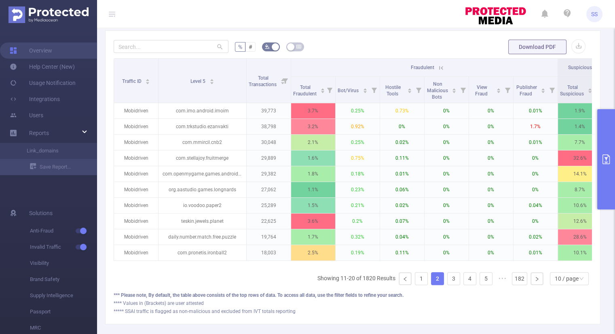
click at [440, 65] on icon at bounding box center [440, 67] width 7 height 7
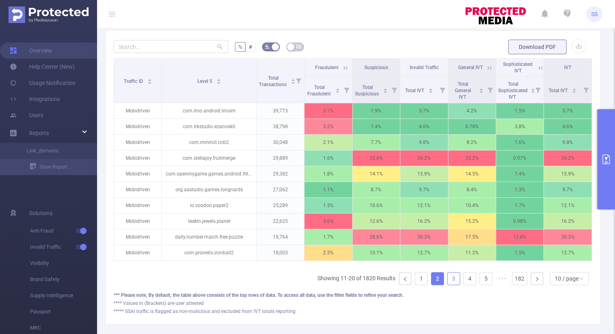
click at [447, 284] on link "3" at bounding box center [453, 278] width 12 height 12
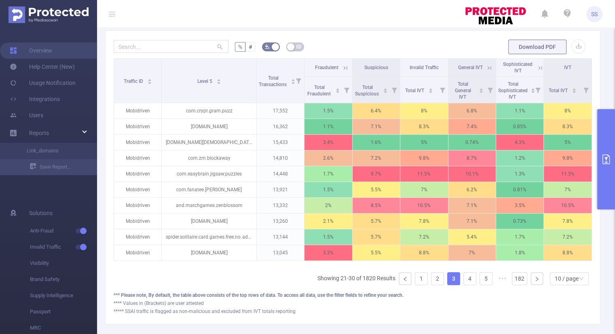
click at [342, 65] on icon at bounding box center [345, 67] width 7 height 7
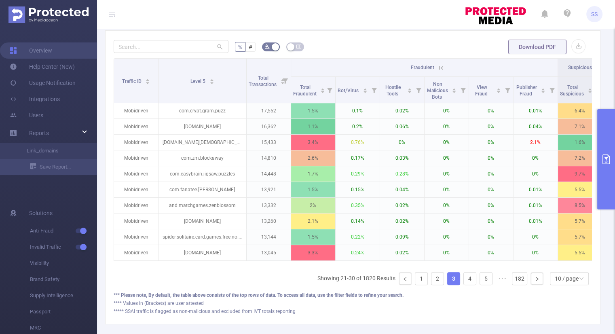
click at [439, 66] on icon at bounding box center [441, 68] width 4 height 4
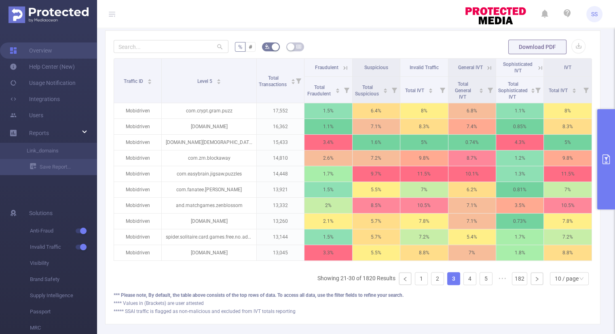
click at [342, 65] on icon at bounding box center [345, 67] width 7 height 7
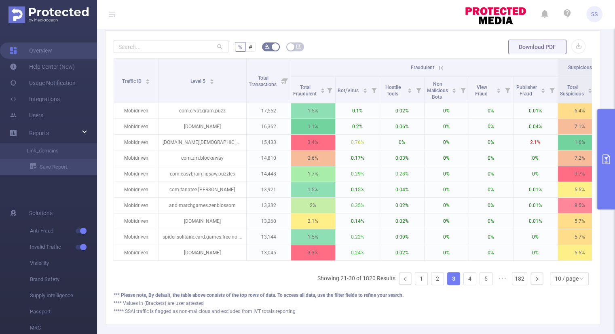
click at [441, 66] on icon at bounding box center [440, 67] width 7 height 7
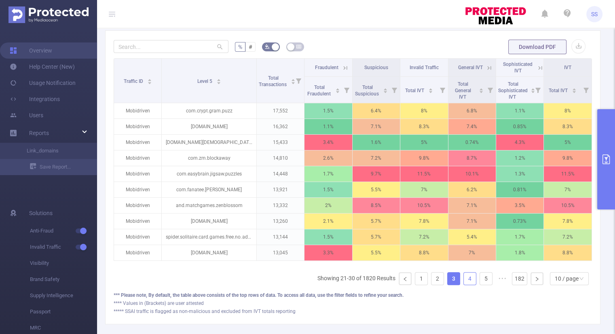
click at [464, 285] on link "4" at bounding box center [470, 278] width 12 height 12
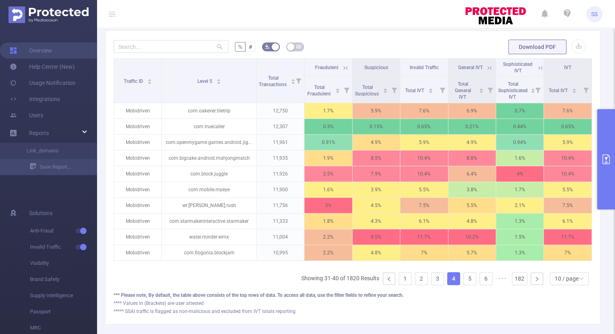
click at [485, 68] on icon at bounding box center [488, 67] width 7 height 7
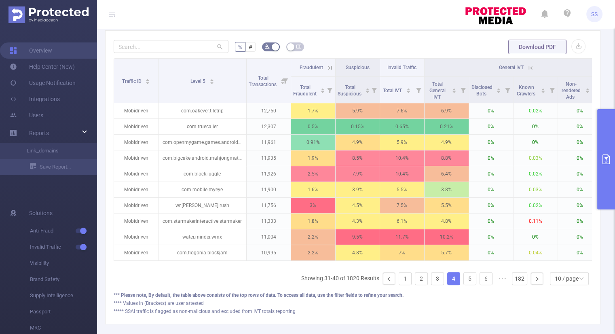
click at [530, 64] on icon at bounding box center [530, 67] width 7 height 7
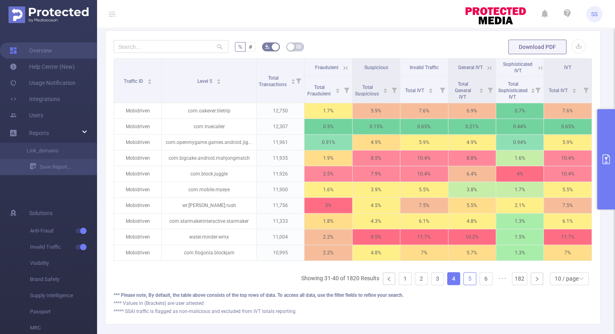
click at [464, 285] on link "5" at bounding box center [470, 278] width 12 height 12
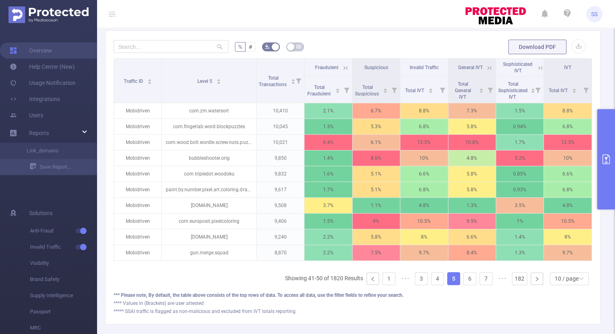
click at [343, 67] on icon at bounding box center [345, 68] width 4 height 4
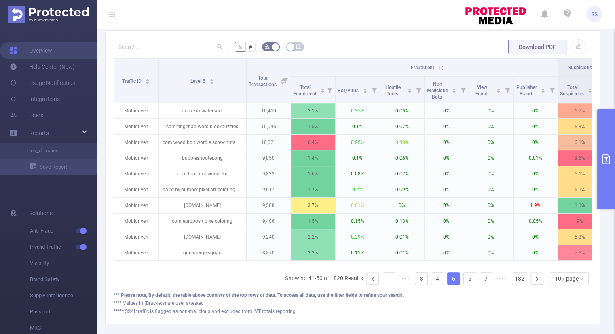
click at [440, 67] on icon at bounding box center [440, 67] width 7 height 7
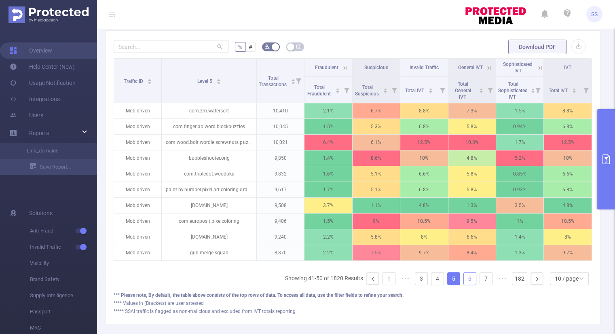
click at [464, 283] on link "6" at bounding box center [470, 278] width 12 height 12
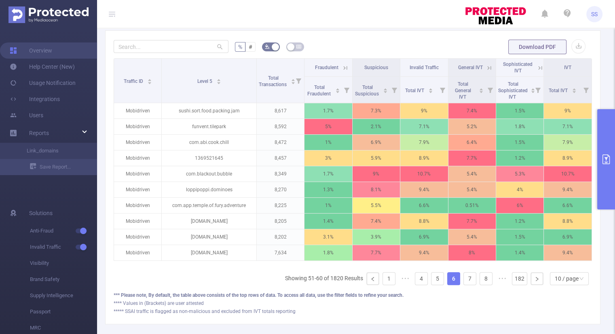
click at [342, 65] on icon at bounding box center [345, 67] width 7 height 7
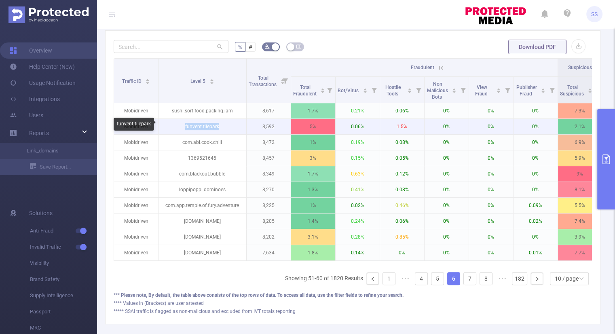
drag, startPoint x: 229, startPoint y: 125, endPoint x: 185, endPoint y: 127, distance: 44.1
click at [185, 127] on p "funvent.tilepark" at bounding box center [202, 126] width 88 height 15
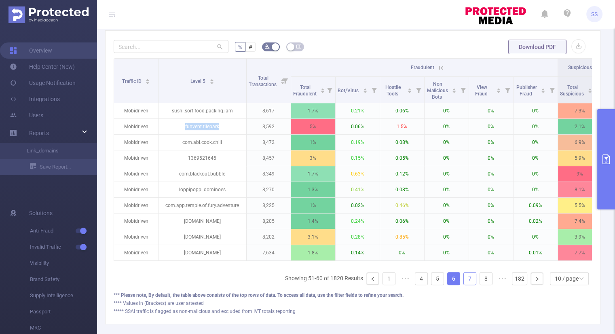
click at [464, 281] on link "7" at bounding box center [470, 278] width 12 height 12
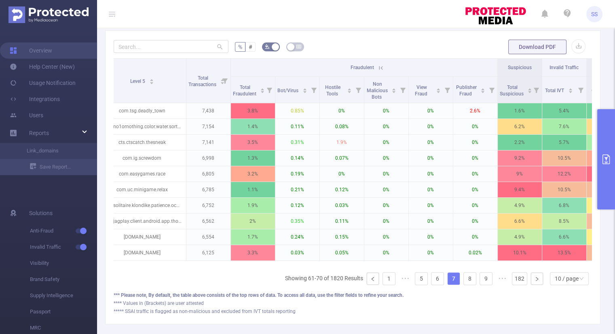
scroll to position [0, 0]
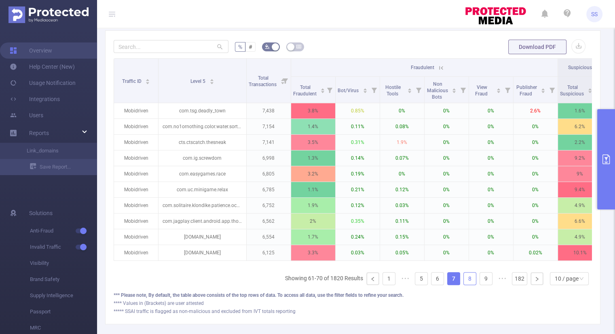
click at [464, 281] on link "8" at bounding box center [470, 278] width 12 height 12
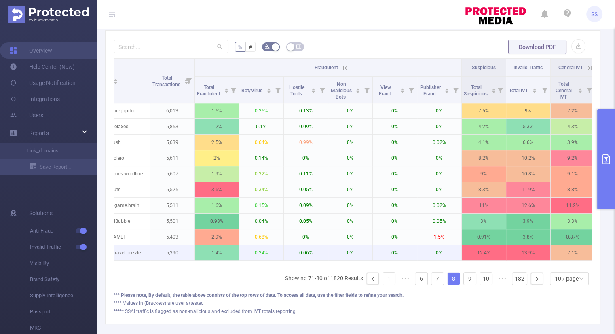
scroll to position [0, 97]
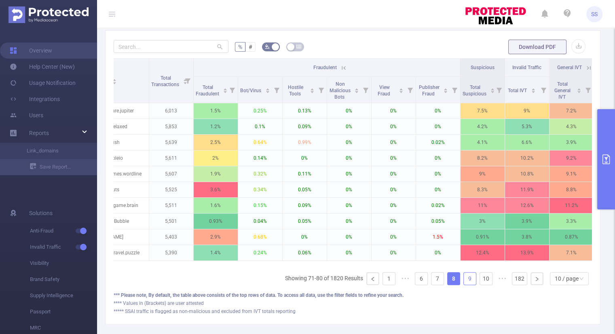
click at [467, 282] on link "9" at bounding box center [470, 278] width 12 height 12
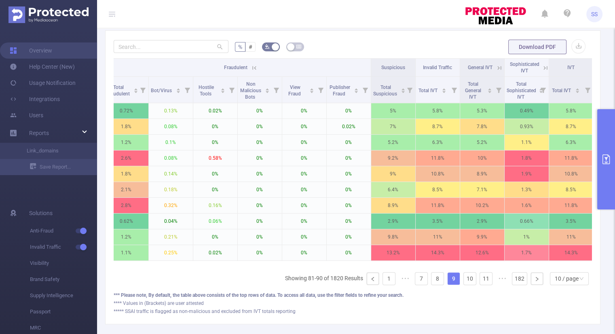
scroll to position [0, 196]
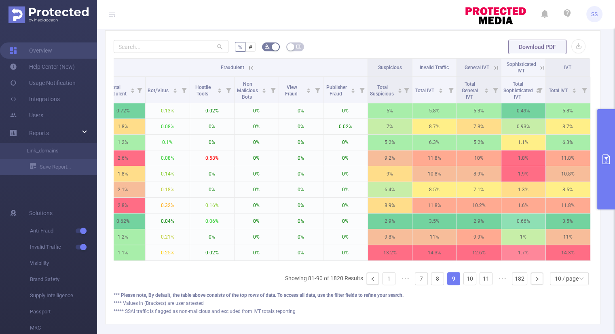
click at [492, 67] on icon at bounding box center [495, 67] width 7 height 7
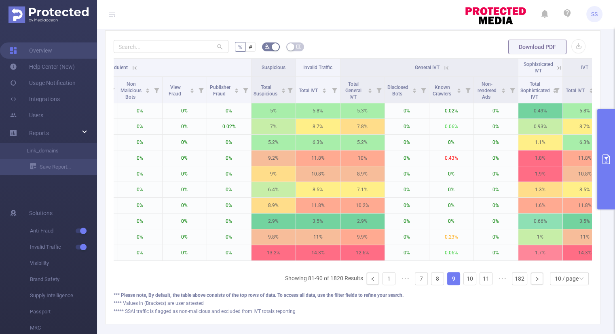
scroll to position [0, 329]
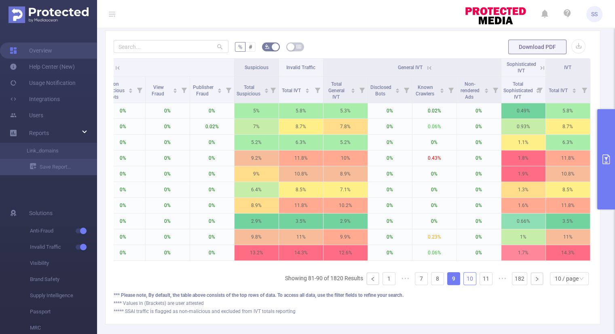
click at [464, 282] on link "10" at bounding box center [470, 278] width 12 height 12
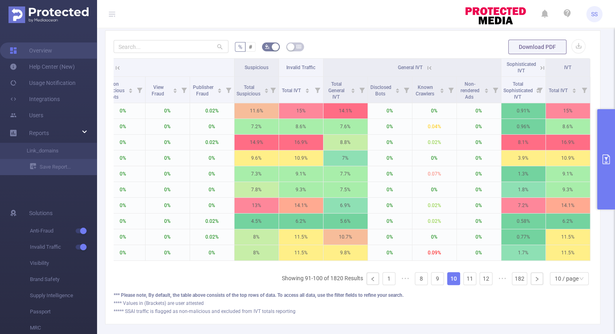
click at [426, 66] on icon at bounding box center [429, 67] width 7 height 7
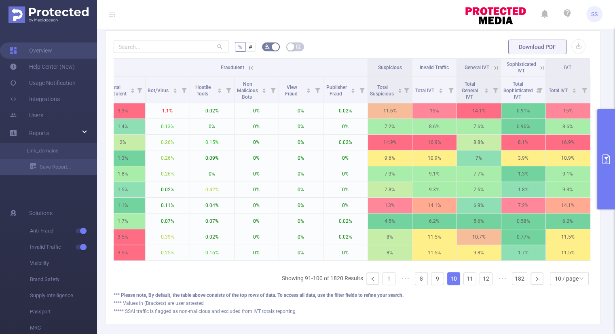
click at [249, 68] on icon at bounding box center [251, 68] width 4 height 4
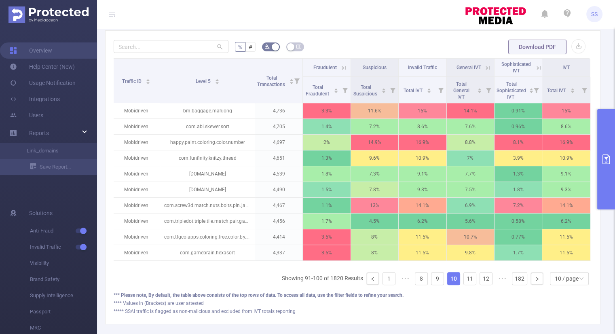
click at [341, 67] on icon at bounding box center [343, 67] width 7 height 7
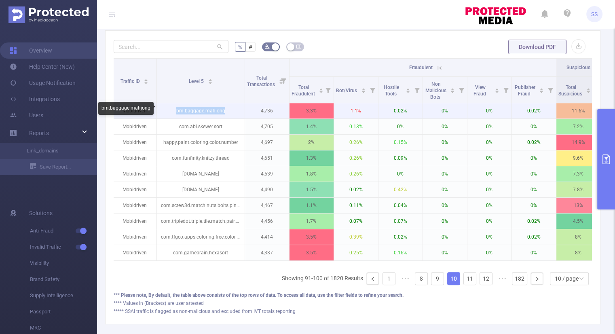
drag, startPoint x: 226, startPoint y: 112, endPoint x: 178, endPoint y: 115, distance: 48.2
click at [178, 115] on p "bm.baggage.mahjong" at bounding box center [201, 110] width 88 height 15
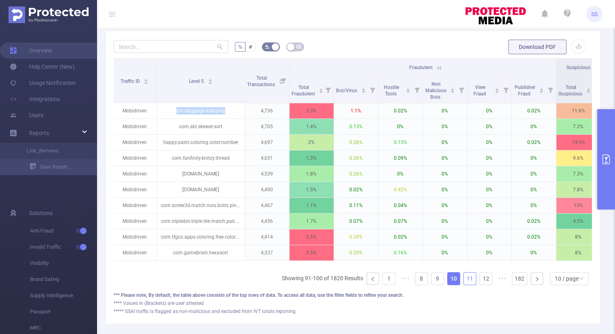
click at [464, 285] on link "11" at bounding box center [470, 278] width 12 height 12
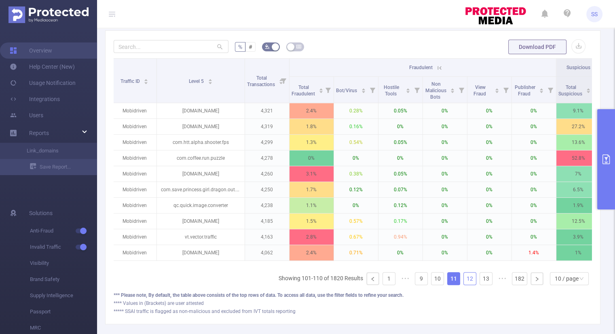
click at [468, 281] on link "12" at bounding box center [470, 278] width 12 height 12
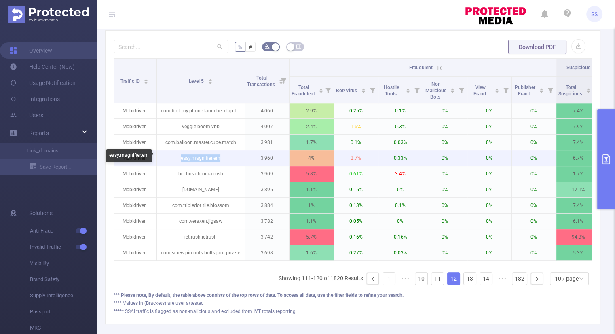
drag, startPoint x: 191, startPoint y: 158, endPoint x: 181, endPoint y: 158, distance: 9.7
click at [181, 158] on p "easy.magnifier.em" at bounding box center [201, 157] width 88 height 15
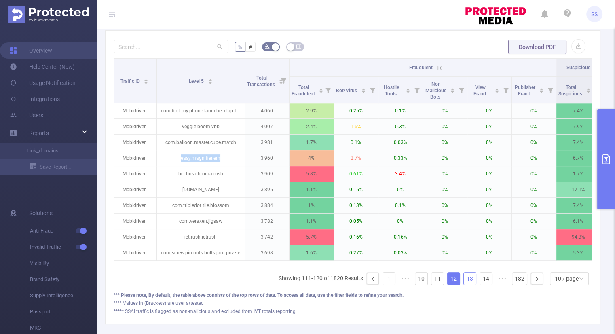
click at [464, 285] on link "13" at bounding box center [470, 278] width 12 height 12
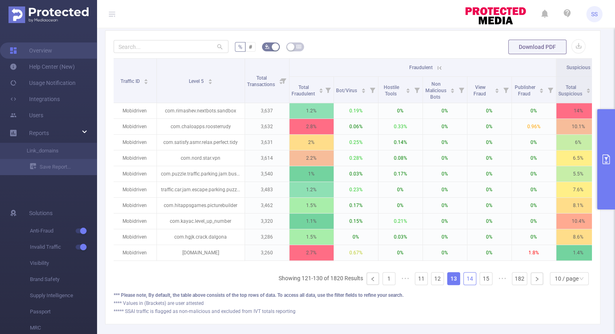
click at [465, 285] on link "14" at bounding box center [470, 278] width 12 height 12
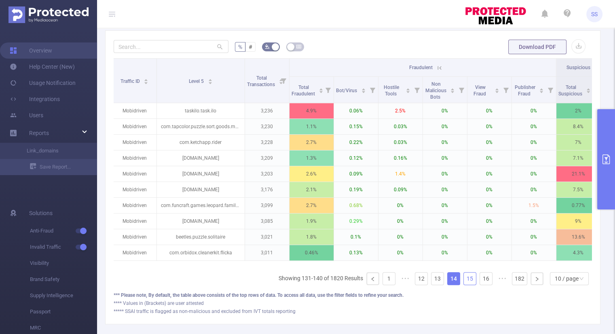
click at [465, 285] on link "15" at bounding box center [470, 278] width 12 height 12
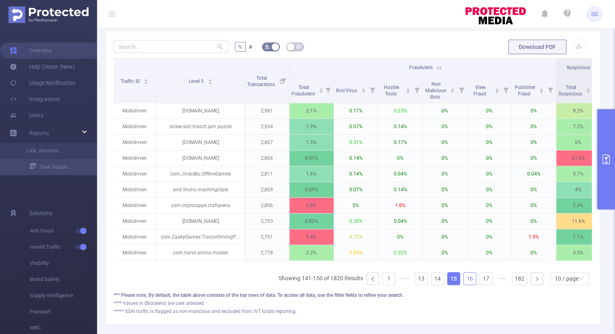
click at [465, 285] on link "16" at bounding box center [470, 278] width 12 height 12
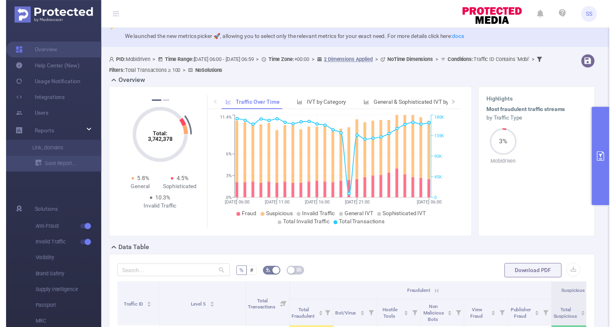
scroll to position [0, 0]
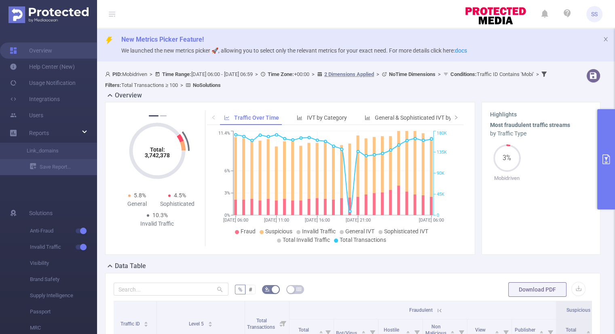
click at [606, 159] on icon "primary" at bounding box center [605, 159] width 7 height 10
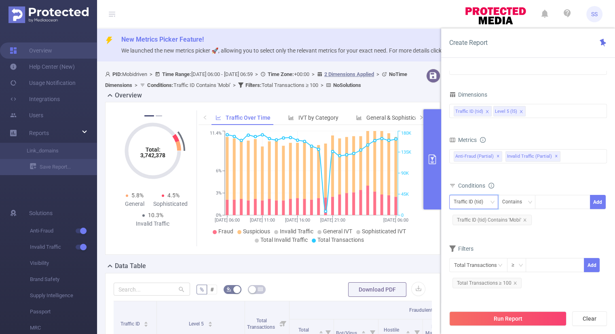
click at [469, 200] on div "Traffic ID (tid)" at bounding box center [471, 201] width 35 height 13
drag, startPoint x: 468, startPoint y: 234, endPoint x: 501, endPoint y: 219, distance: 36.2
click at [468, 234] on li "Level 5 (l5)" at bounding box center [473, 230] width 49 height 13
click at [514, 211] on div "Double click to edit" at bounding box center [493, 206] width 48 height 16
click at [523, 198] on div "Contains" at bounding box center [514, 201] width 25 height 13
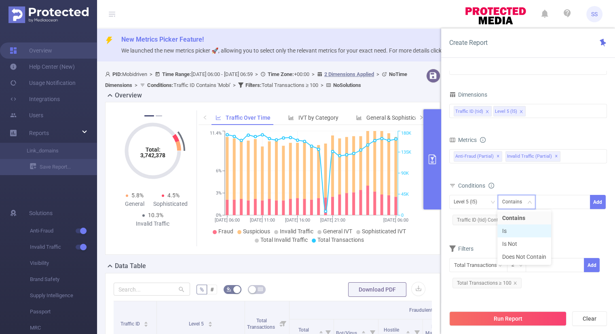
click at [516, 229] on li "Is" at bounding box center [524, 230] width 54 height 13
click at [551, 205] on div at bounding box center [562, 201] width 46 height 13
paste input "[DOMAIN_NAME]"
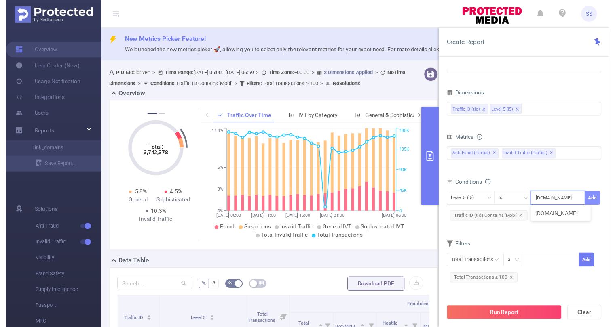
scroll to position [0, 20]
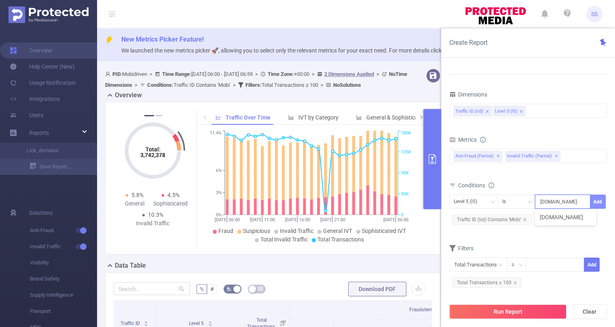
type input "[DOMAIN_NAME]"
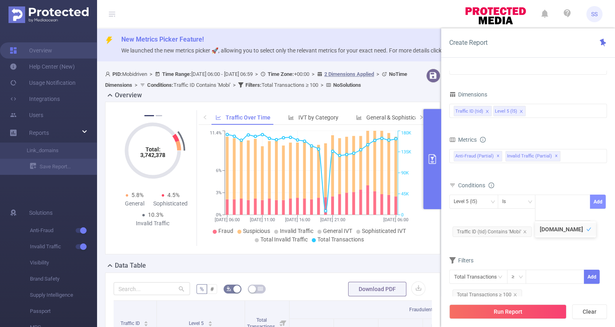
click at [597, 198] on button "Add" at bounding box center [598, 202] width 16 height 14
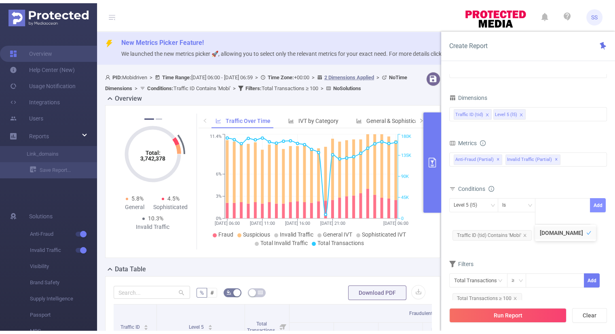
scroll to position [0, 0]
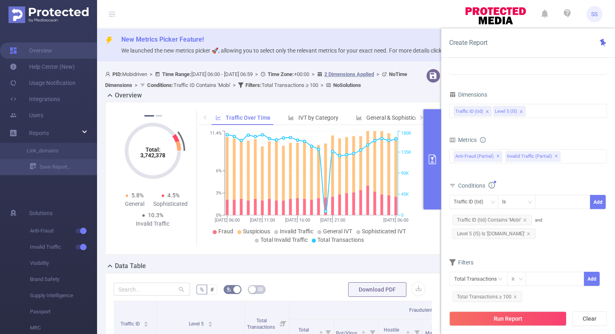
click at [535, 184] on div "Conditions" at bounding box center [528, 186] width 158 height 13
click at [536, 109] on div "Traffic ID (tid) Level 5 (l5)" at bounding box center [528, 110] width 149 height 13
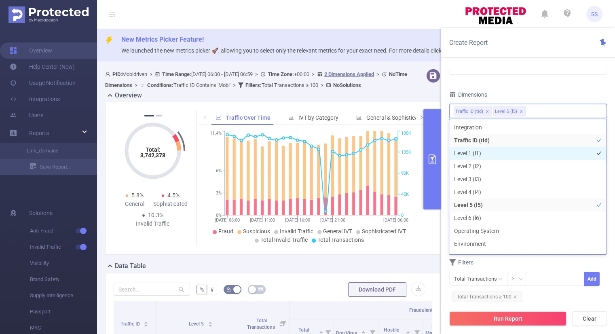
click at [482, 153] on li "Level 1 (l1)" at bounding box center [527, 153] width 157 height 13
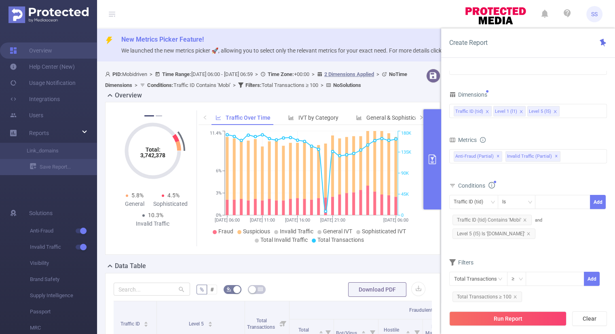
click at [529, 86] on div "Time Range [DATE] 06:00 _ [DATE] 06:59 Advanced Time Properties Dimensions Traf…" at bounding box center [528, 162] width 158 height 295
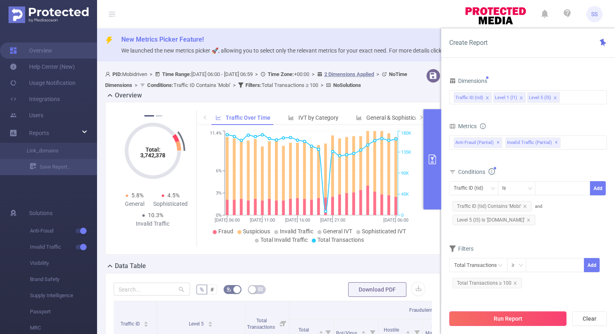
click at [508, 318] on button "Run Report" at bounding box center [507, 318] width 117 height 15
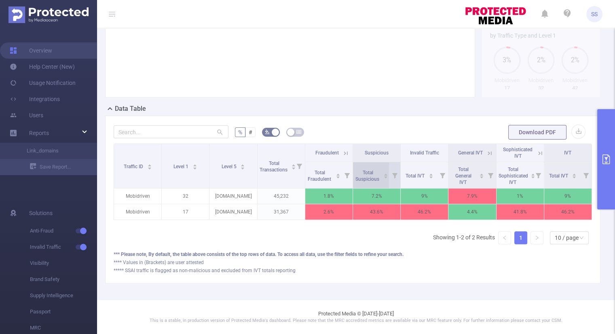
scroll to position [162, 0]
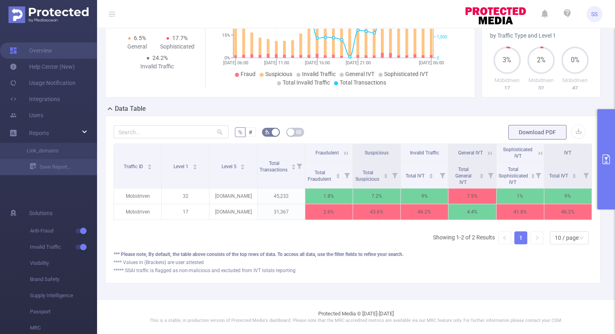
click at [607, 168] on button "primary" at bounding box center [606, 159] width 18 height 100
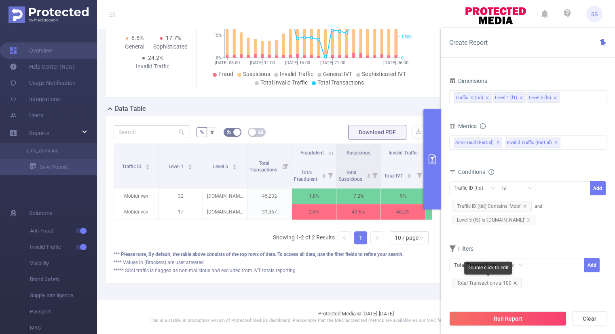
click at [514, 282] on icon "icon: close" at bounding box center [515, 283] width 4 height 4
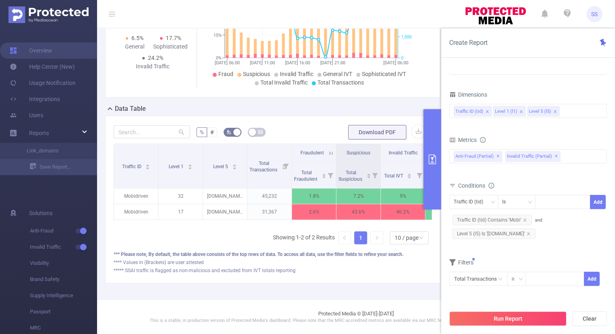
click at [527, 297] on div "Time Range [DATE] 06:00 _ [DATE] 06:59 Advanced Time Properties Dimensions Traf…" at bounding box center [528, 160] width 158 height 291
click at [505, 320] on button "Run Report" at bounding box center [507, 318] width 117 height 15
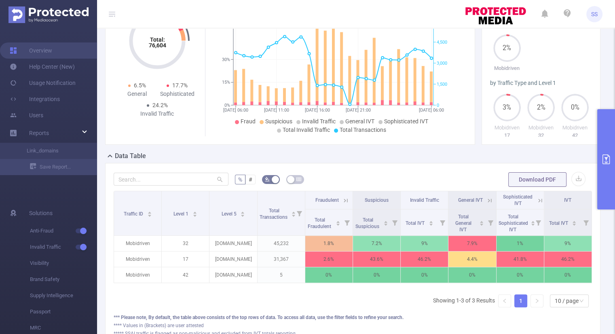
click at [601, 187] on button "primary" at bounding box center [606, 159] width 18 height 100
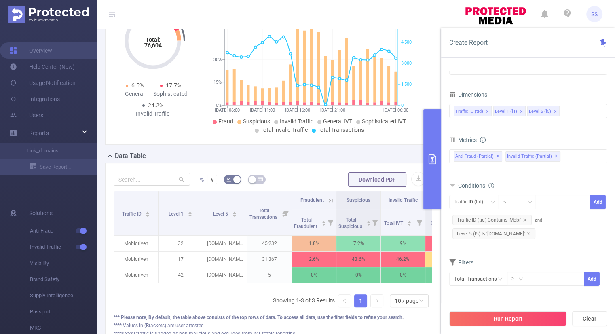
click at [553, 110] on icon "icon: close" at bounding box center [555, 112] width 4 height 4
click at [535, 232] on span "Level 5 (l5) Is '[DOMAIN_NAME]'" at bounding box center [493, 233] width 83 height 11
click at [529, 233] on icon "icon: close" at bounding box center [528, 233] width 3 height 3
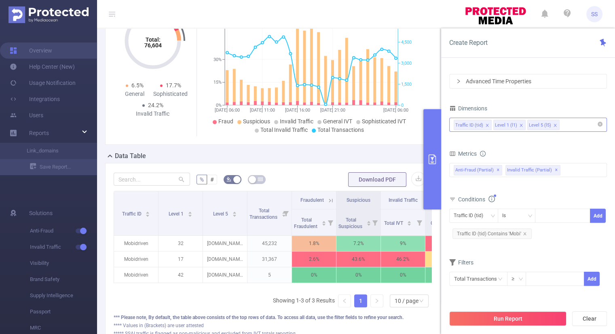
click at [553, 126] on icon "icon: close" at bounding box center [554, 125] width 3 height 3
click at [552, 124] on div "Traffic ID (tid) Level 1 (l1)" at bounding box center [528, 124] width 149 height 13
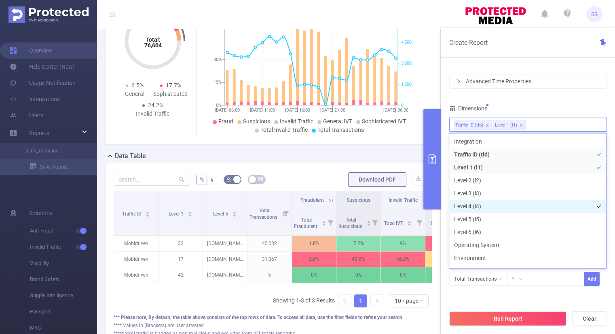
click at [495, 209] on li "Level 4 (l4)" at bounding box center [527, 206] width 157 height 13
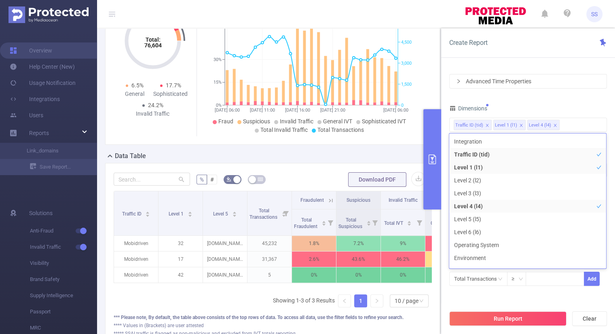
click at [557, 103] on div "Dimensions" at bounding box center [528, 109] width 158 height 13
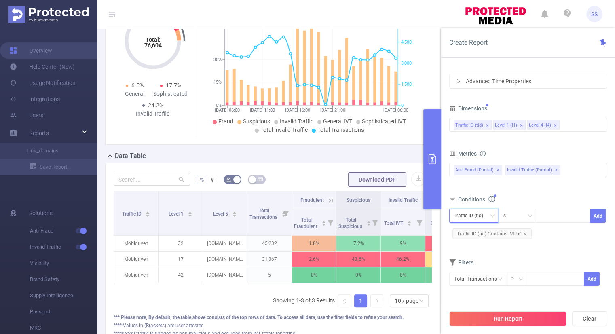
click at [488, 217] on div "Traffic ID (tid)" at bounding box center [471, 215] width 35 height 13
click at [480, 255] on li "Level 4 (l4)" at bounding box center [473, 257] width 49 height 13
click at [565, 214] on div at bounding box center [562, 215] width 46 height 13
paste input "[DOMAIN_NAME]"
type input "[DOMAIN_NAME]"
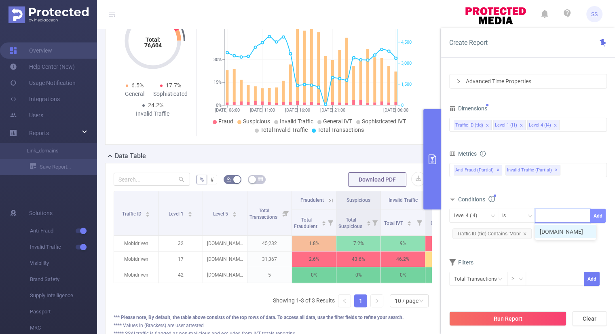
click at [595, 215] on button "Add" at bounding box center [598, 216] width 16 height 14
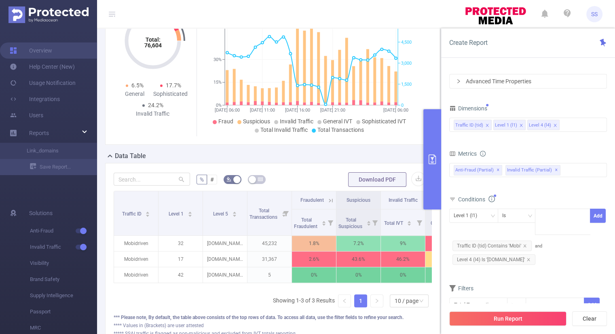
click at [568, 194] on div "Conditions" at bounding box center [528, 200] width 158 height 13
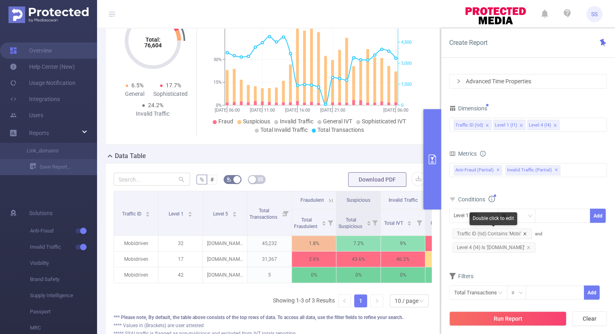
click at [524, 233] on icon "icon: close" at bounding box center [524, 233] width 3 height 3
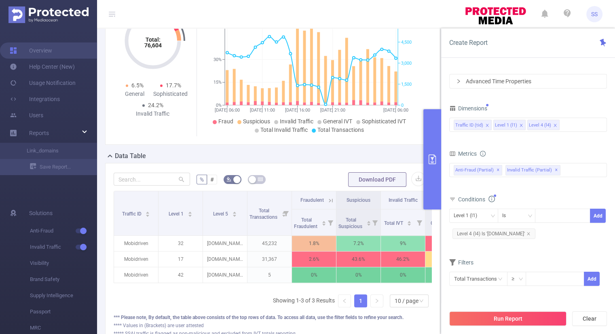
click at [544, 236] on div "Level 1 (l1) Is Add Level 4 (l4) Is '[DOMAIN_NAME]'" at bounding box center [528, 225] width 158 height 32
click at [537, 317] on button "Run Report" at bounding box center [507, 318] width 117 height 15
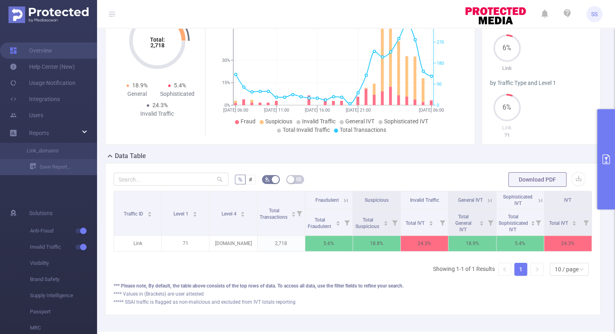
click at [342, 199] on icon at bounding box center [345, 200] width 7 height 7
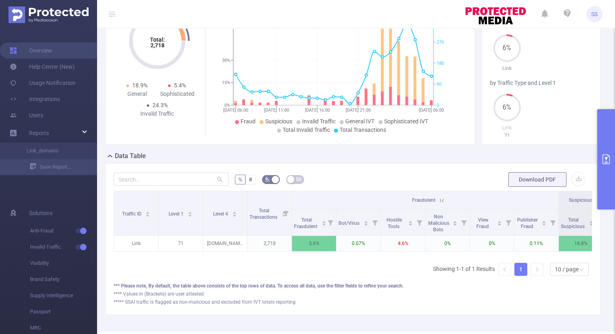
click at [442, 200] on icon at bounding box center [442, 200] width 4 height 4
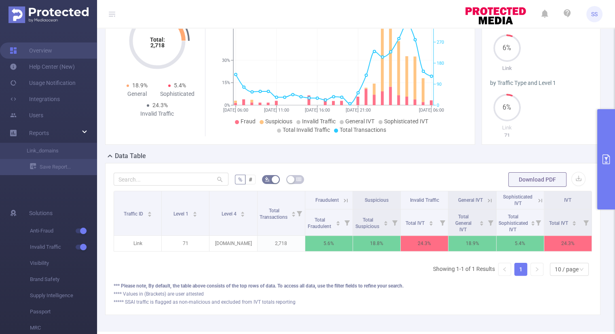
click at [602, 173] on button "primary" at bounding box center [606, 159] width 18 height 100
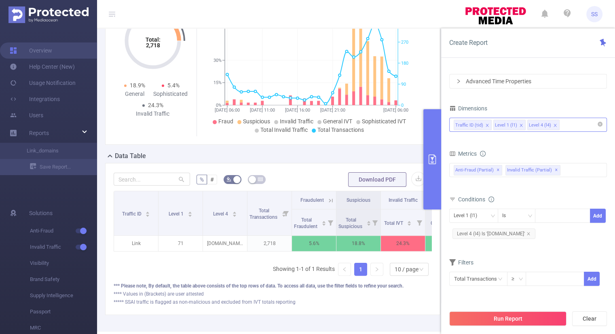
click at [565, 123] on div "Traffic ID (tid) Level 1 (l1) Level 4 (l4)" at bounding box center [528, 124] width 149 height 13
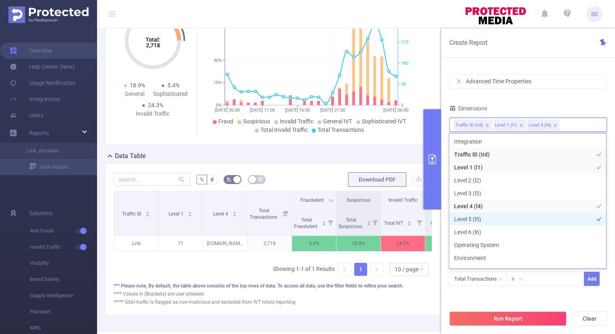
click at [475, 220] on li "Level 5 (l5)" at bounding box center [527, 219] width 157 height 13
click at [533, 44] on div "Create Report" at bounding box center [528, 43] width 174 height 30
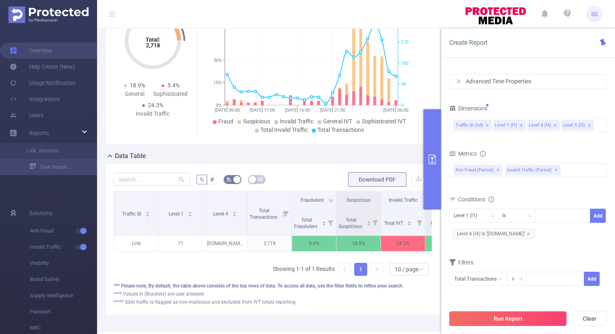
click at [549, 320] on button "Run Report" at bounding box center [507, 318] width 117 height 15
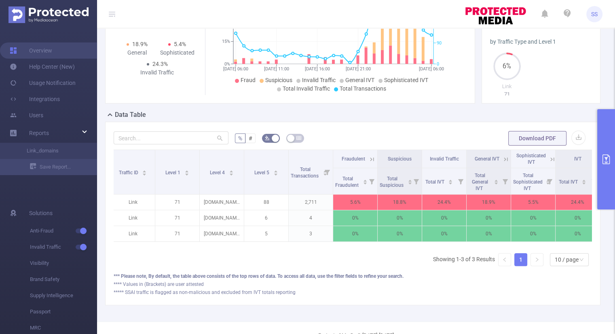
scroll to position [137, 0]
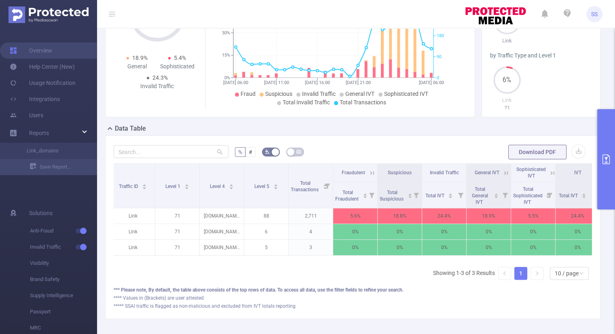
click at [607, 146] on button "primary" at bounding box center [606, 159] width 18 height 100
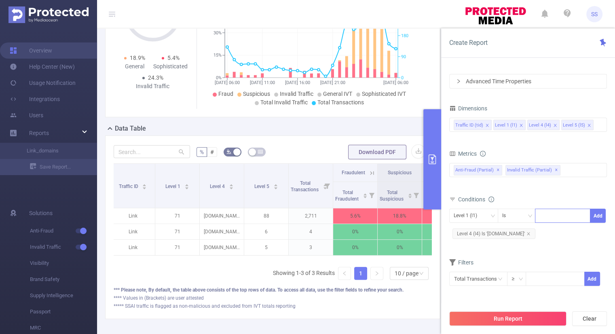
click at [555, 216] on div at bounding box center [562, 215] width 46 height 13
type input "71"
click at [596, 215] on button "Add" at bounding box center [598, 216] width 16 height 14
click at [510, 257] on div "Filters" at bounding box center [528, 263] width 158 height 13
click at [526, 232] on icon "icon: close" at bounding box center [528, 234] width 4 height 4
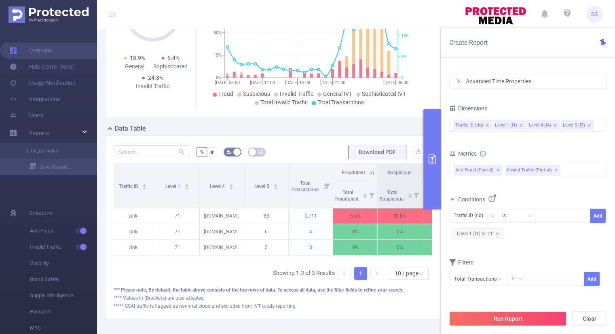
click at [511, 254] on form "Dimensions Traffic ID (tid) Level 1 (l1) Level 4 (l4) Level 5 (l5) Metrics Tota…" at bounding box center [528, 200] width 158 height 194
drag, startPoint x: 552, startPoint y: 125, endPoint x: 549, endPoint y: 133, distance: 8.2
click at [553, 125] on icon "icon: close" at bounding box center [555, 125] width 4 height 4
click at [511, 319] on button "Run Report" at bounding box center [507, 318] width 117 height 15
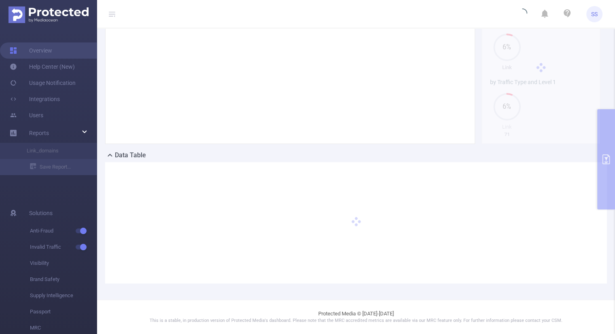
scroll to position [110, 0]
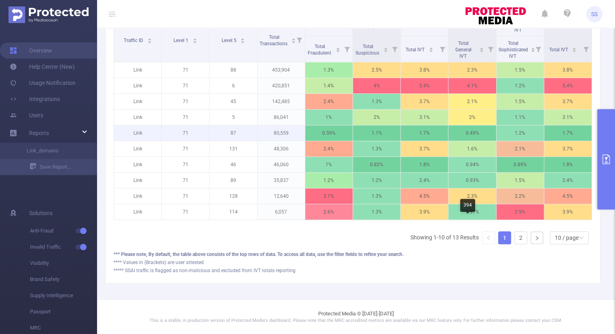
scroll to position [287, 0]
click at [516, 240] on link "2" at bounding box center [521, 238] width 12 height 12
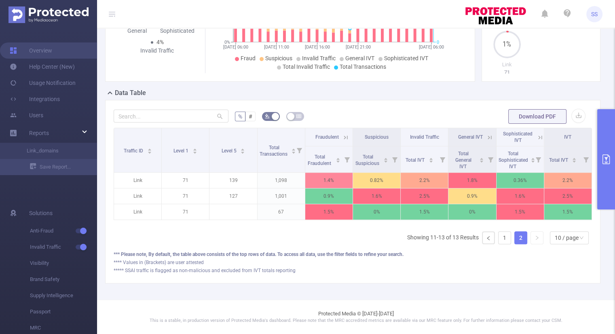
scroll to position [178, 0]
click at [498, 241] on link "1" at bounding box center [504, 238] width 12 height 12
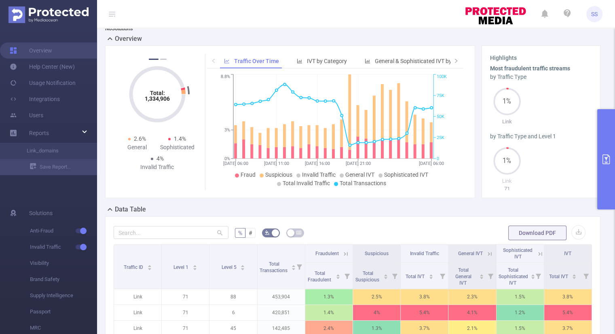
scroll to position [0, 0]
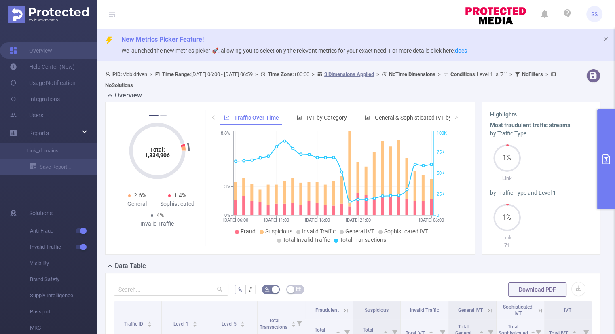
click at [605, 167] on button "primary" at bounding box center [606, 159] width 18 height 100
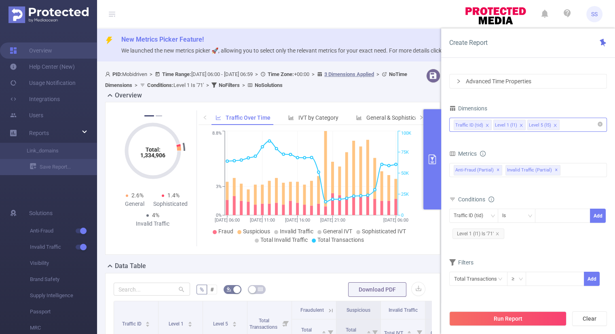
click at [553, 123] on icon "icon: close" at bounding box center [555, 125] width 4 height 4
click at [496, 234] on icon "icon: close" at bounding box center [497, 233] width 3 height 3
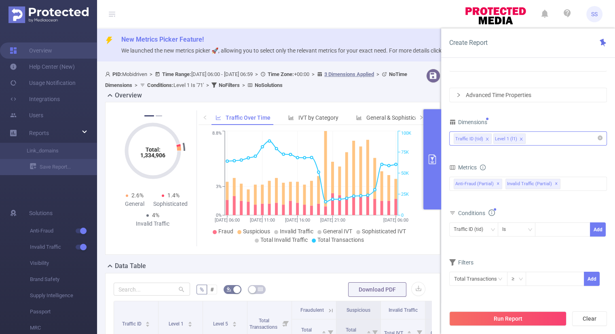
click at [531, 253] on form "Dimensions Traffic ID (tid) Level 1 (l1) Metrics Total IVT Total IVT Total Frau…" at bounding box center [528, 206] width 158 height 180
click at [539, 138] on div "Traffic ID (tid) Level 1 (l1)" at bounding box center [528, 138] width 149 height 13
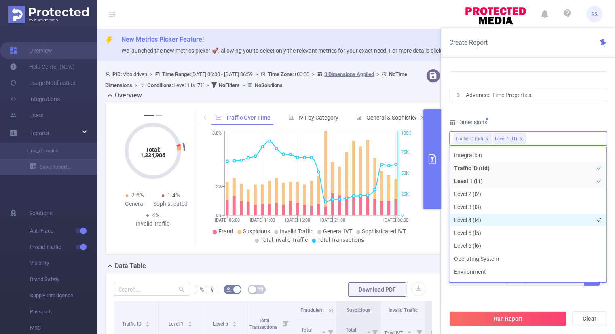
click at [480, 222] on li "Level 4 (l4)" at bounding box center [527, 219] width 157 height 13
click at [543, 116] on div "Time Range [DATE] 06:00 _ [DATE] 06:59 Advanced Time Properties Dimensions Traf…" at bounding box center [528, 169] width 158 height 254
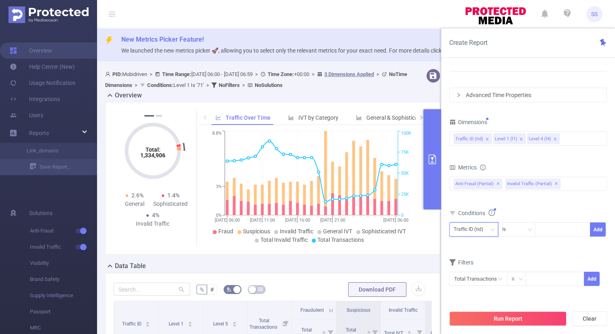
click at [491, 228] on icon "icon: down" at bounding box center [492, 229] width 4 height 3
click at [473, 269] on li "Level 4 (l4)" at bounding box center [473, 271] width 49 height 13
click at [548, 232] on div at bounding box center [562, 229] width 46 height 13
type input "н"
type input "[DOMAIN_NAME]"
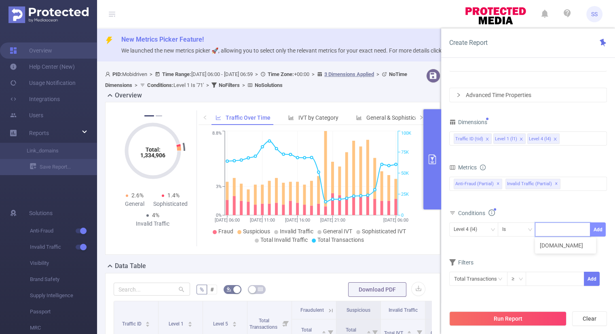
click at [596, 230] on button "Add" at bounding box center [598, 229] width 16 height 14
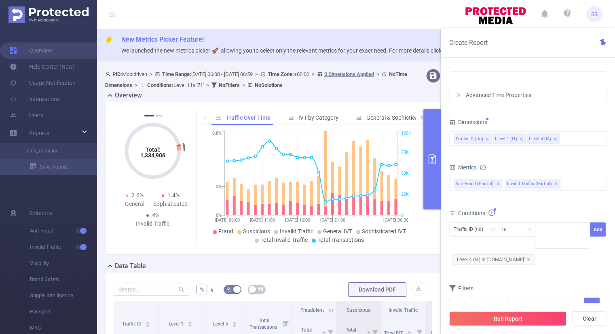
click at [588, 201] on div "Total IVT Total IVT Total Fraudulent Bot/Virus Hostile Tools Non Malicious Bots…" at bounding box center [528, 189] width 158 height 29
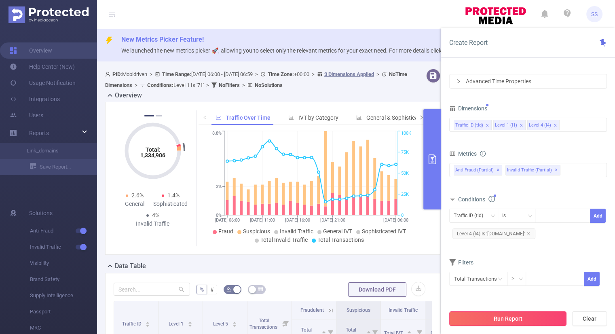
click at [515, 323] on button "Run Report" at bounding box center [507, 318] width 117 height 15
